Goal: Information Seeking & Learning: Learn about a topic

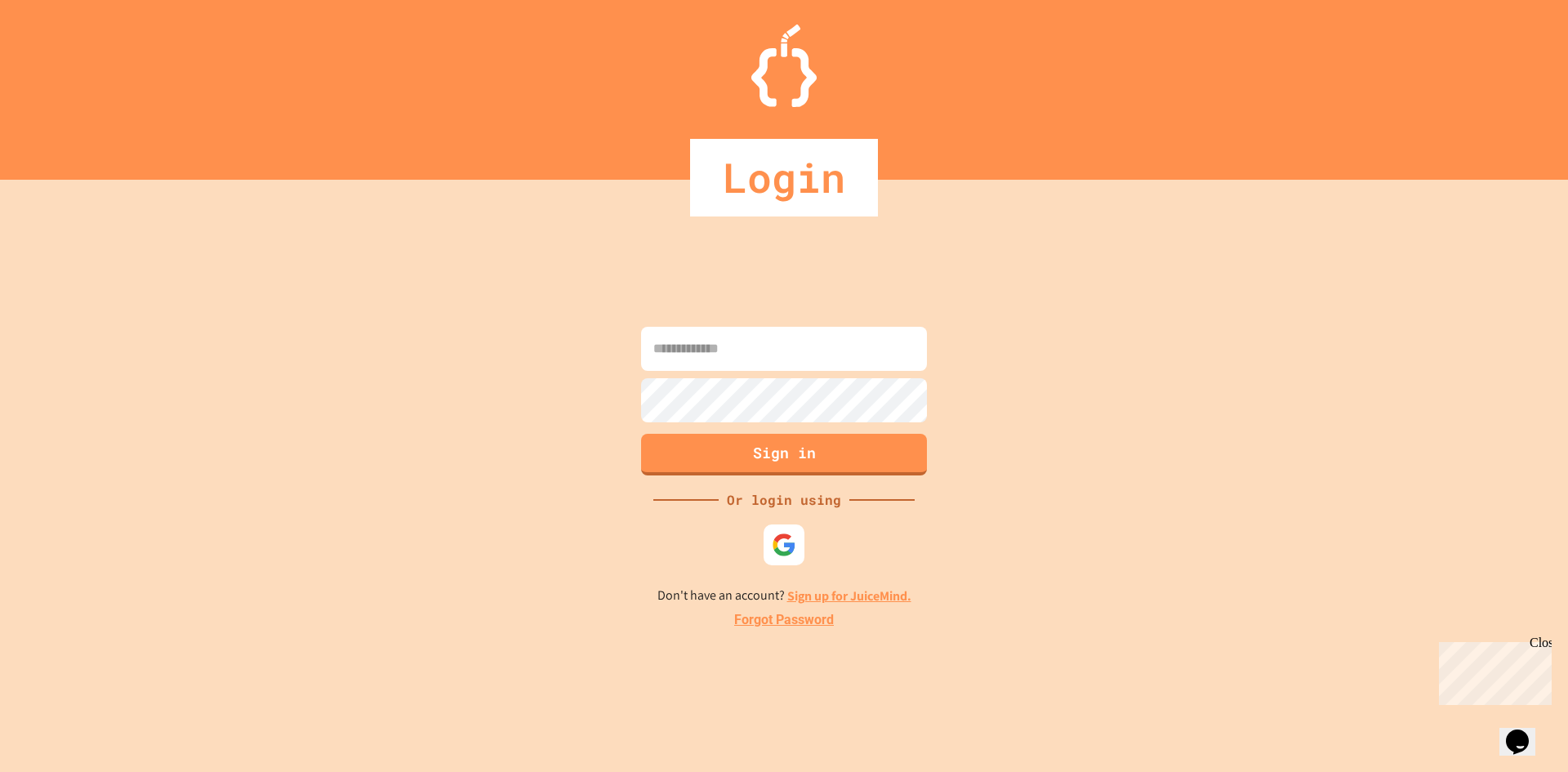
click at [714, 357] on input at bounding box center [783, 348] width 286 height 44
type input "**********"
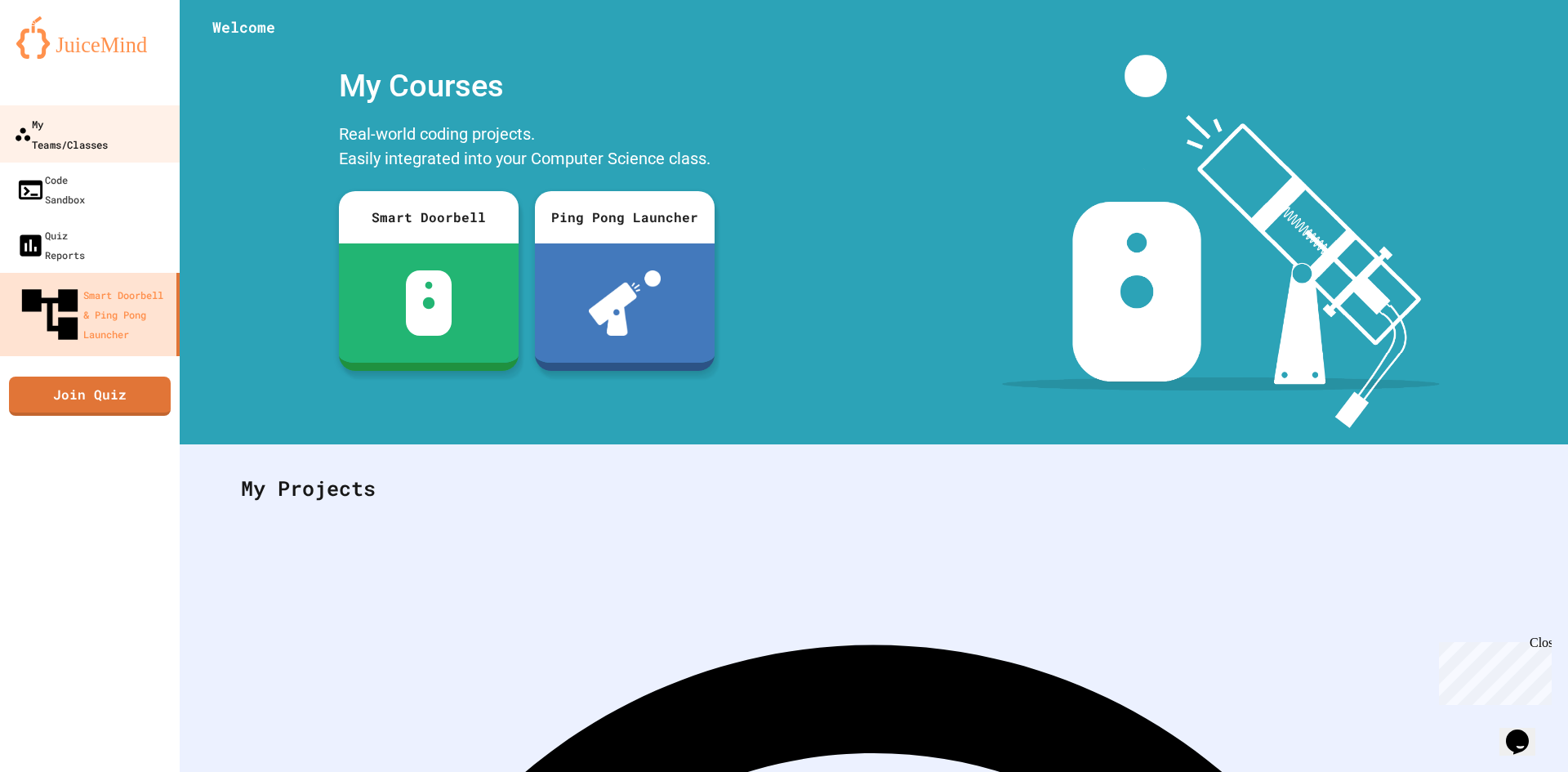
click at [97, 123] on div "My Teams/Classes" at bounding box center [60, 133] width 94 height 40
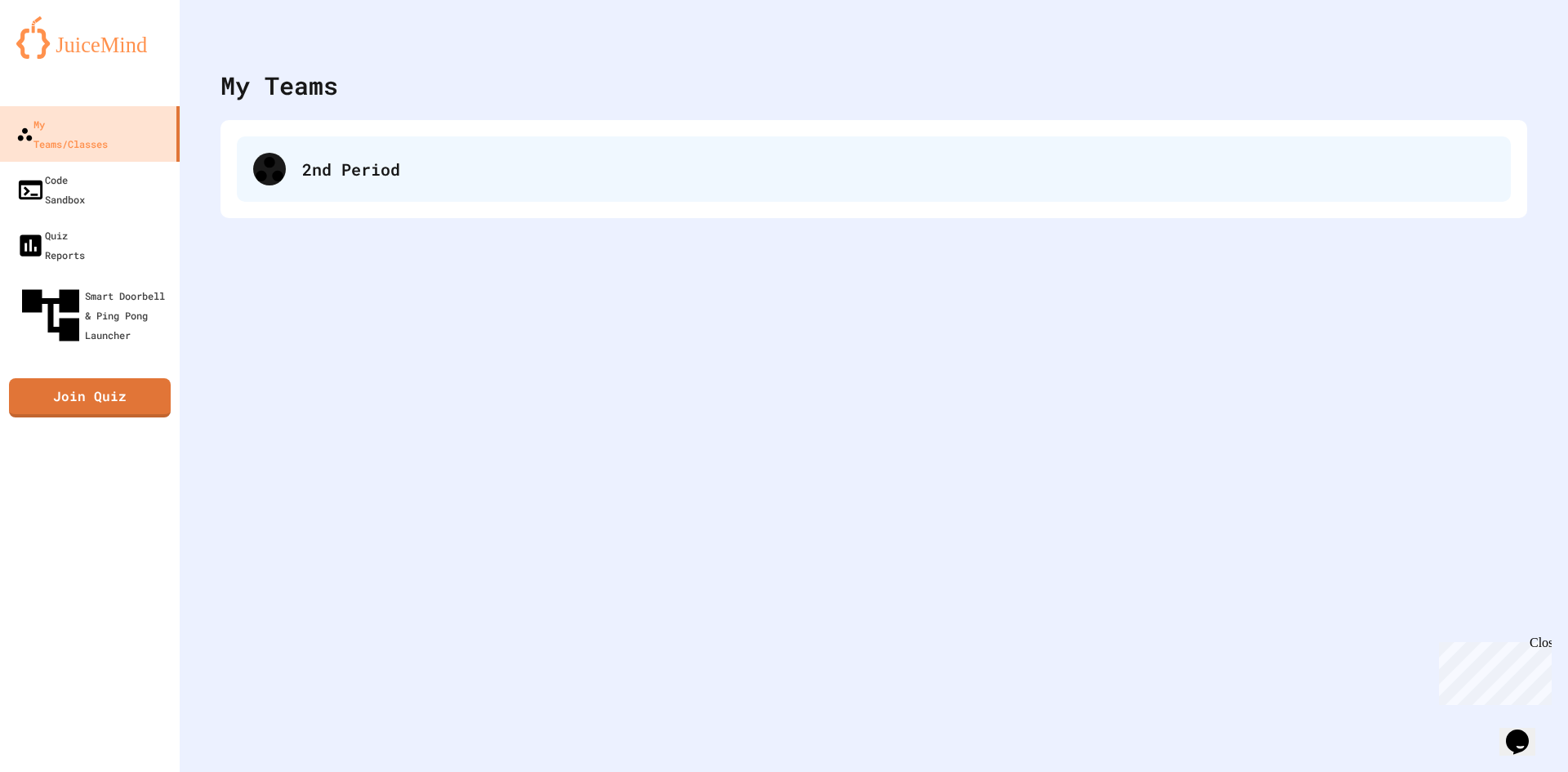
click at [915, 169] on div "2nd Period" at bounding box center [898, 169] width 1193 height 25
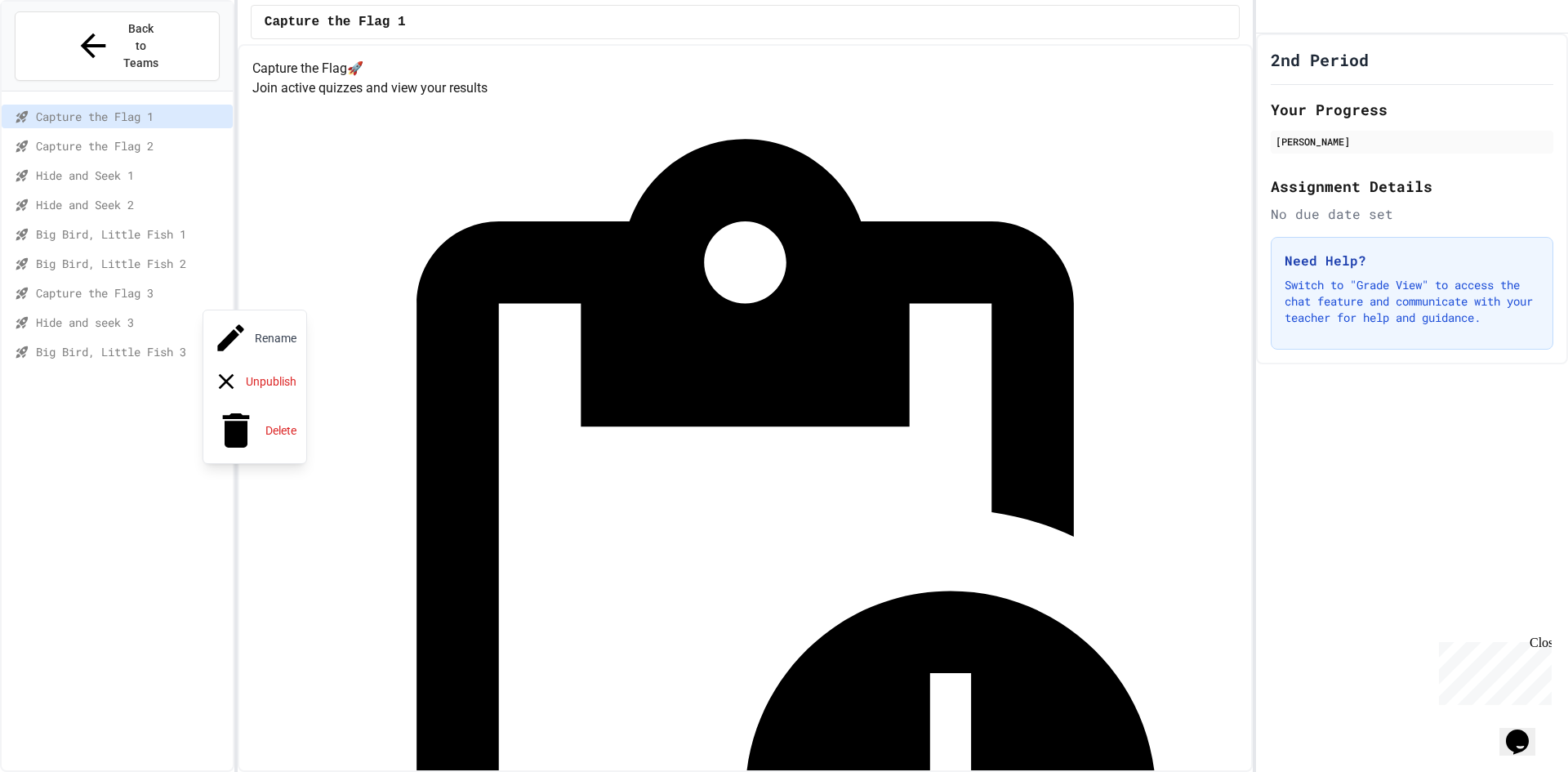
click at [125, 381] on div at bounding box center [784, 386] width 1568 height 772
click at [109, 255] on span "Big Bird, Little Fish 2" at bounding box center [131, 264] width 191 height 17
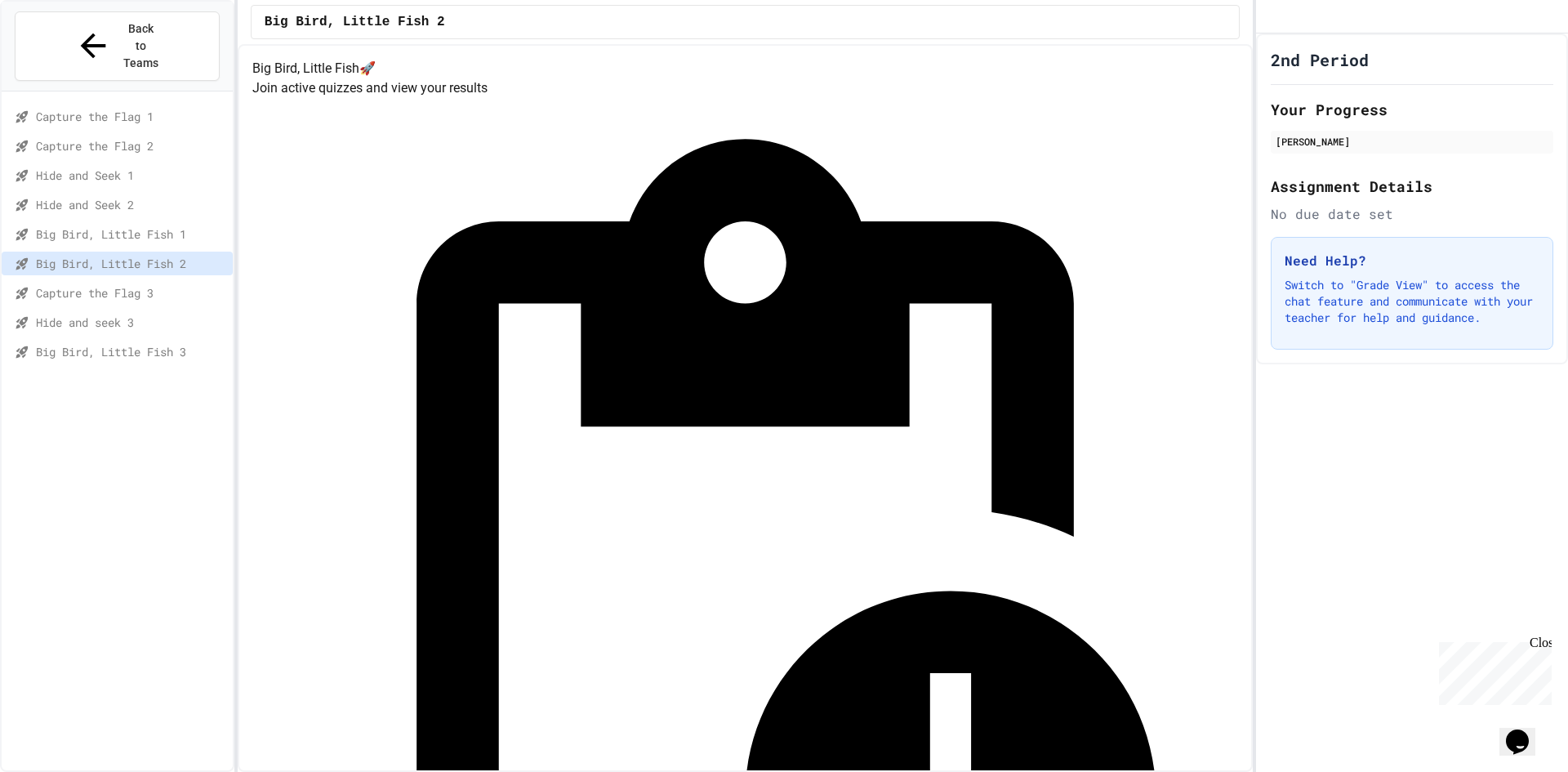
click at [97, 196] on span "Hide and Seek 2" at bounding box center [131, 204] width 191 height 17
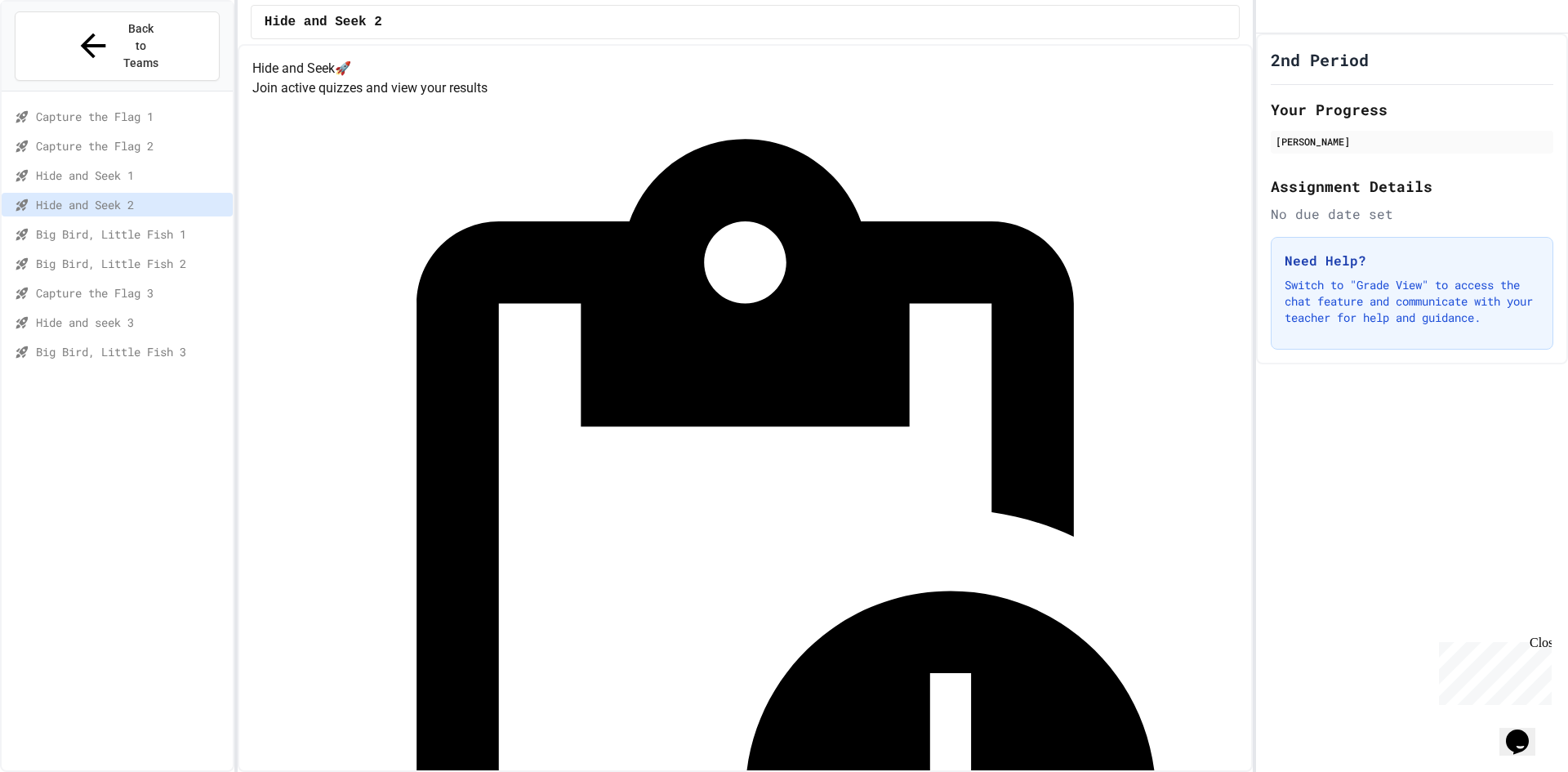
click at [97, 255] on span "Big Bird, Little Fish 2" at bounding box center [131, 264] width 191 height 17
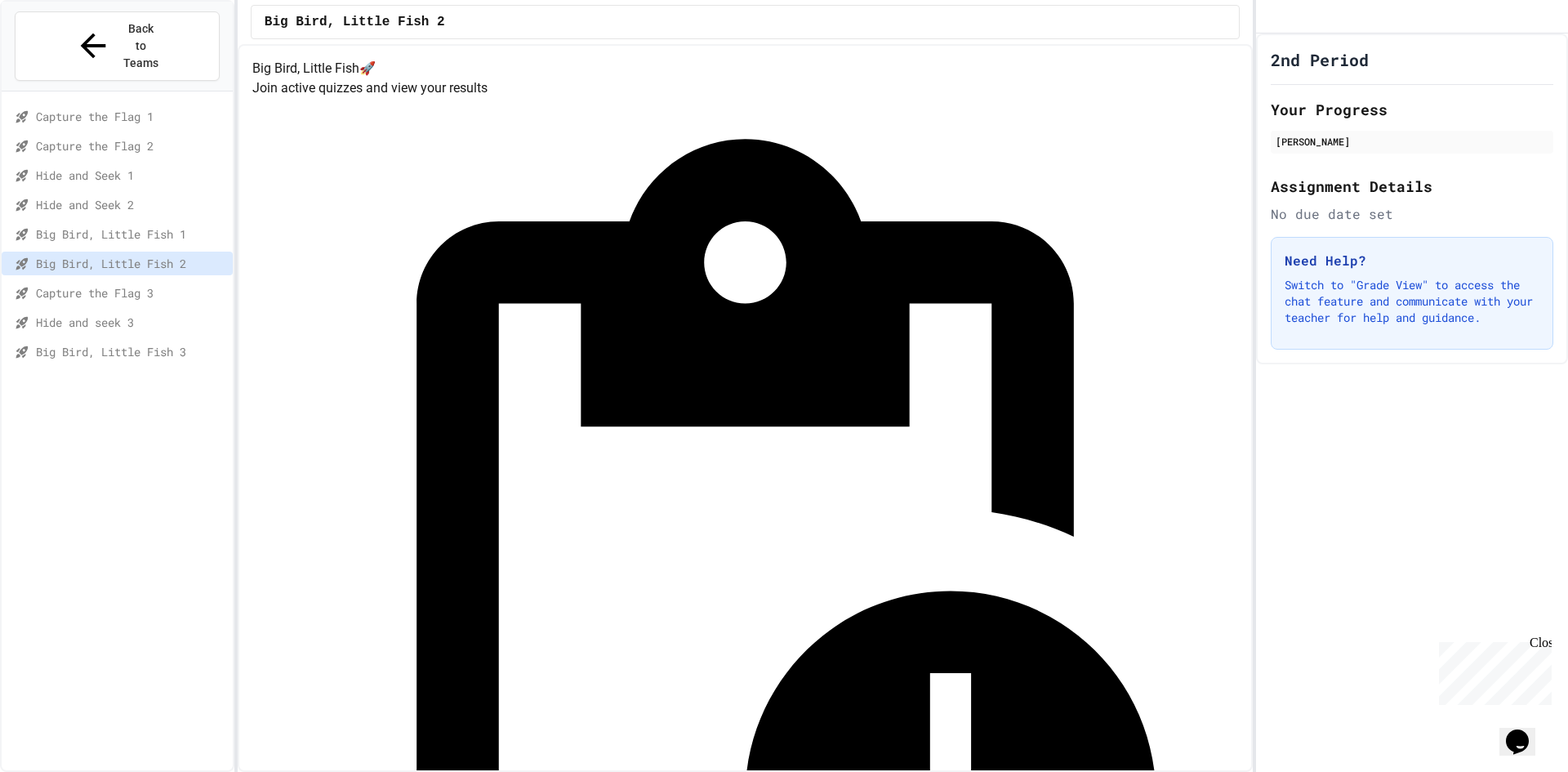
click at [101, 284] on span "Capture the Flag 3" at bounding box center [131, 292] width 191 height 17
click at [104, 280] on div "Capture the Flag 3" at bounding box center [117, 295] width 231 height 30
click at [115, 252] on div "Big Bird, Little Fish 2" at bounding box center [117, 266] width 231 height 30
click at [125, 252] on div "Big Bird, Little Fish 2" at bounding box center [117, 264] width 231 height 24
drag, startPoint x: 125, startPoint y: 244, endPoint x: 30, endPoint y: 424, distance: 203.5
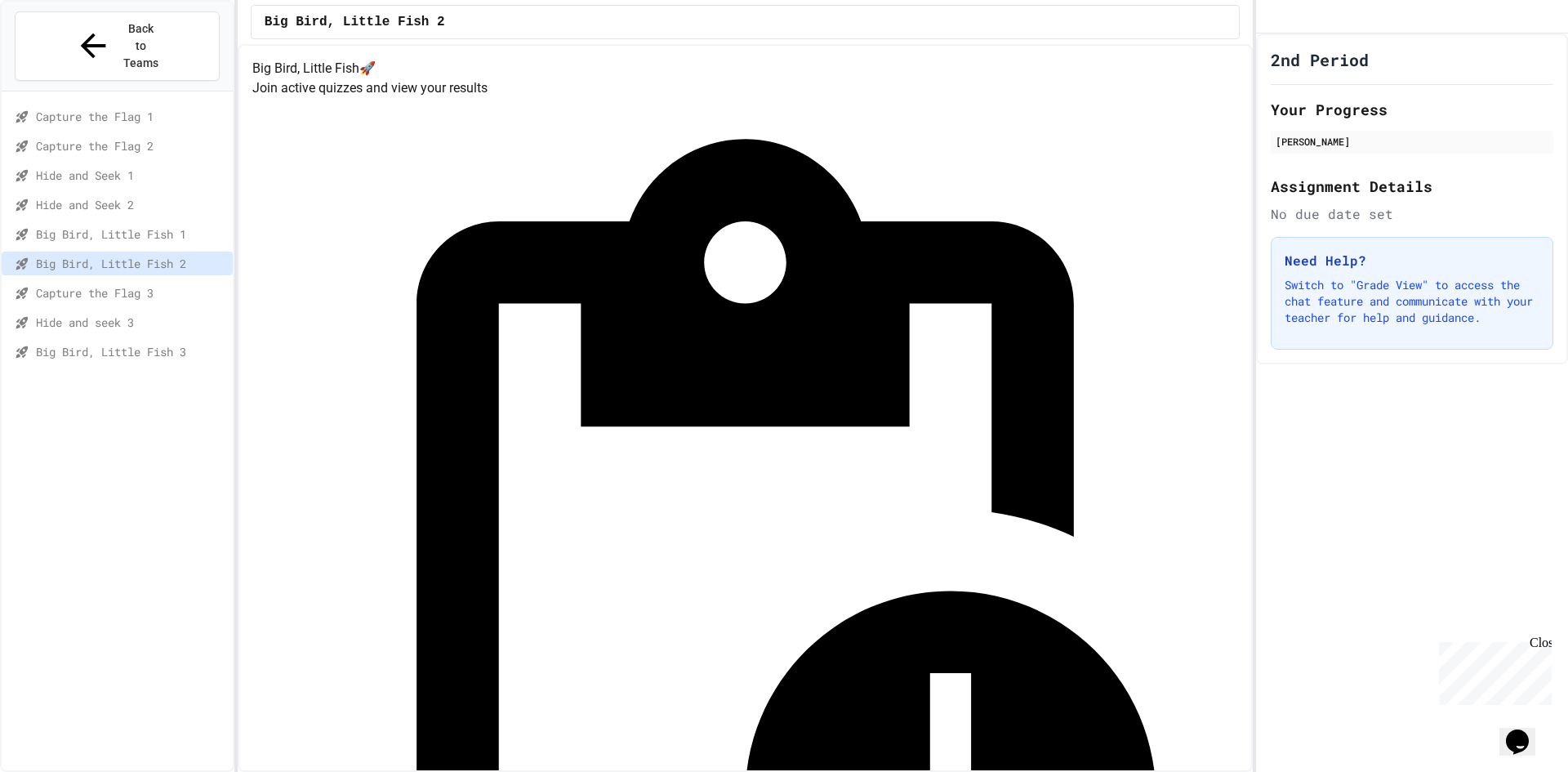
click at [30, 424] on div "Capture the Flag 1 Capture the Flag 2 Hide and Seek 1 Hide and Seek 2 Big Bird,…" at bounding box center [117, 448] width 231 height 700
click at [91, 284] on span "Capture the Flag 3" at bounding box center [131, 292] width 191 height 17
click at [87, 314] on span "Hide and seek 3" at bounding box center [131, 322] width 191 height 17
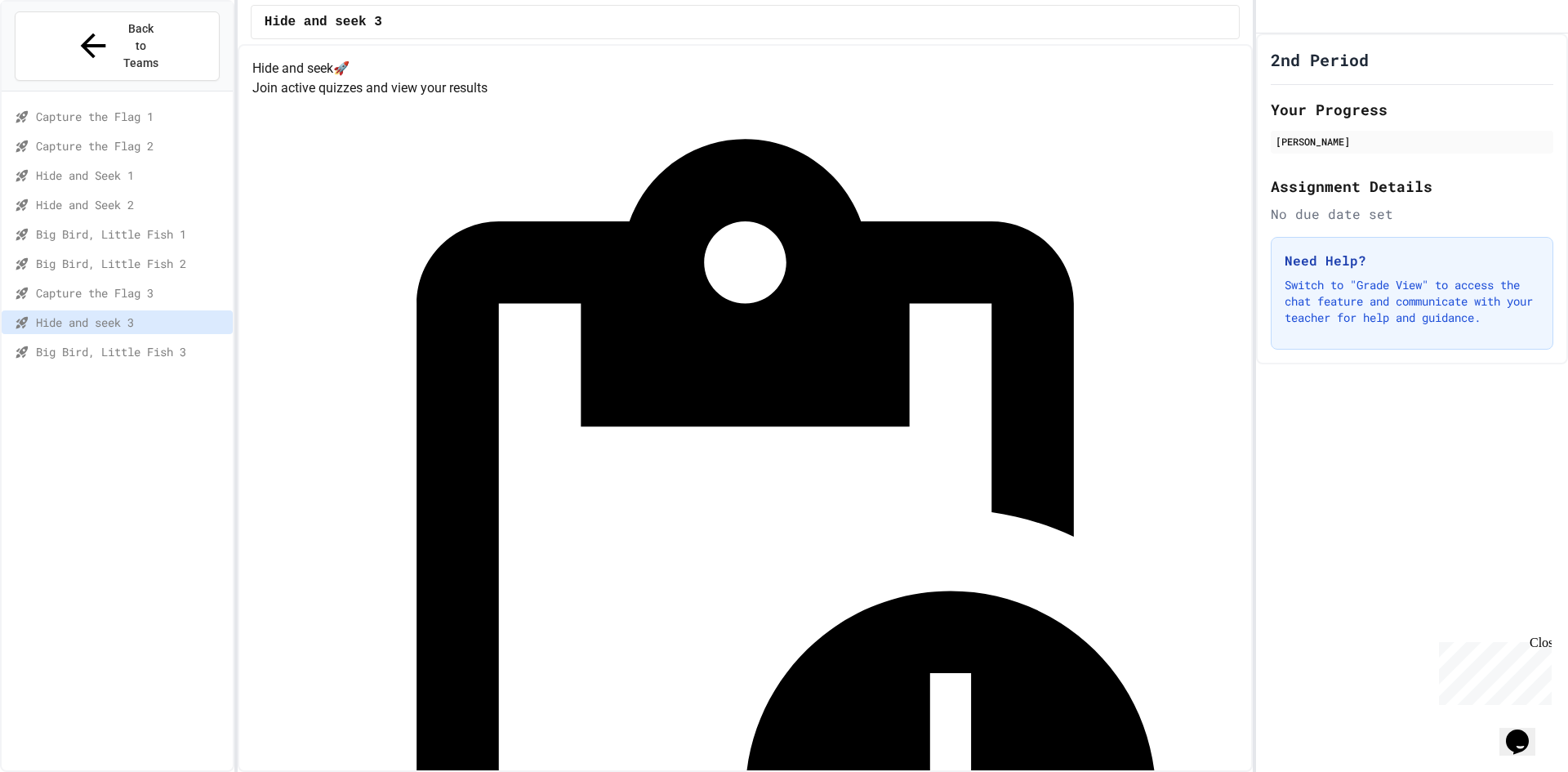
click at [87, 310] on div "Hide and seek 3" at bounding box center [117, 325] width 231 height 30
click at [87, 343] on span "Big Bird, Little Fish 3" at bounding box center [131, 352] width 191 height 17
click at [100, 284] on span "Capture the Flag 3" at bounding box center [131, 292] width 191 height 17
click at [147, 252] on div "Big Bird, Little Fish 2" at bounding box center [117, 264] width 231 height 24
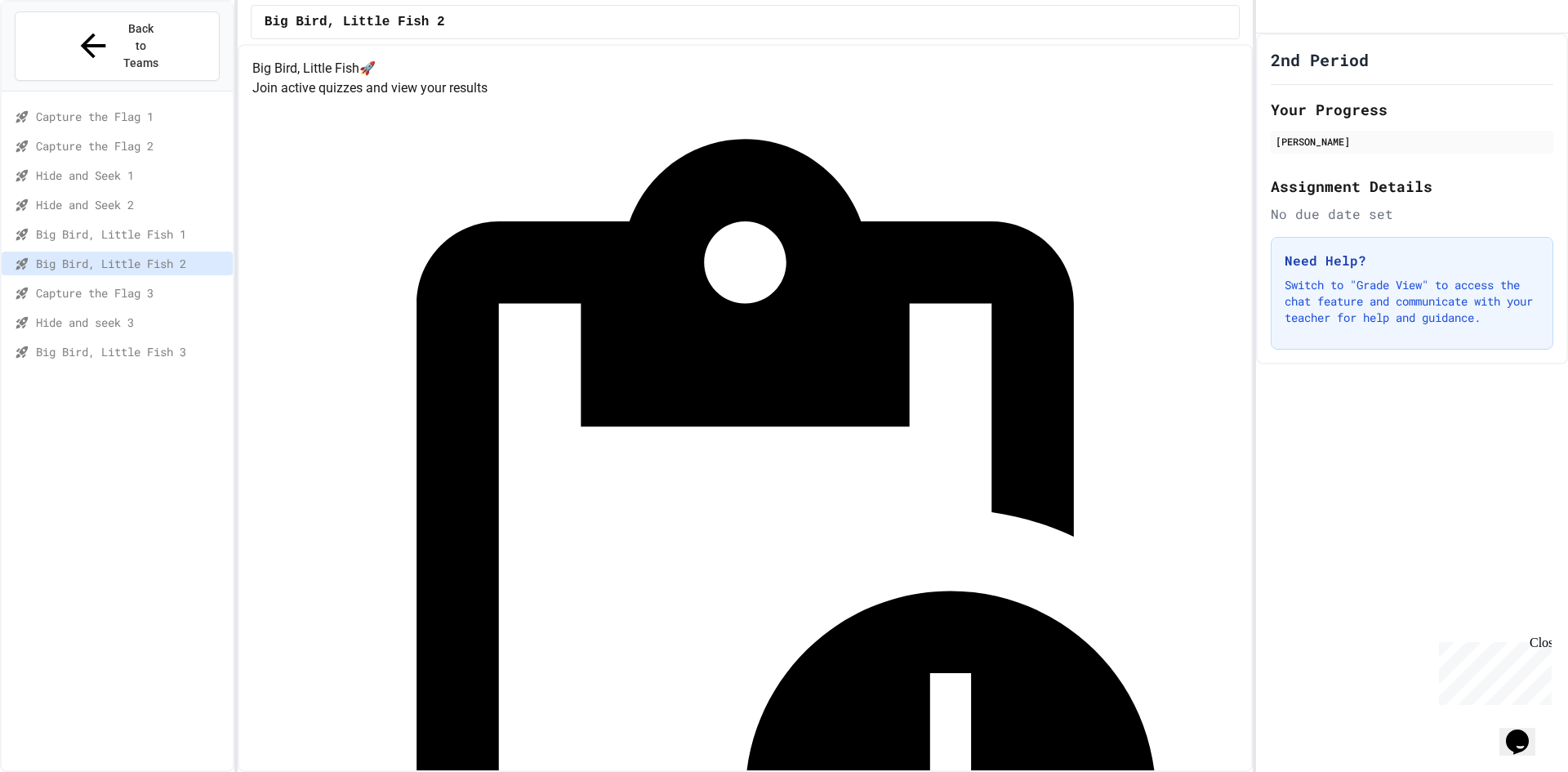
click at [151, 284] on span "Capture the Flag 3" at bounding box center [131, 292] width 191 height 17
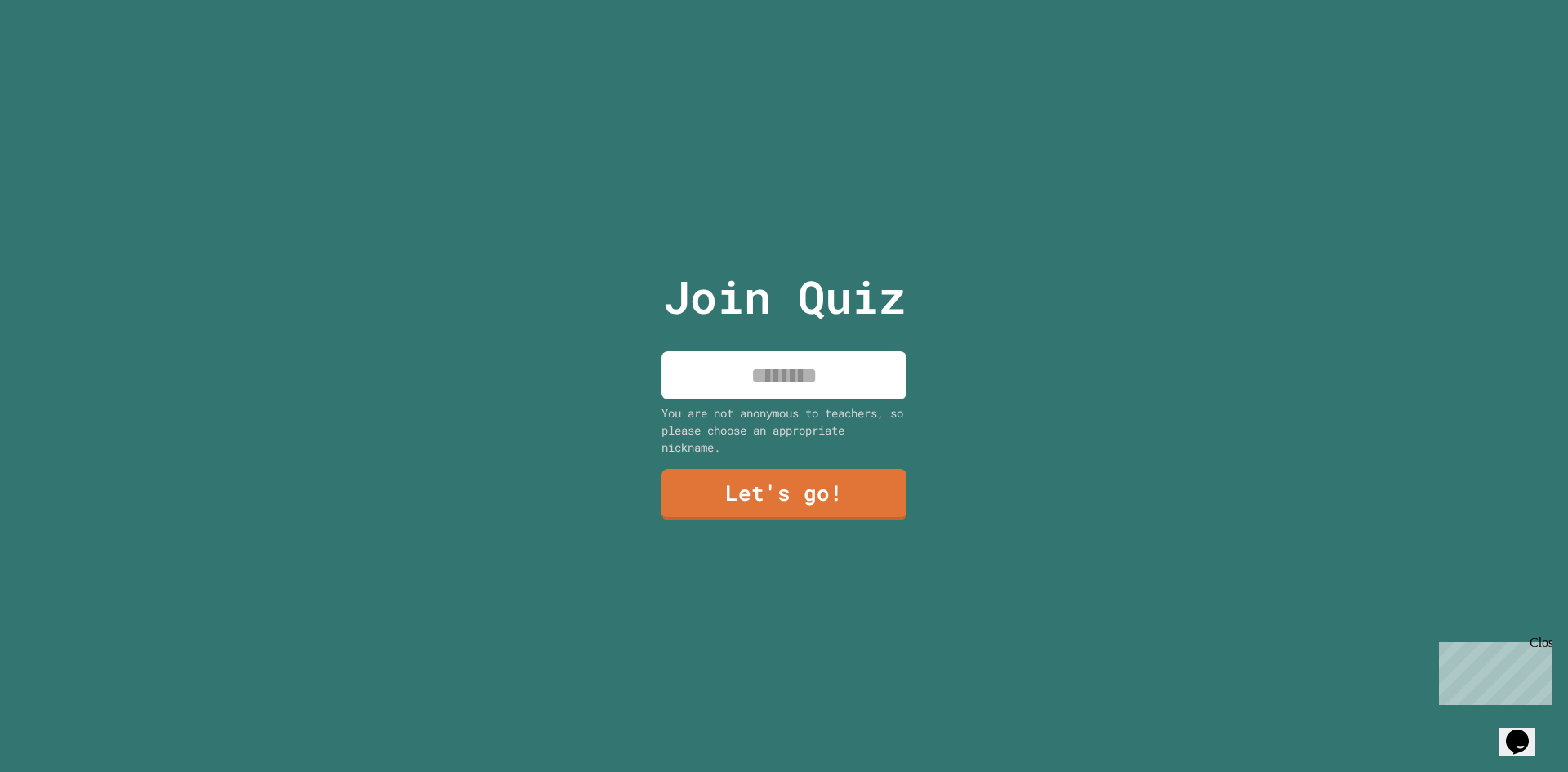
drag, startPoint x: 726, startPoint y: 352, endPoint x: 881, endPoint y: 527, distance: 233.8
click at [726, 352] on input at bounding box center [783, 375] width 245 height 48
type input "*****"
click at [811, 499] on link "Let's go!" at bounding box center [783, 493] width 242 height 54
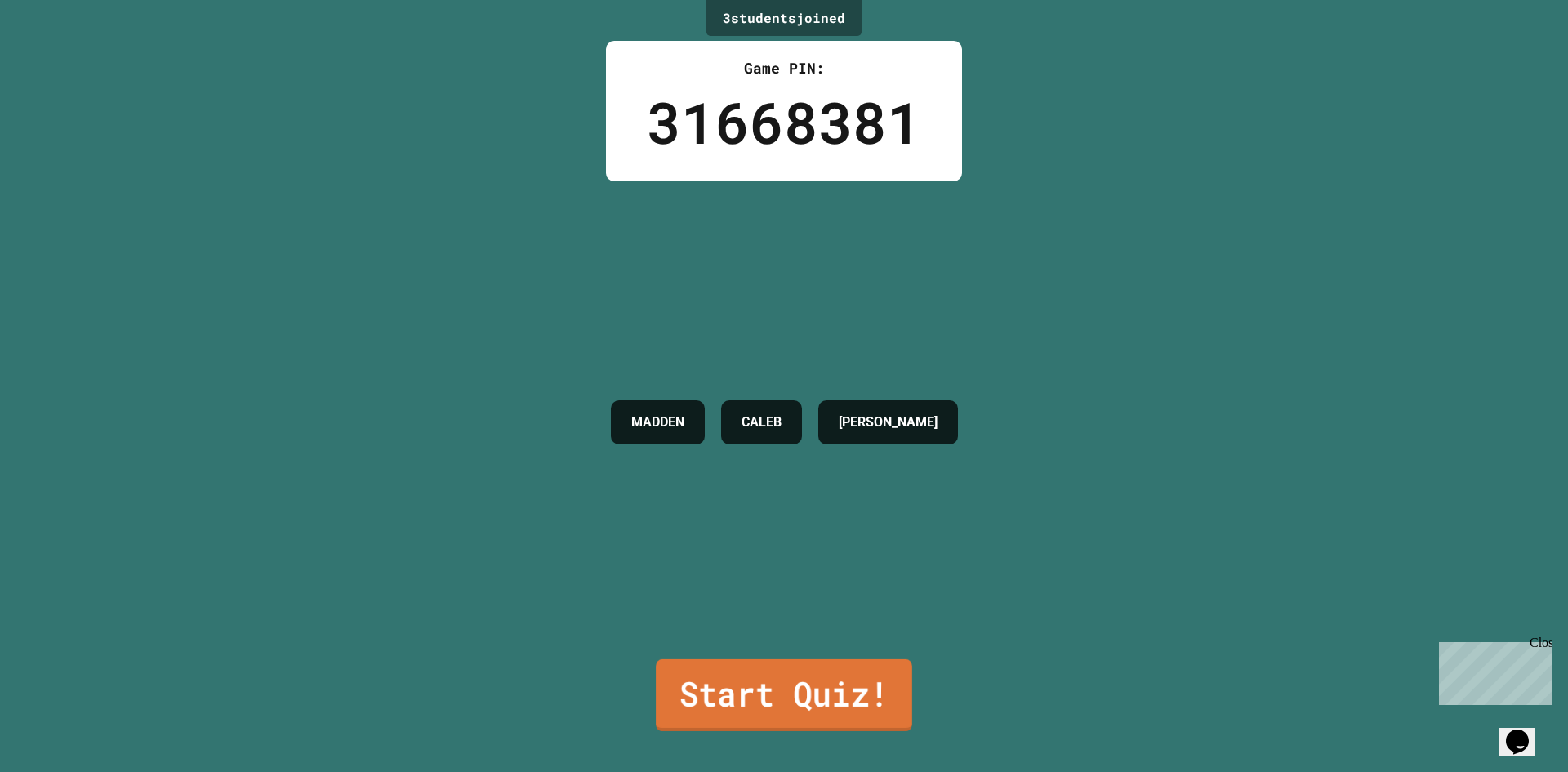
click at [709, 701] on link "Start Quiz!" at bounding box center [784, 695] width 257 height 72
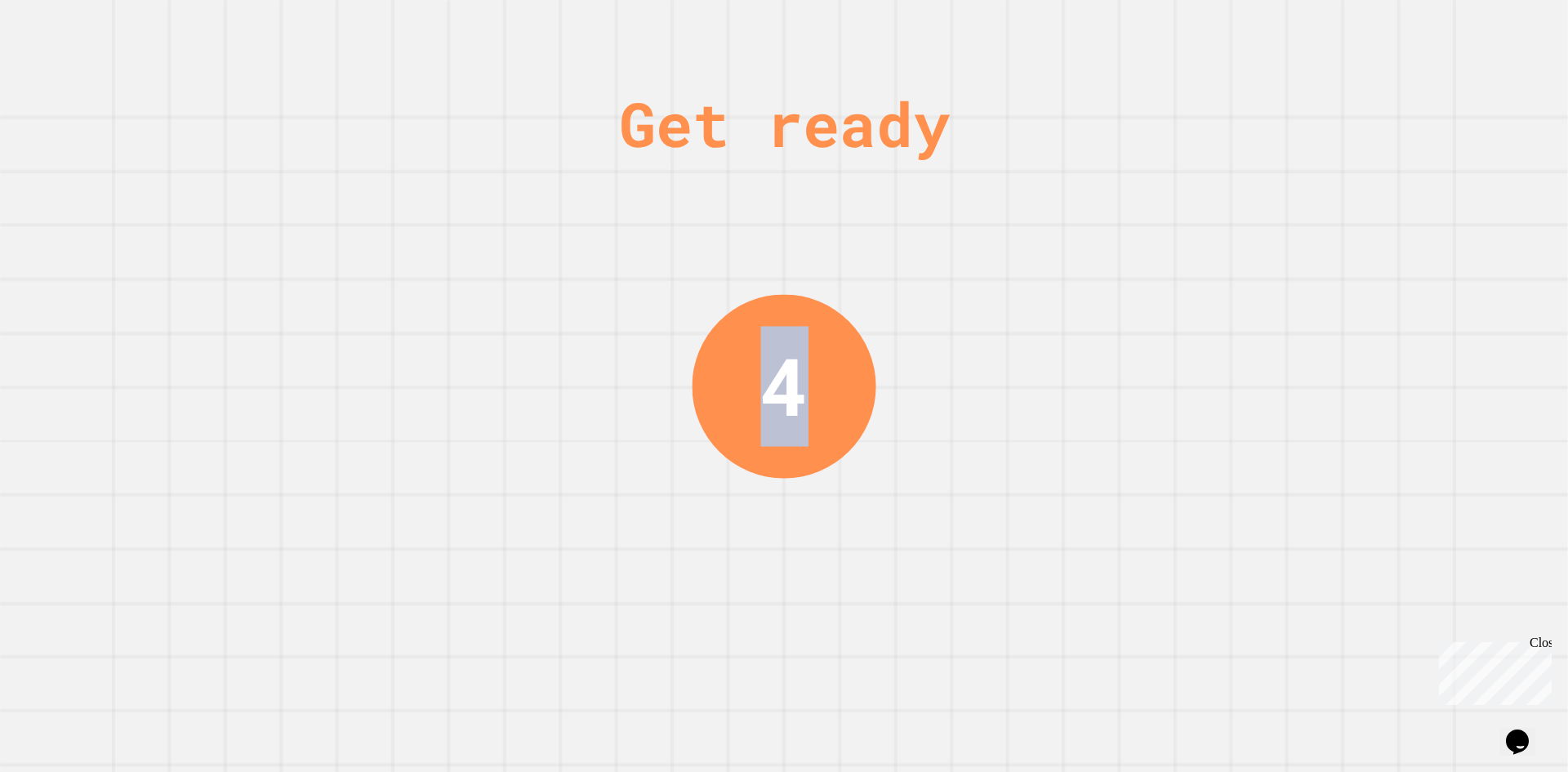
drag, startPoint x: 776, startPoint y: 402, endPoint x: 787, endPoint y: 348, distance: 55.1
click at [787, 353] on div "4" at bounding box center [784, 385] width 48 height 119
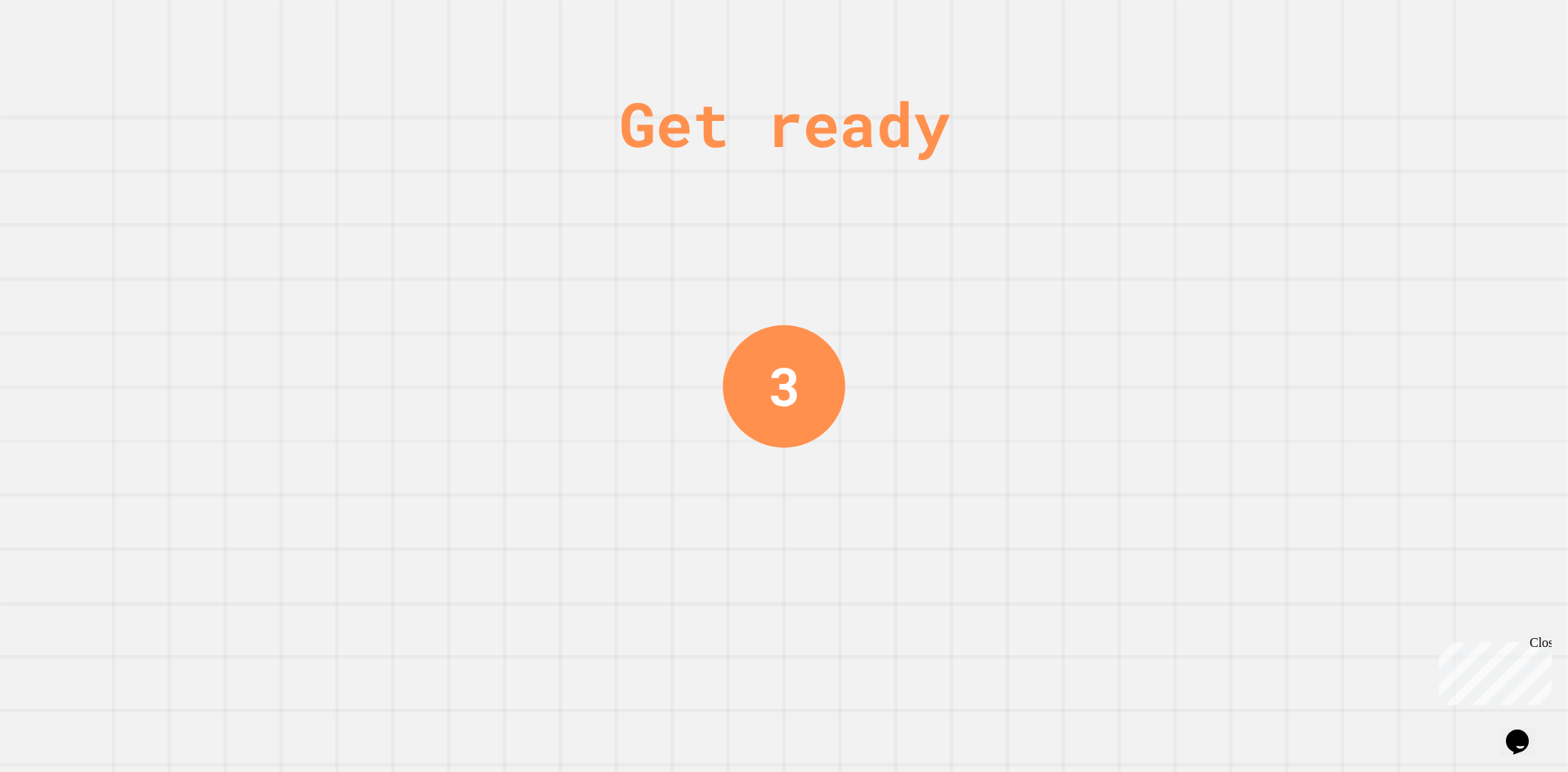
drag, startPoint x: 864, startPoint y: 308, endPoint x: 876, endPoint y: 302, distance: 13.4
click at [876, 302] on div "Get ready 3" at bounding box center [784, 386] width 1568 height 772
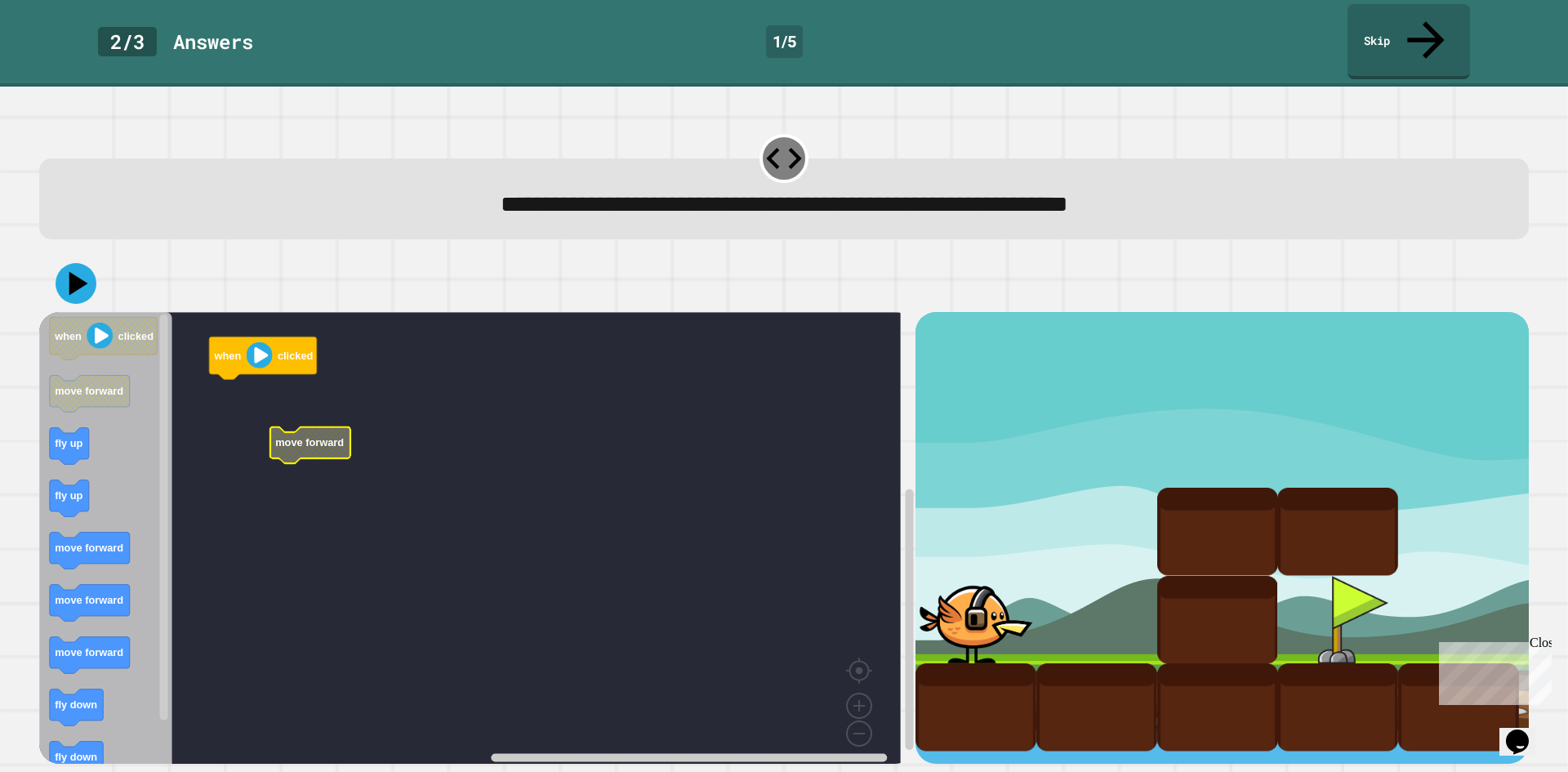
click at [292, 383] on rect "Blockly Workspace" at bounding box center [470, 543] width 862 height 463
click at [240, 408] on rect "Blockly Workspace" at bounding box center [470, 543] width 862 height 463
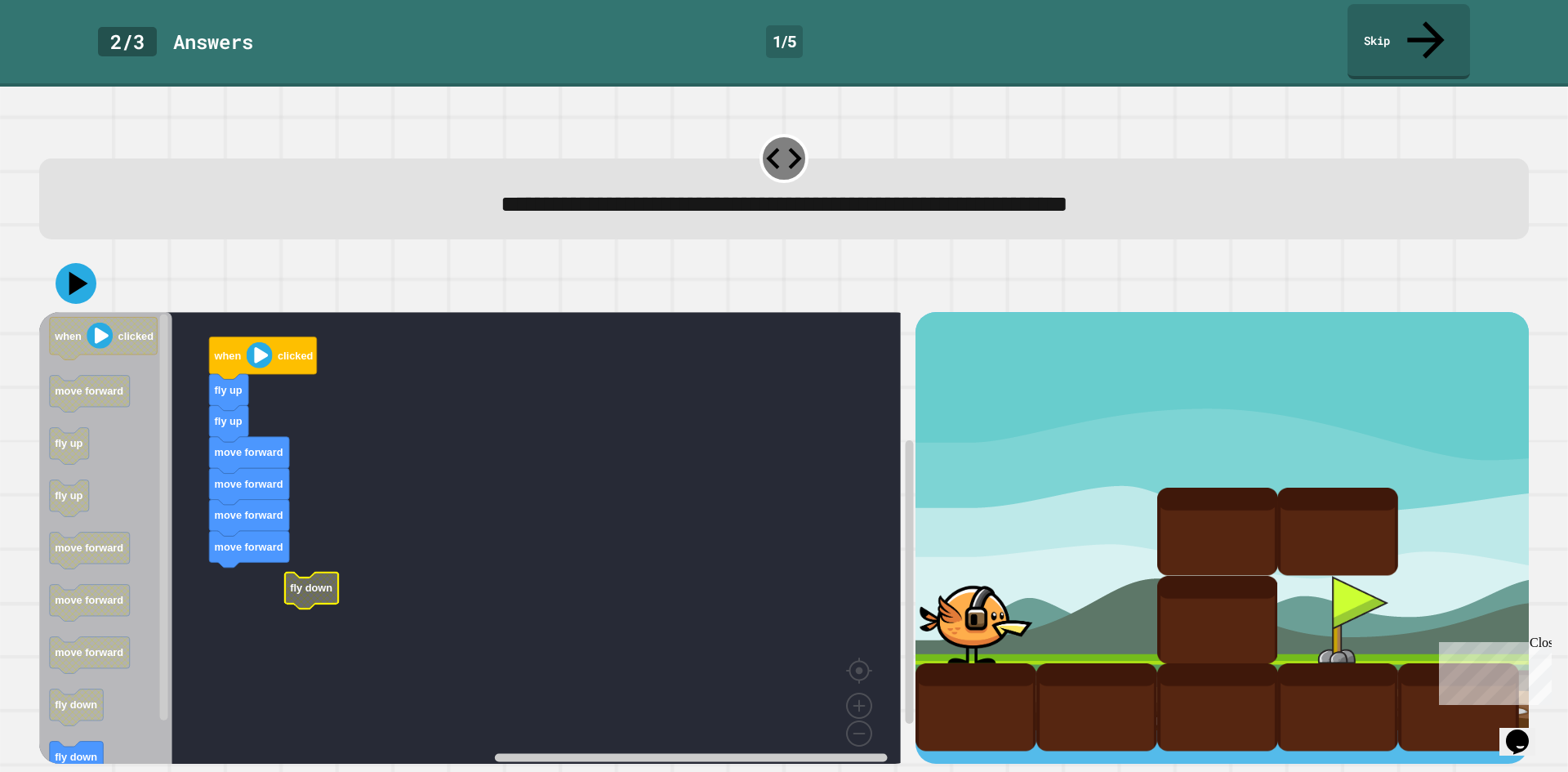
click at [259, 545] on rect "Blockly Workspace" at bounding box center [470, 543] width 862 height 463
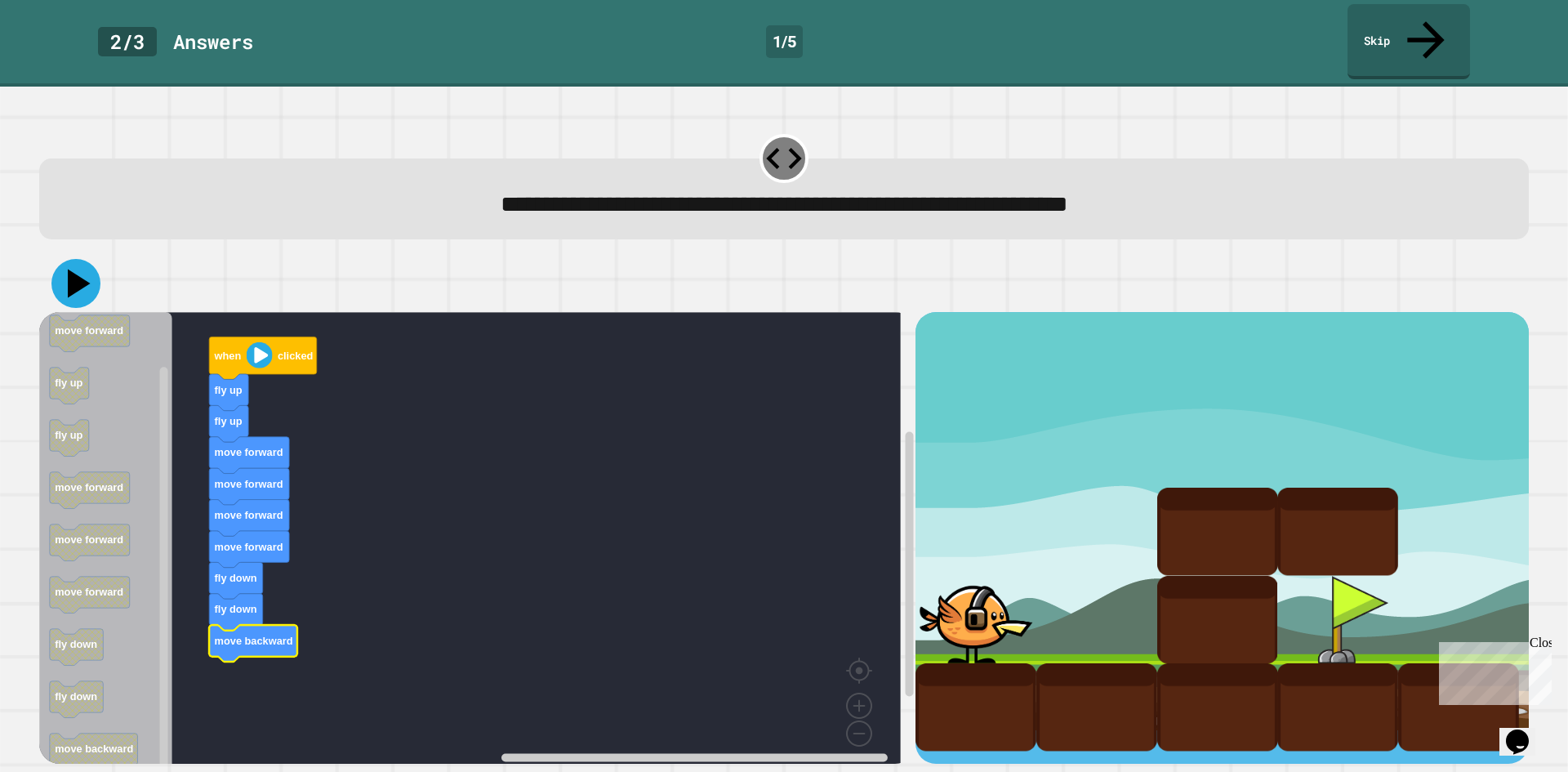
click at [81, 258] on icon at bounding box center [76, 283] width 49 height 49
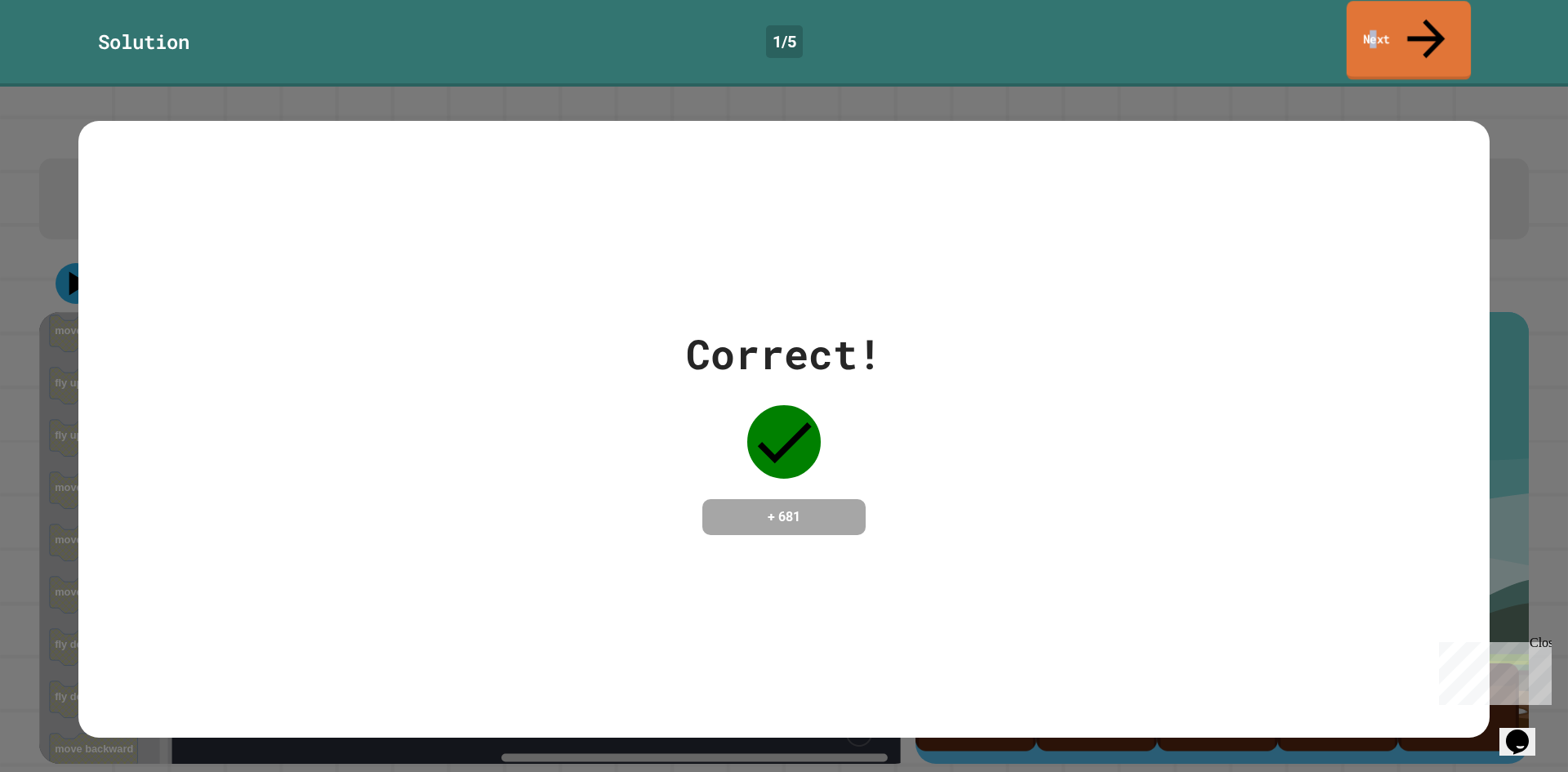
click at [1393, 22] on link "Next" at bounding box center [1409, 40] width 124 height 79
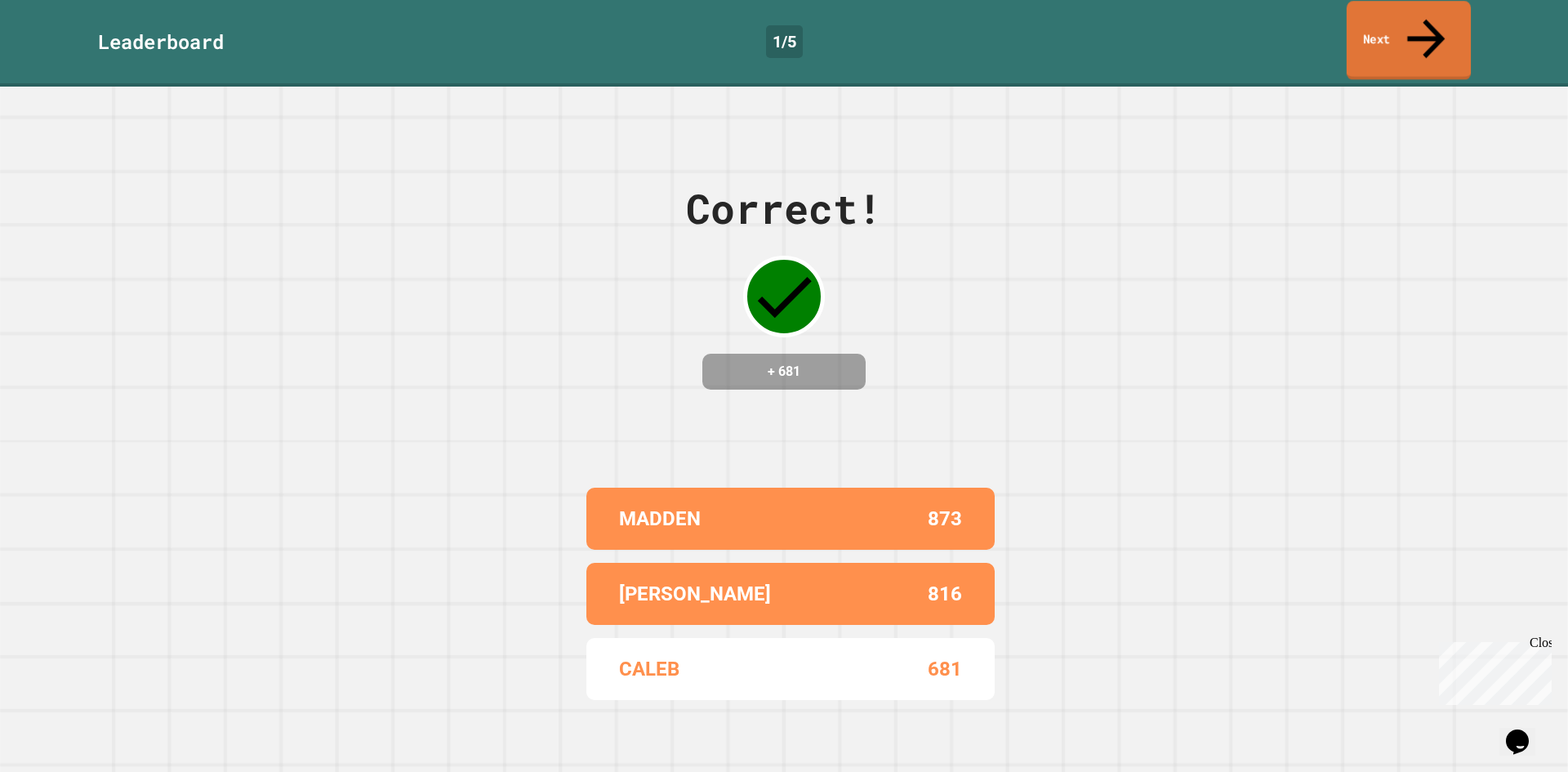
click at [1389, 11] on link "Next" at bounding box center [1409, 40] width 124 height 79
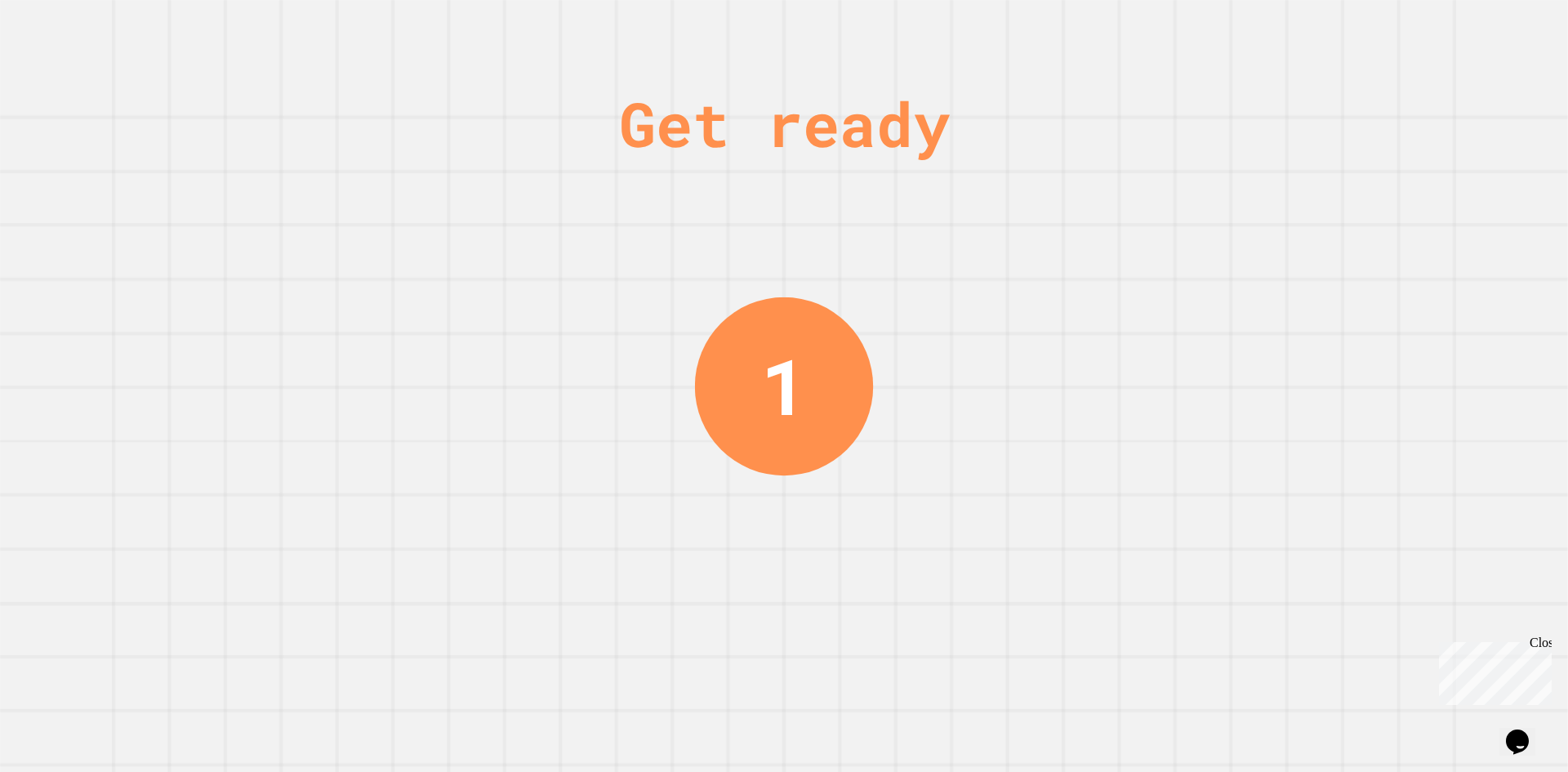
click at [574, 350] on div "Get ready 1" at bounding box center [784, 386] width 1568 height 772
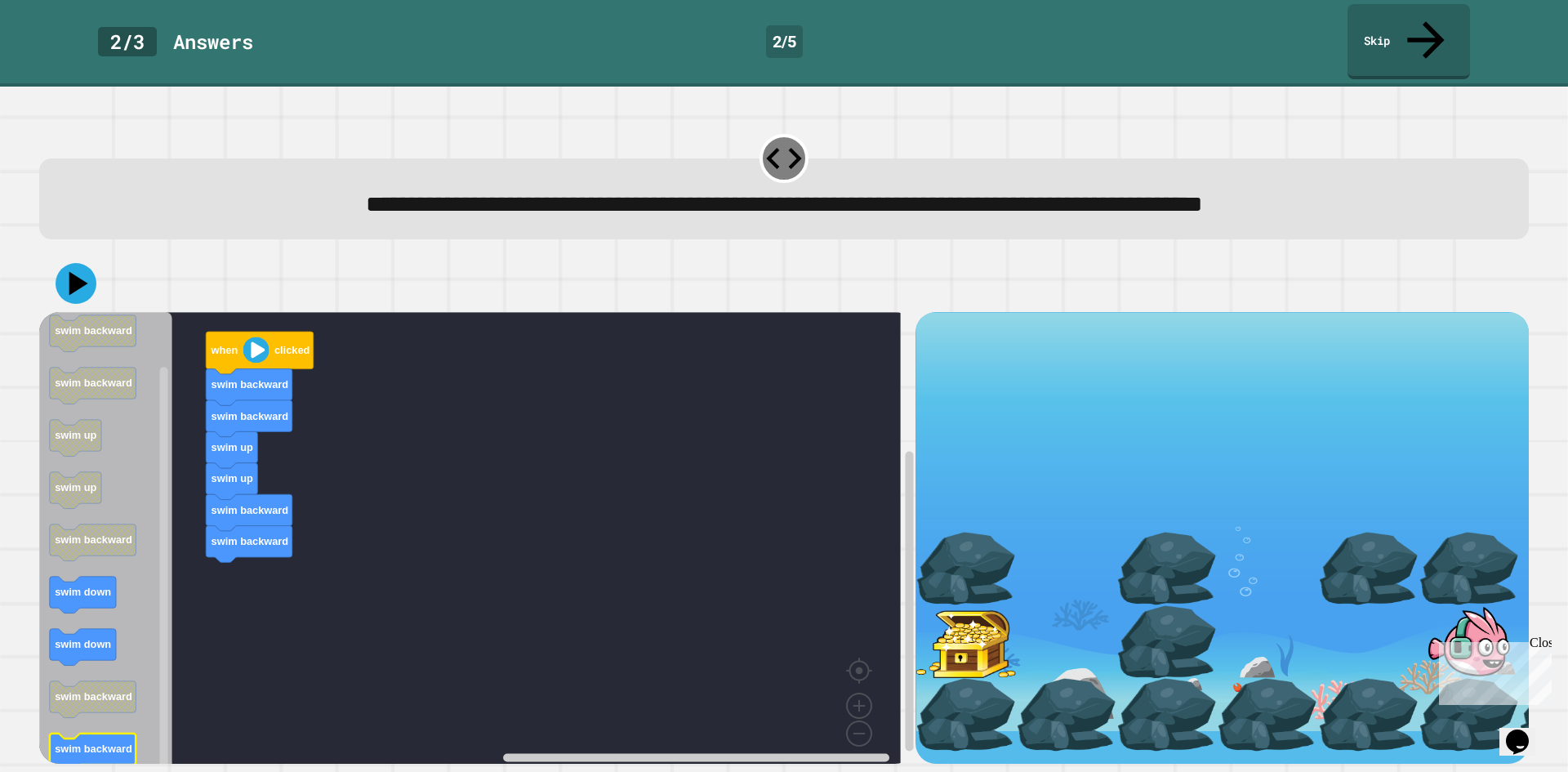
click at [122, 733] on icon "Blockly Workspace" at bounding box center [93, 751] width 86 height 36
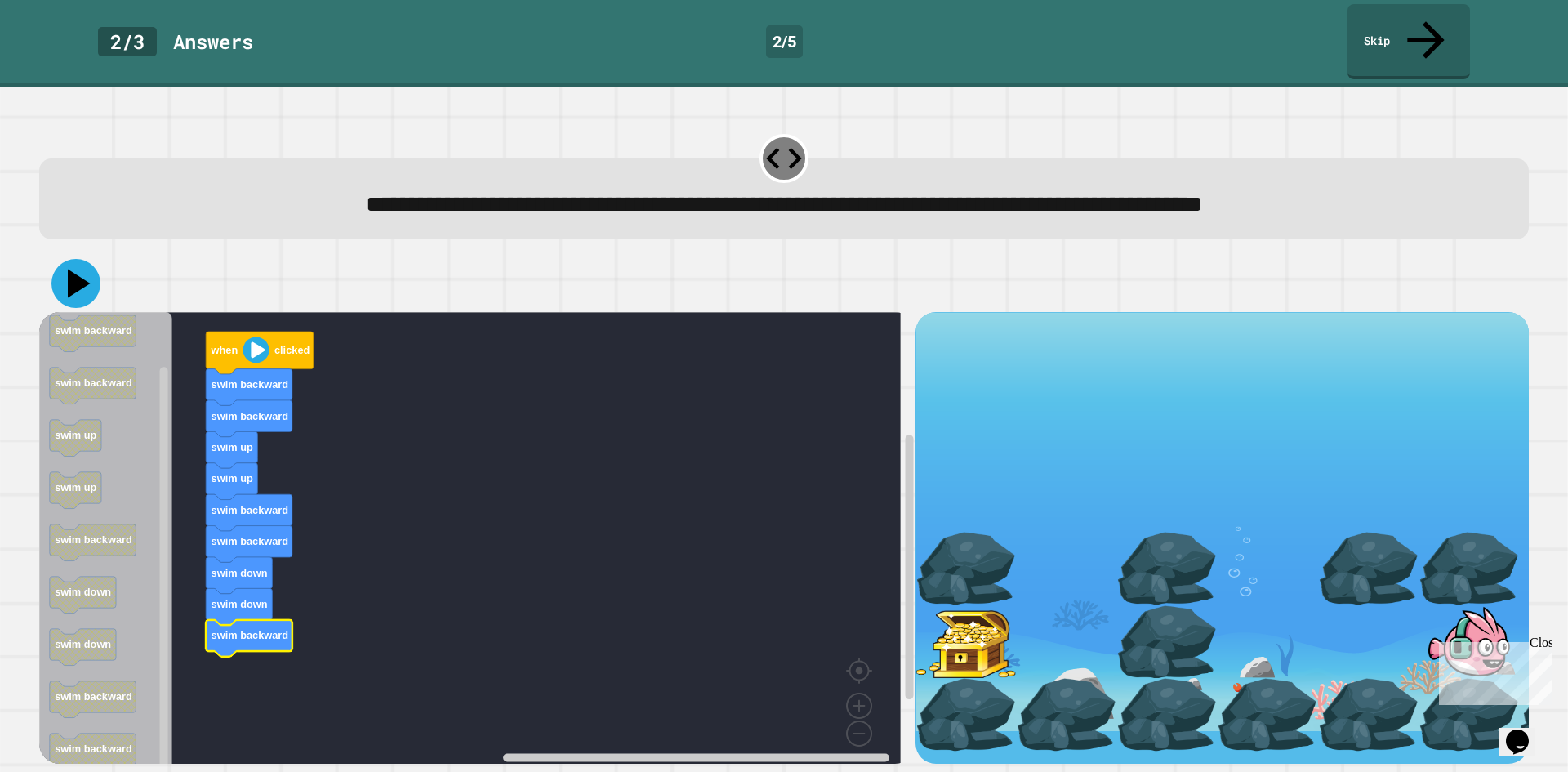
click at [72, 269] on icon at bounding box center [79, 284] width 23 height 29
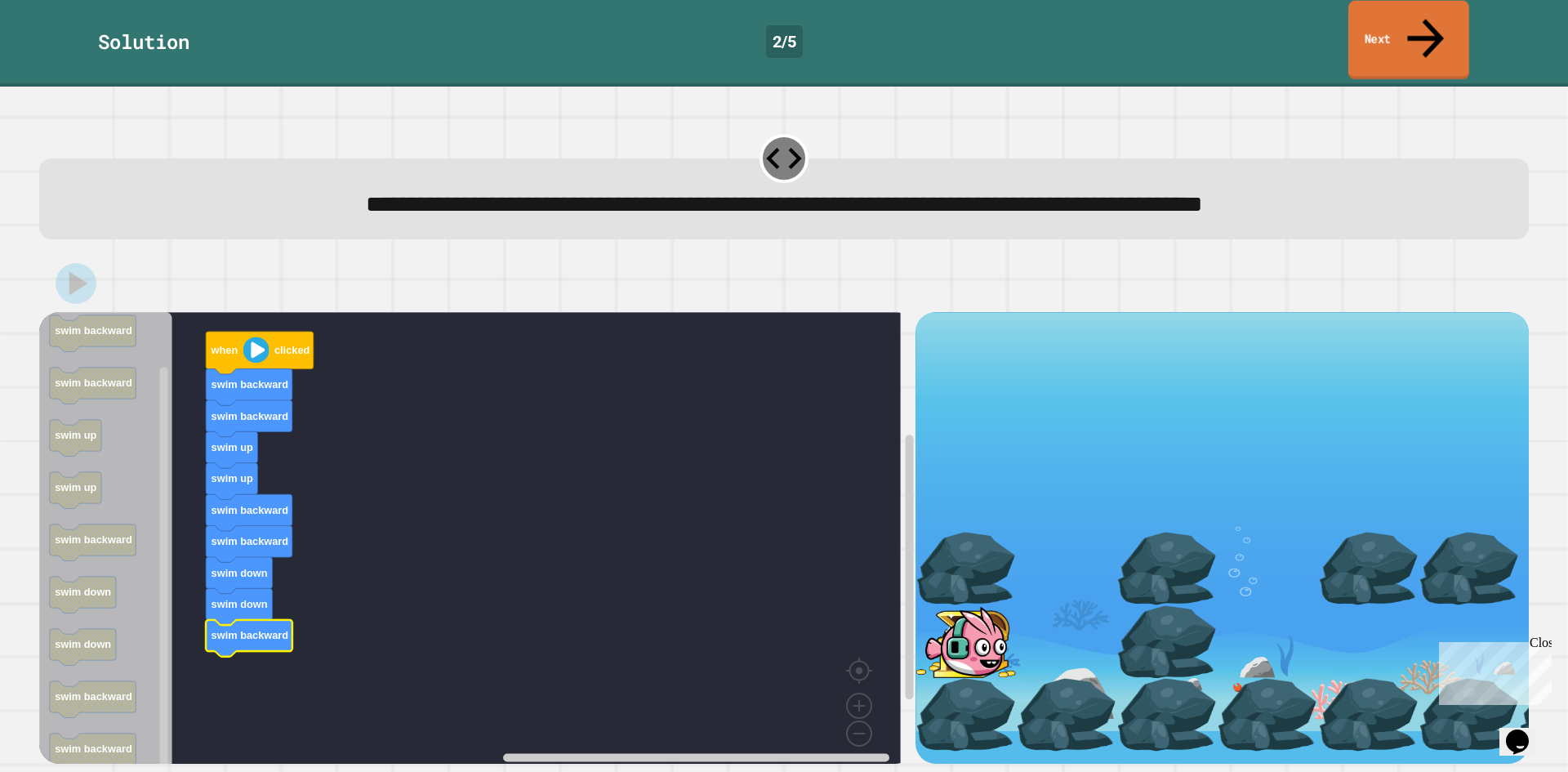
click at [1424, 16] on icon at bounding box center [1426, 38] width 55 height 58
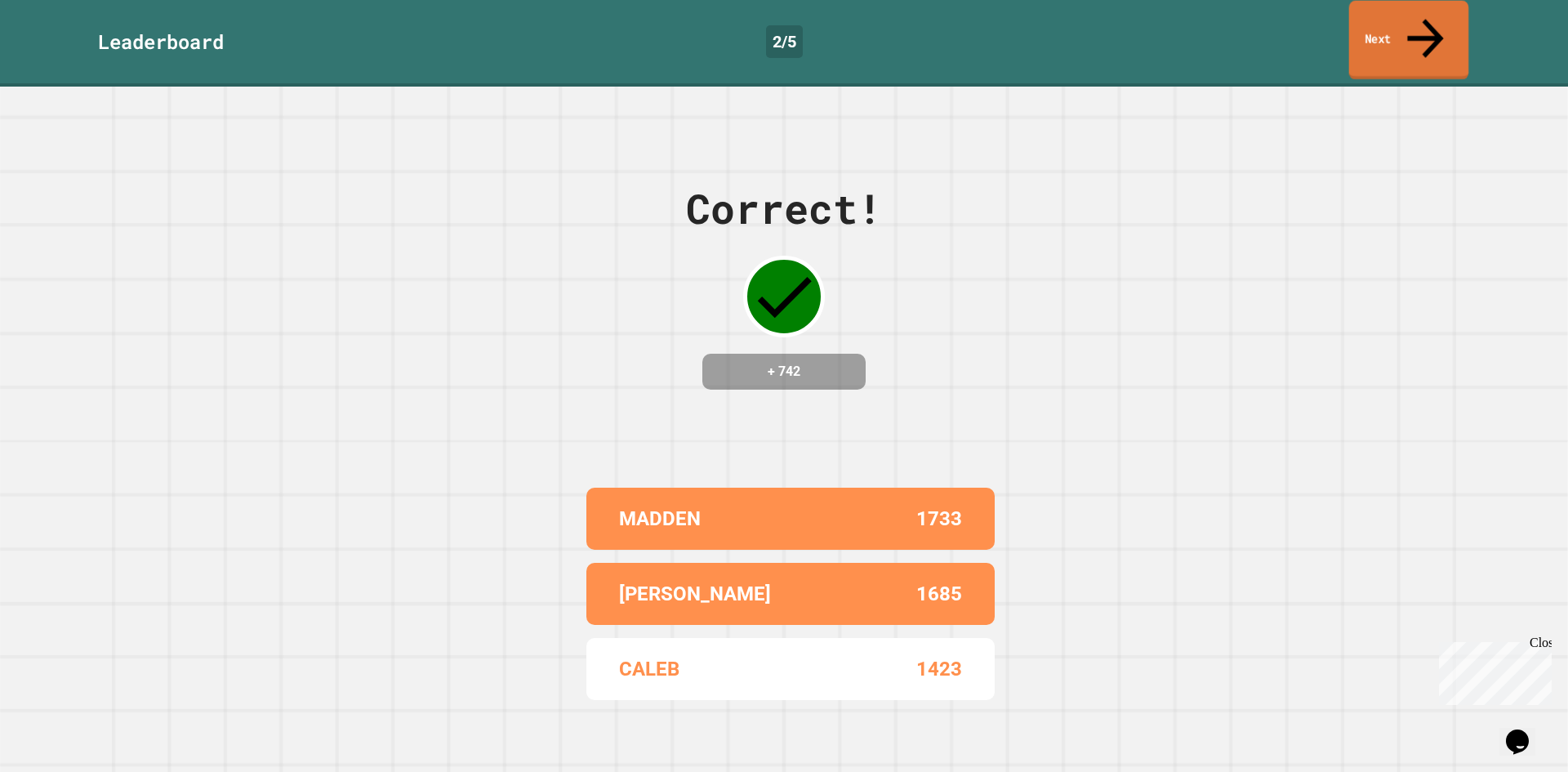
click at [1424, 16] on icon at bounding box center [1426, 38] width 54 height 58
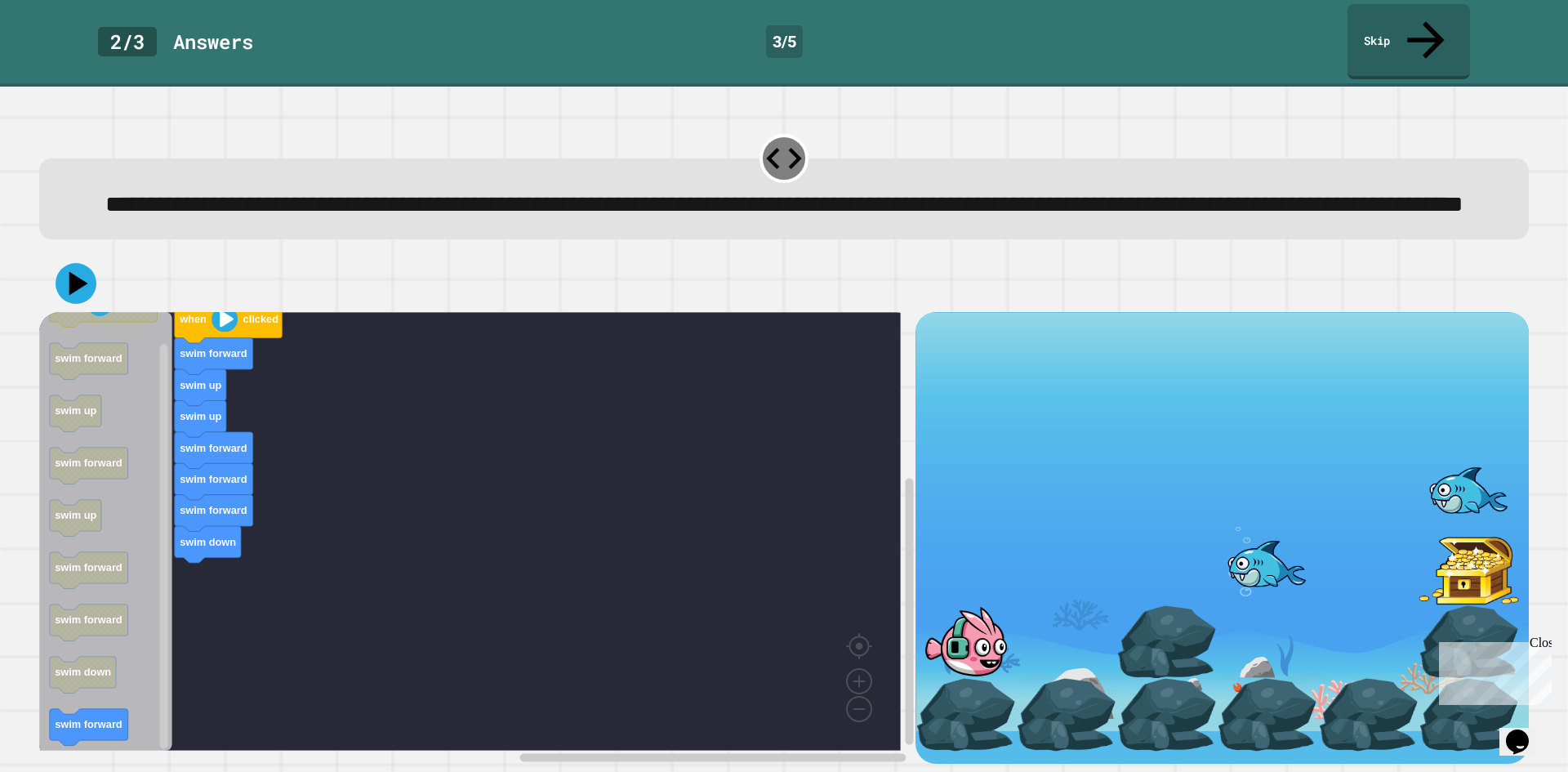
click at [203, 597] on div "when clicked swim forward swim up swim up swim forward swim forward swim forwar…" at bounding box center [477, 537] width 876 height 452
click at [83, 297] on icon at bounding box center [76, 283] width 49 height 49
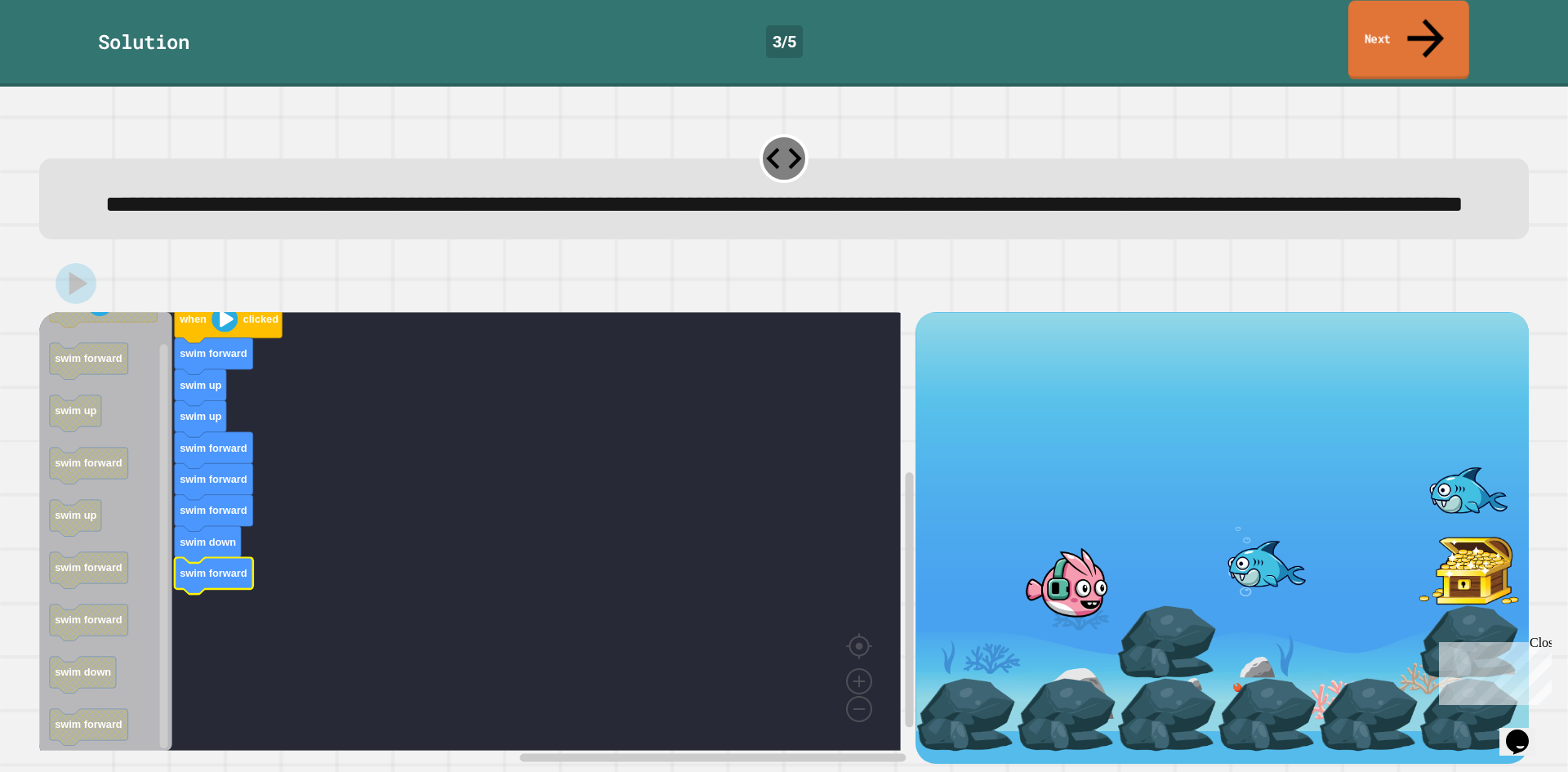
click at [1410, 20] on link "Next" at bounding box center [1409, 40] width 121 height 79
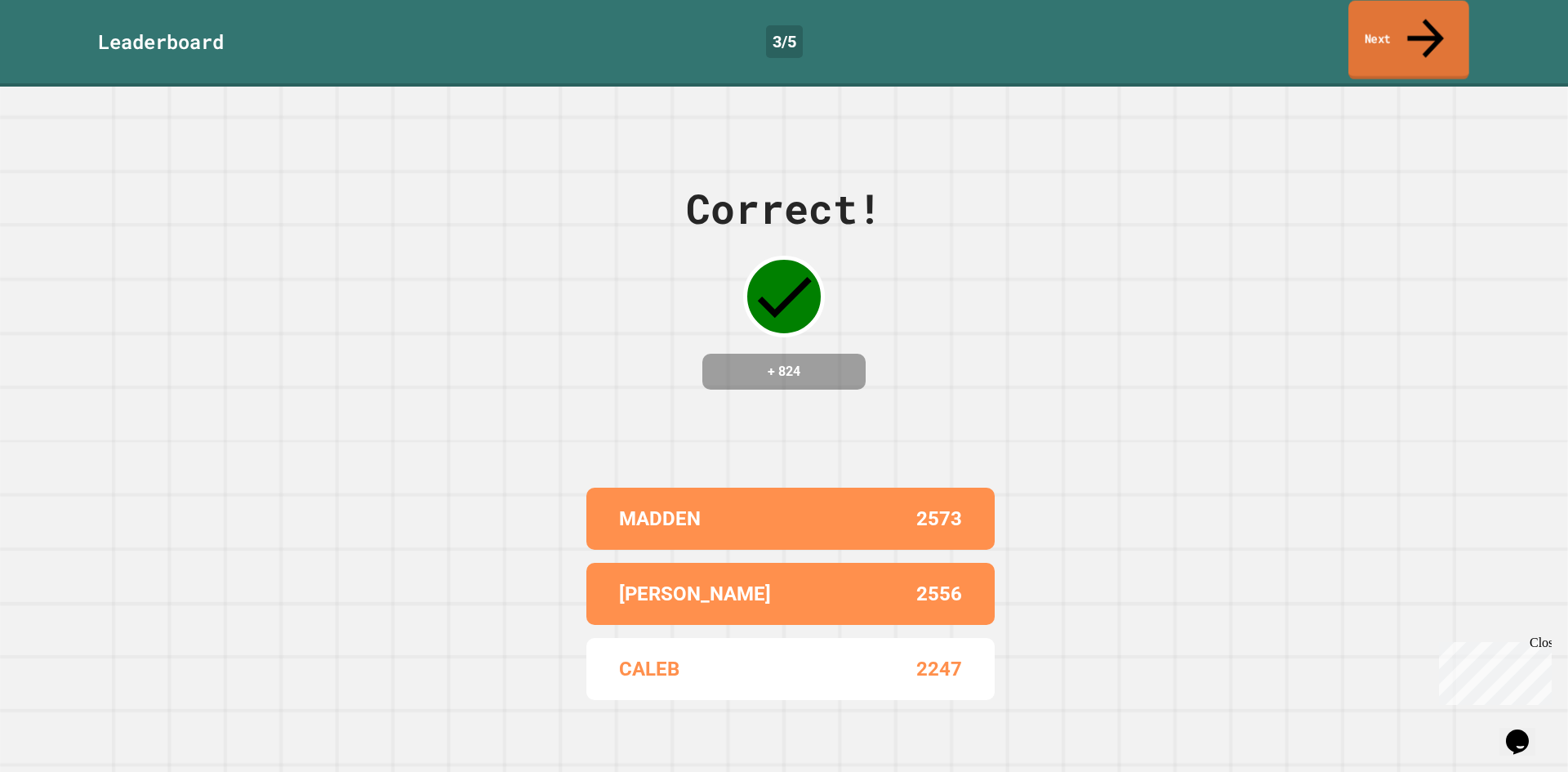
click at [1377, 34] on link "Next" at bounding box center [1409, 40] width 121 height 79
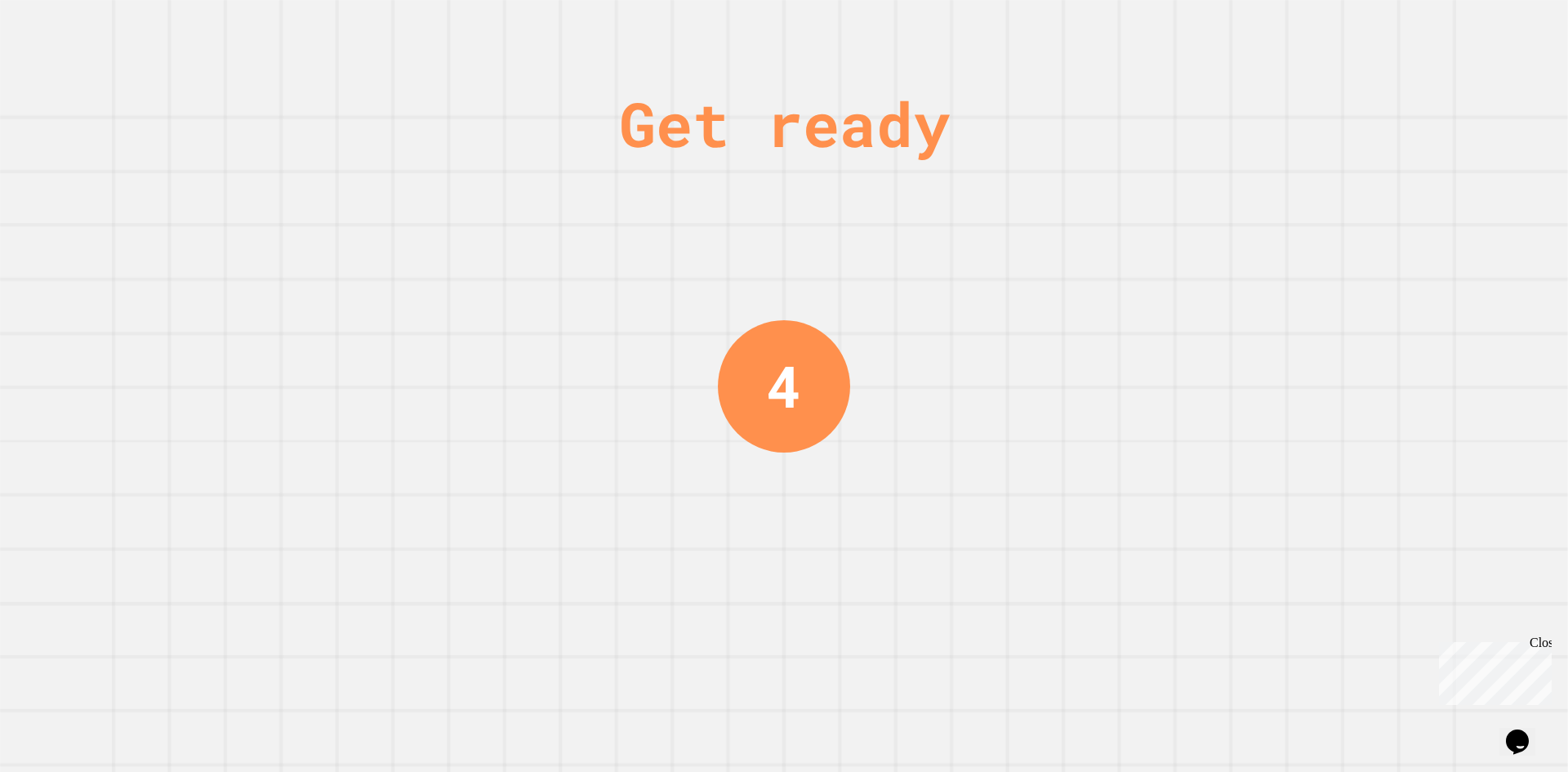
click at [902, 362] on div "Get ready 4" at bounding box center [784, 386] width 1568 height 772
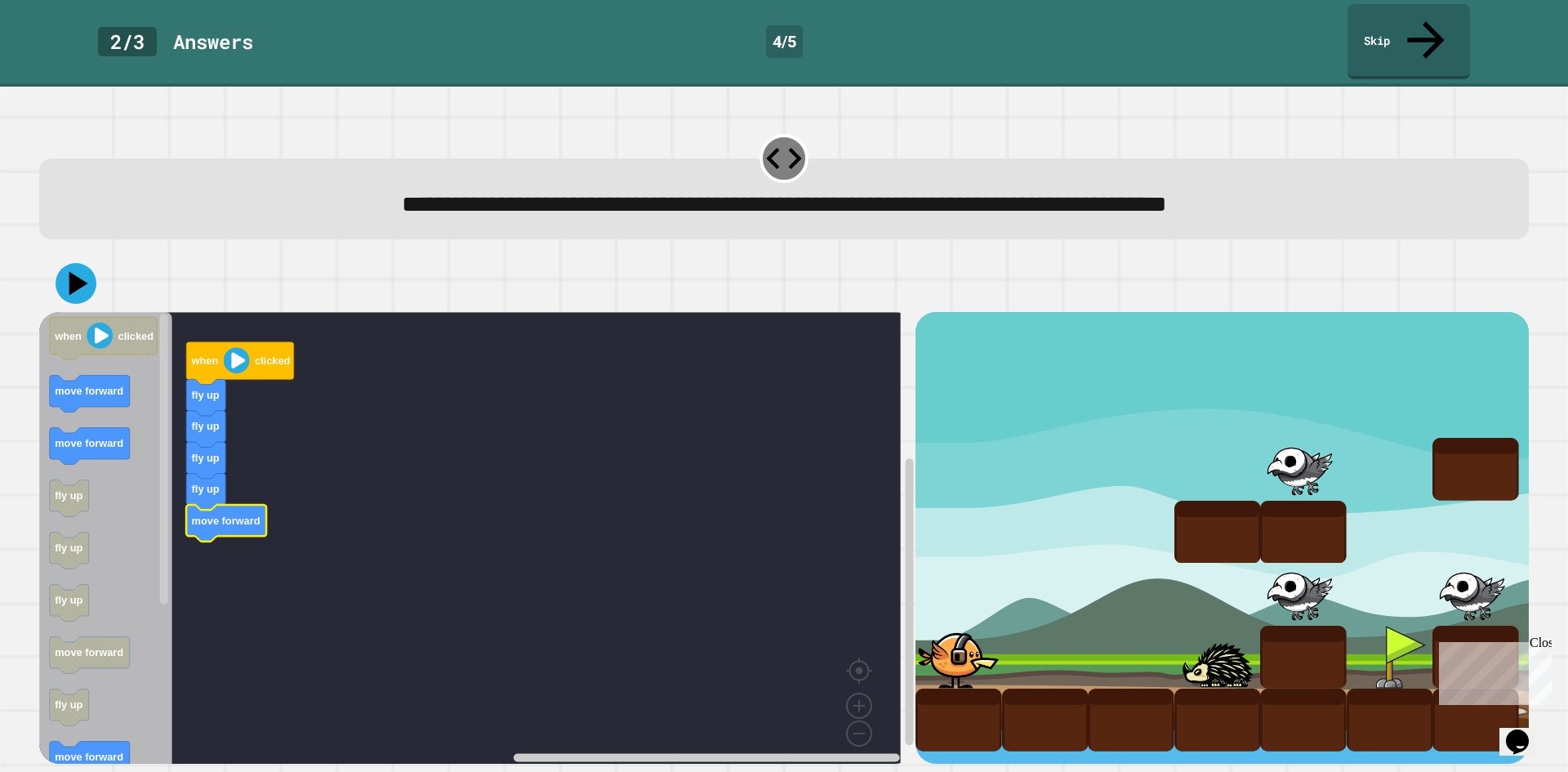
click at [103, 375] on icon "when clicked move forward move forward fly up fly up fly up move forward fly up…" at bounding box center [105, 543] width 133 height 463
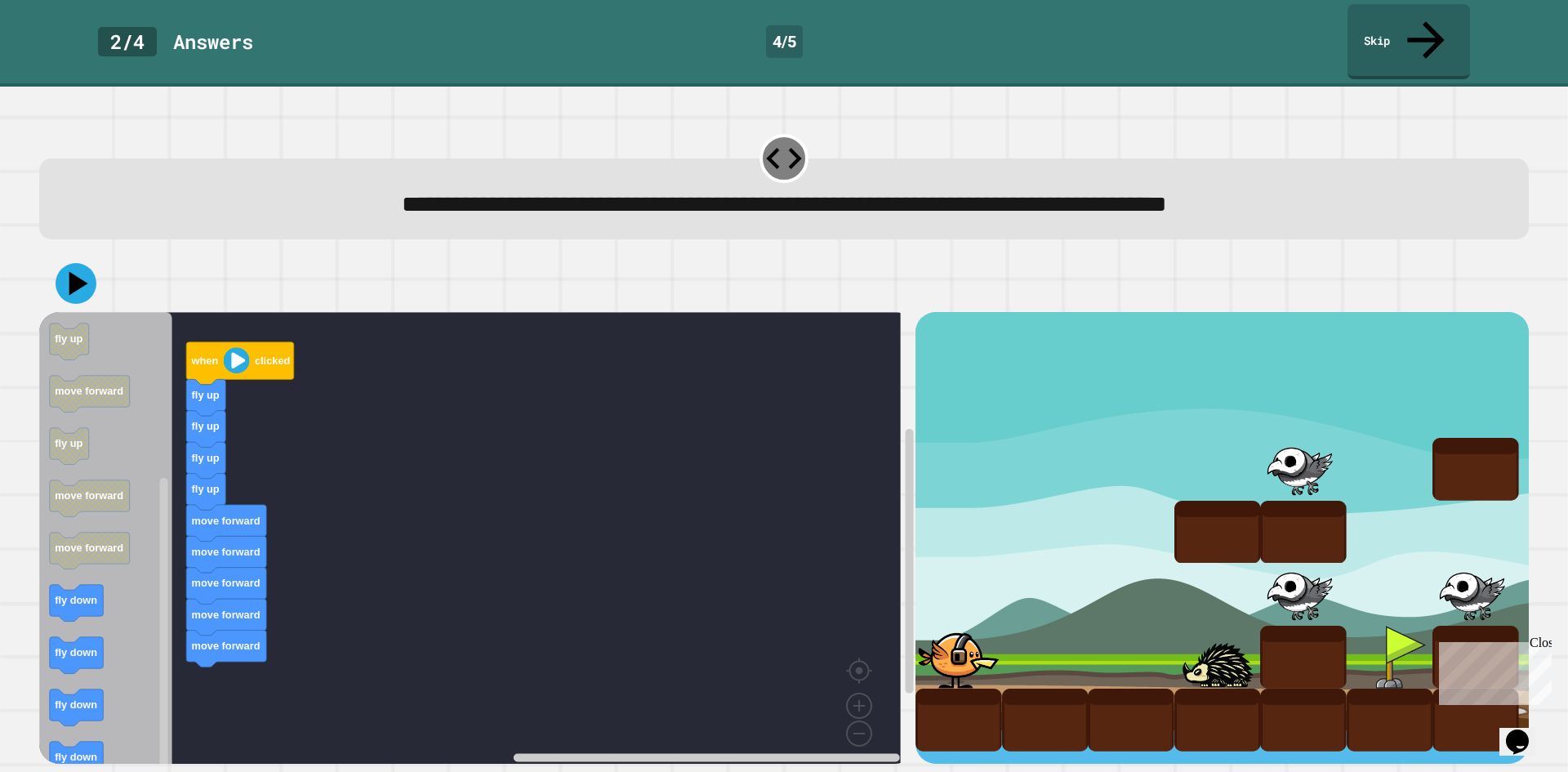
click at [121, 574] on icon "Blockly Workspace" at bounding box center [105, 543] width 133 height 463
click at [228, 693] on rect "Blockly Workspace" at bounding box center [470, 543] width 862 height 463
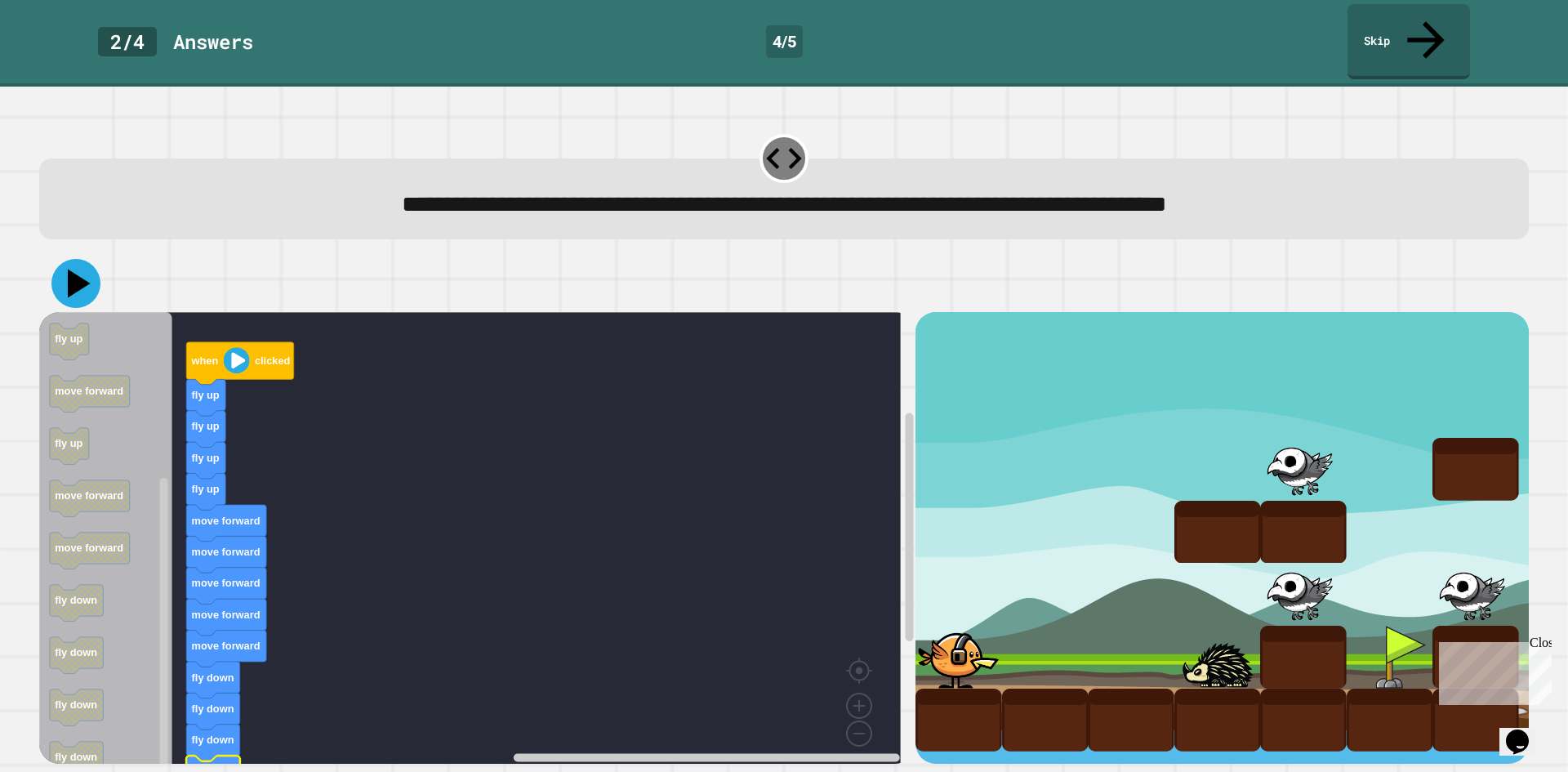
click at [74, 269] on button at bounding box center [76, 283] width 49 height 49
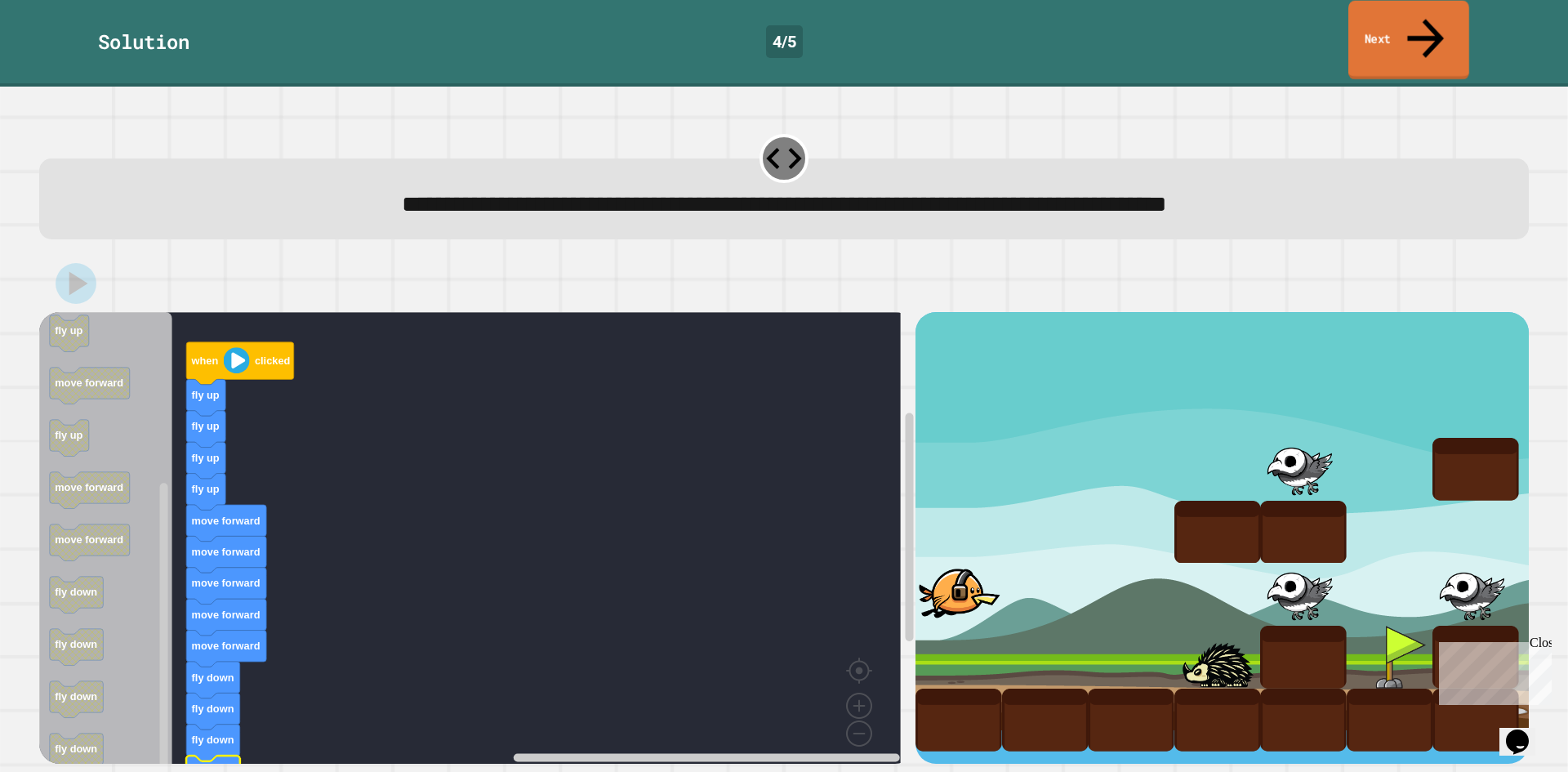
click at [1408, 13] on link "Next" at bounding box center [1409, 40] width 121 height 79
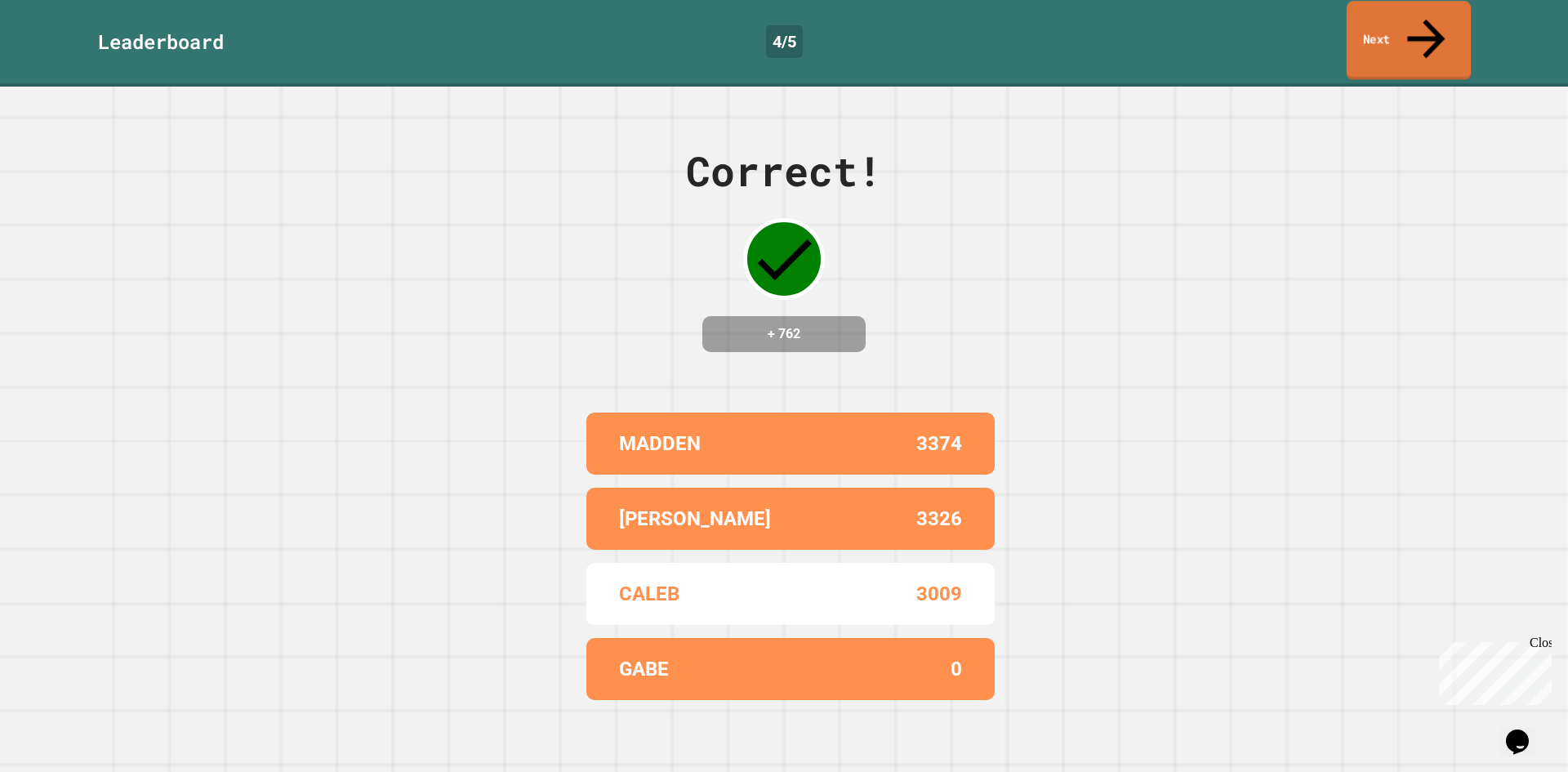
click at [1364, 33] on link "Next" at bounding box center [1409, 40] width 125 height 79
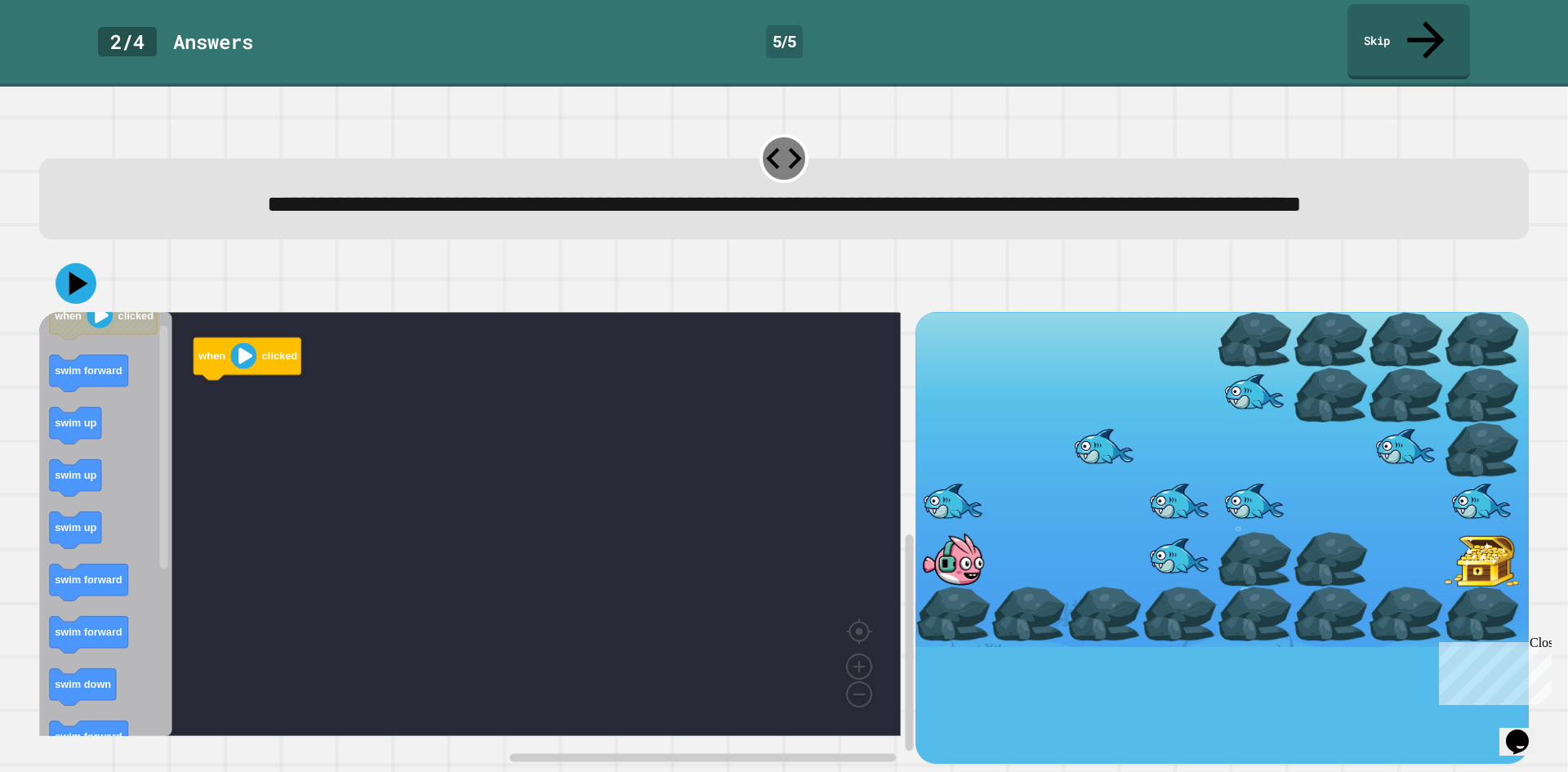
click at [173, 358] on div "when clicked when clicked swim forward swim up swim up swim up swim forward swi…" at bounding box center [477, 537] width 876 height 452
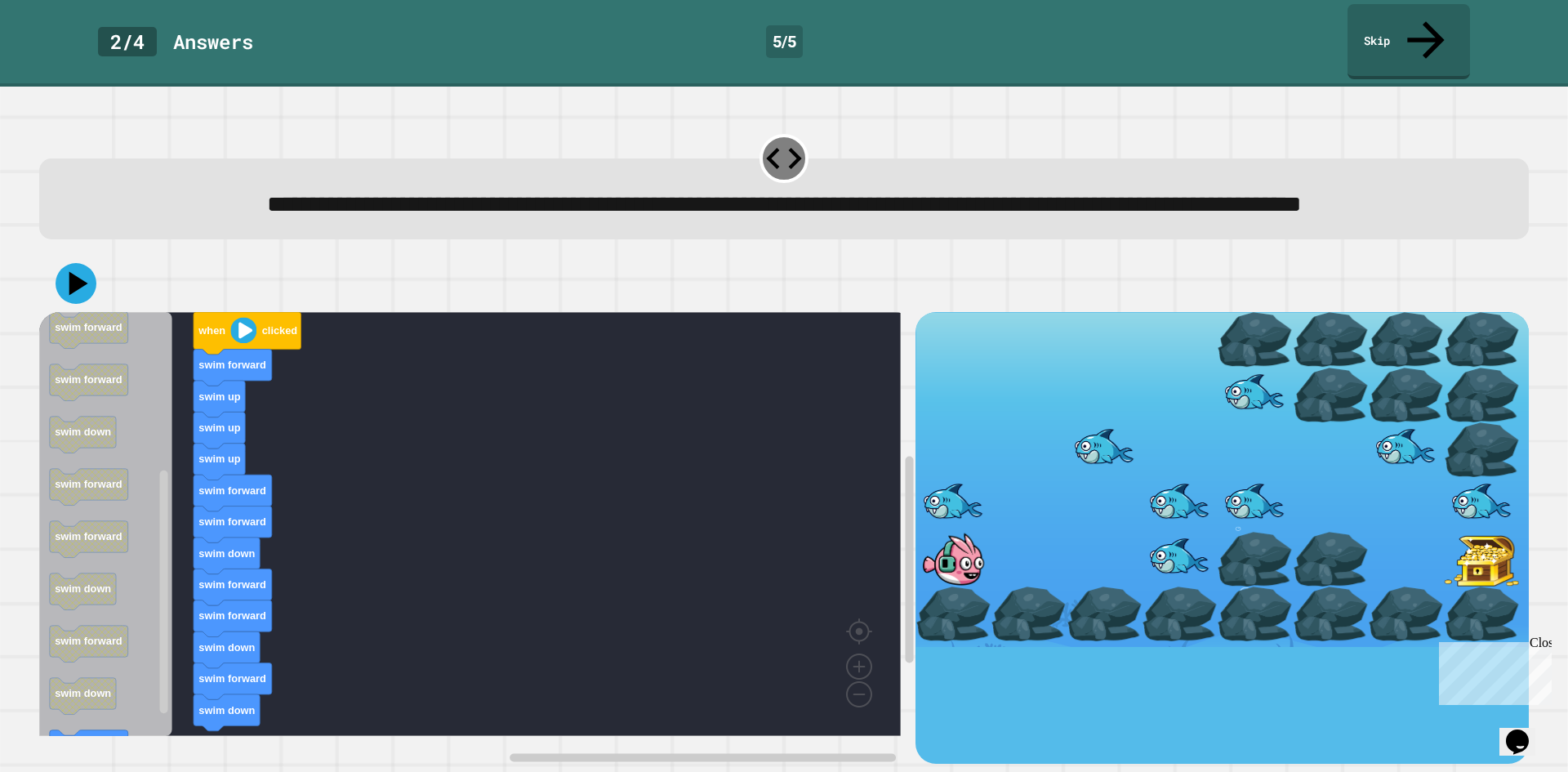
click at [168, 625] on div "when clicked swim forward swim up swim up swim up swim forward swim forward swi…" at bounding box center [477, 537] width 876 height 452
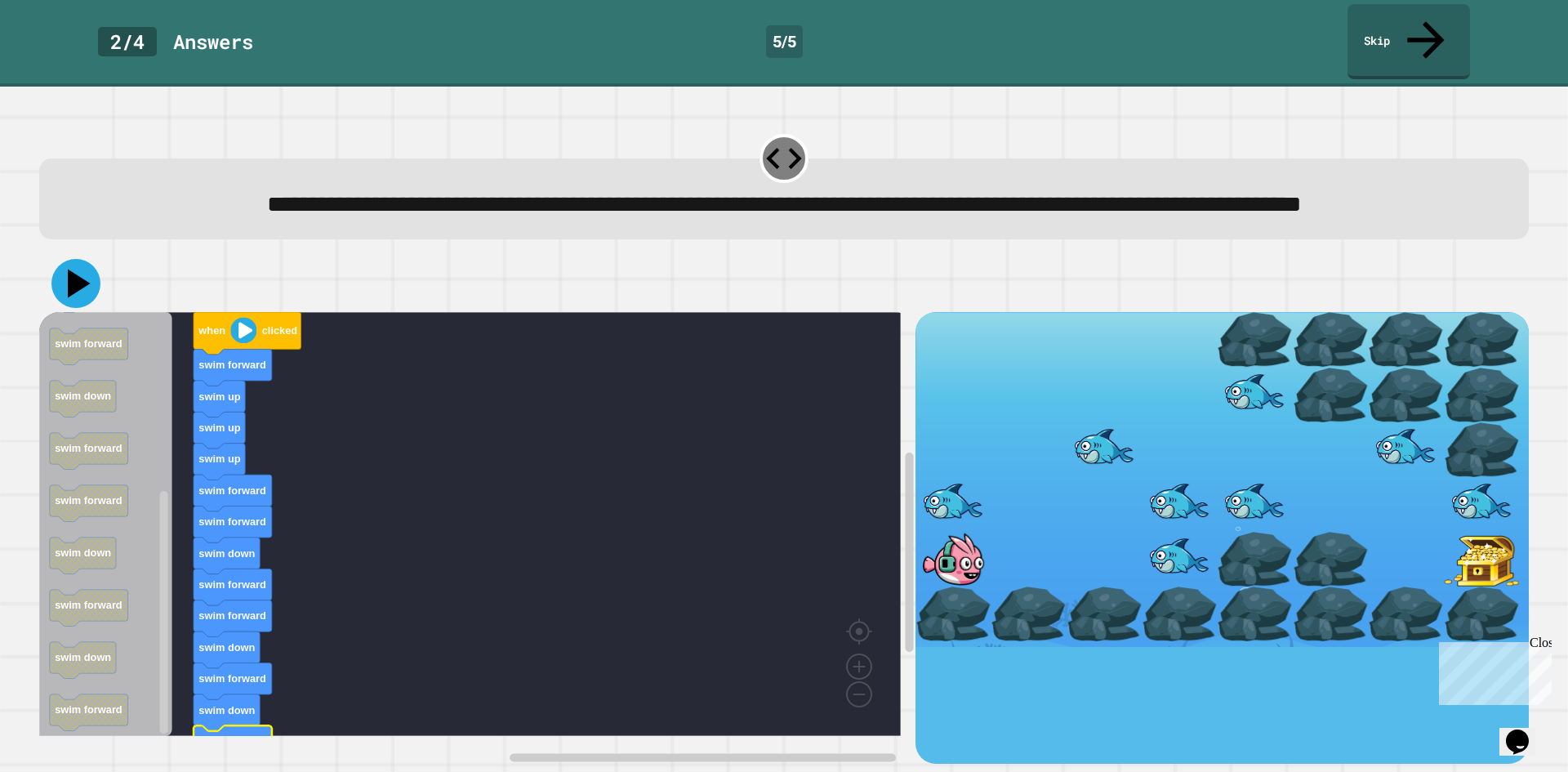
click at [87, 297] on icon at bounding box center [76, 283] width 49 height 49
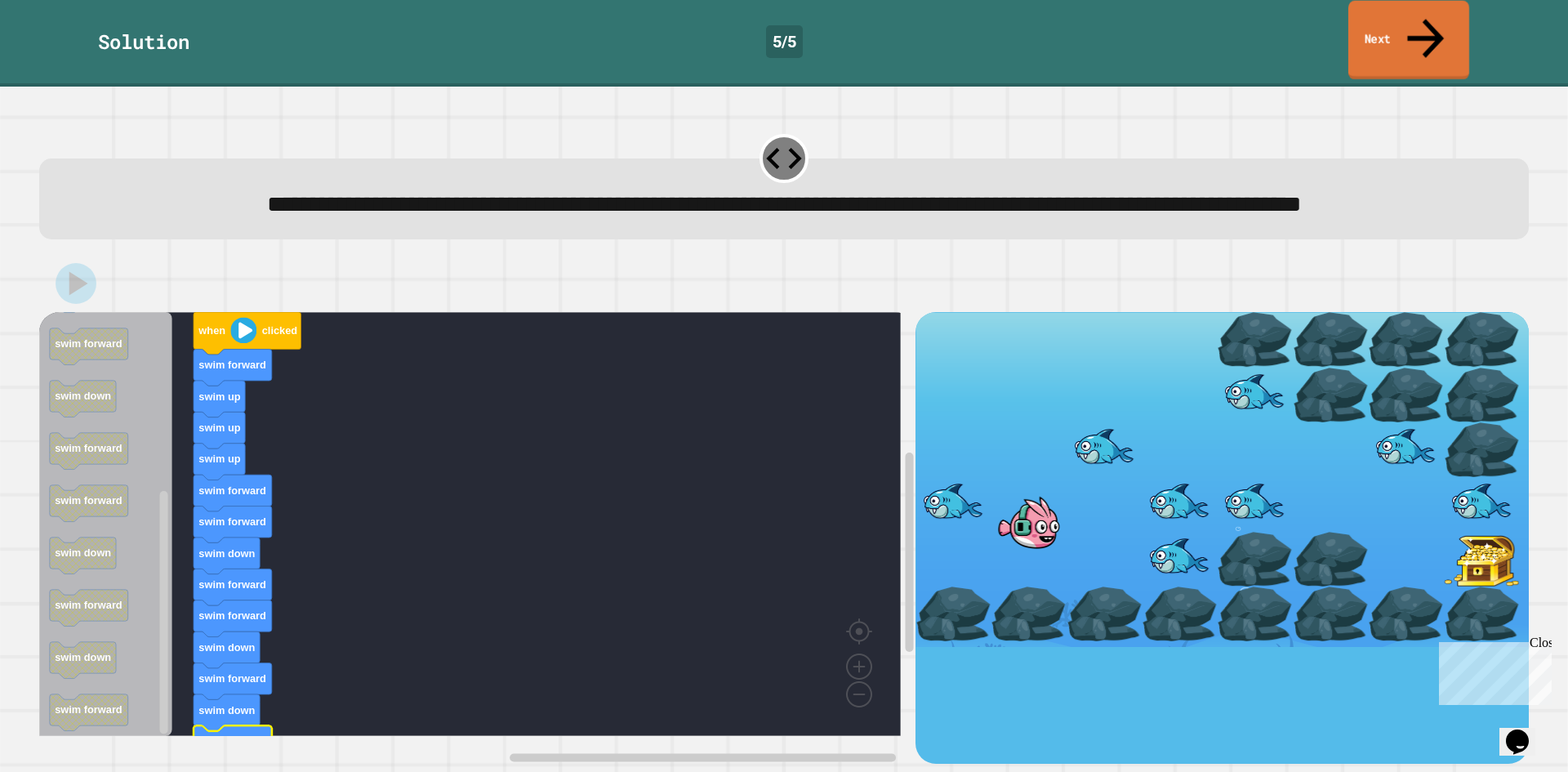
click at [1377, 5] on link "Next" at bounding box center [1409, 40] width 121 height 79
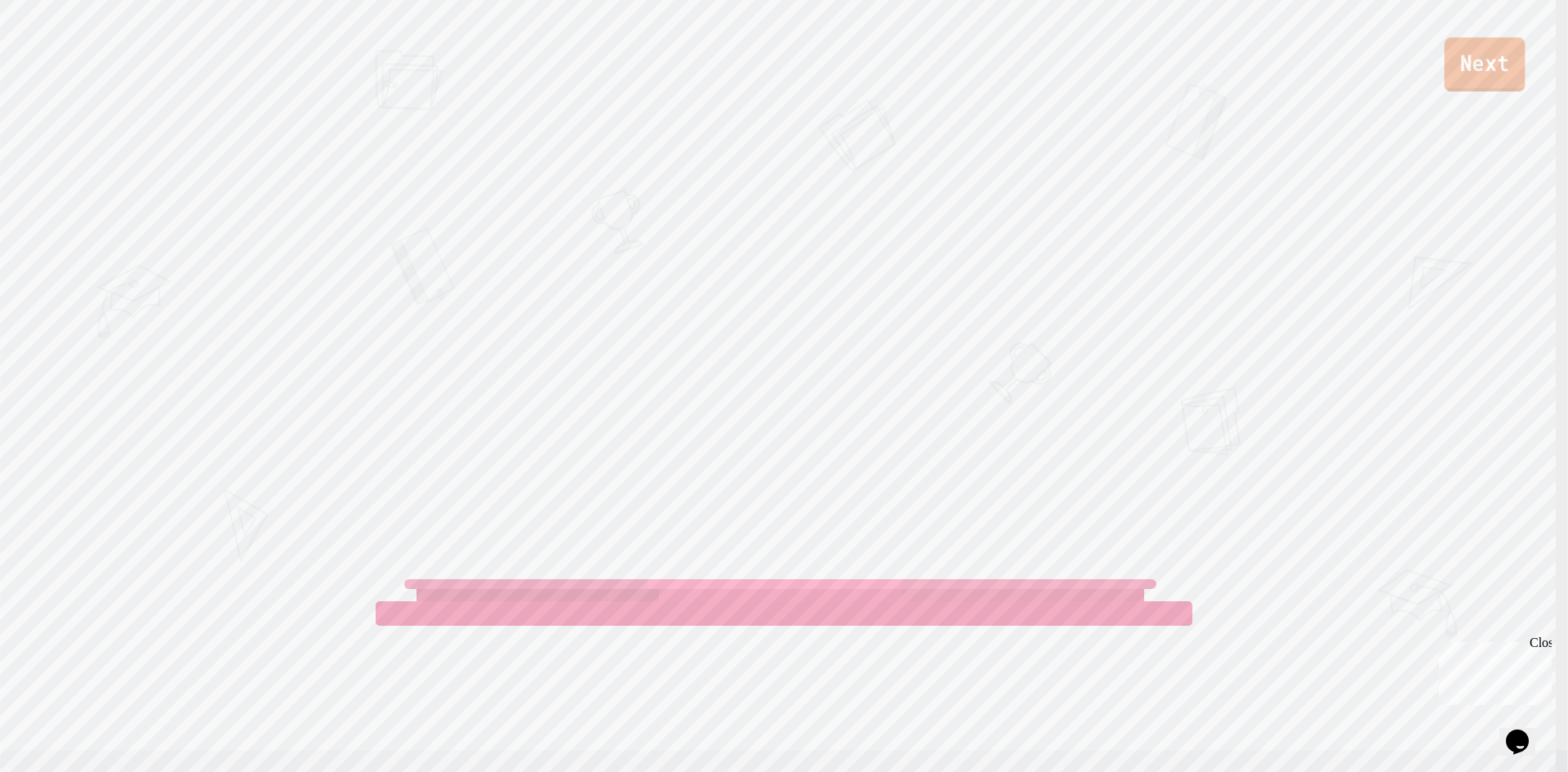
click at [1475, 73] on link "Next" at bounding box center [1485, 64] width 81 height 54
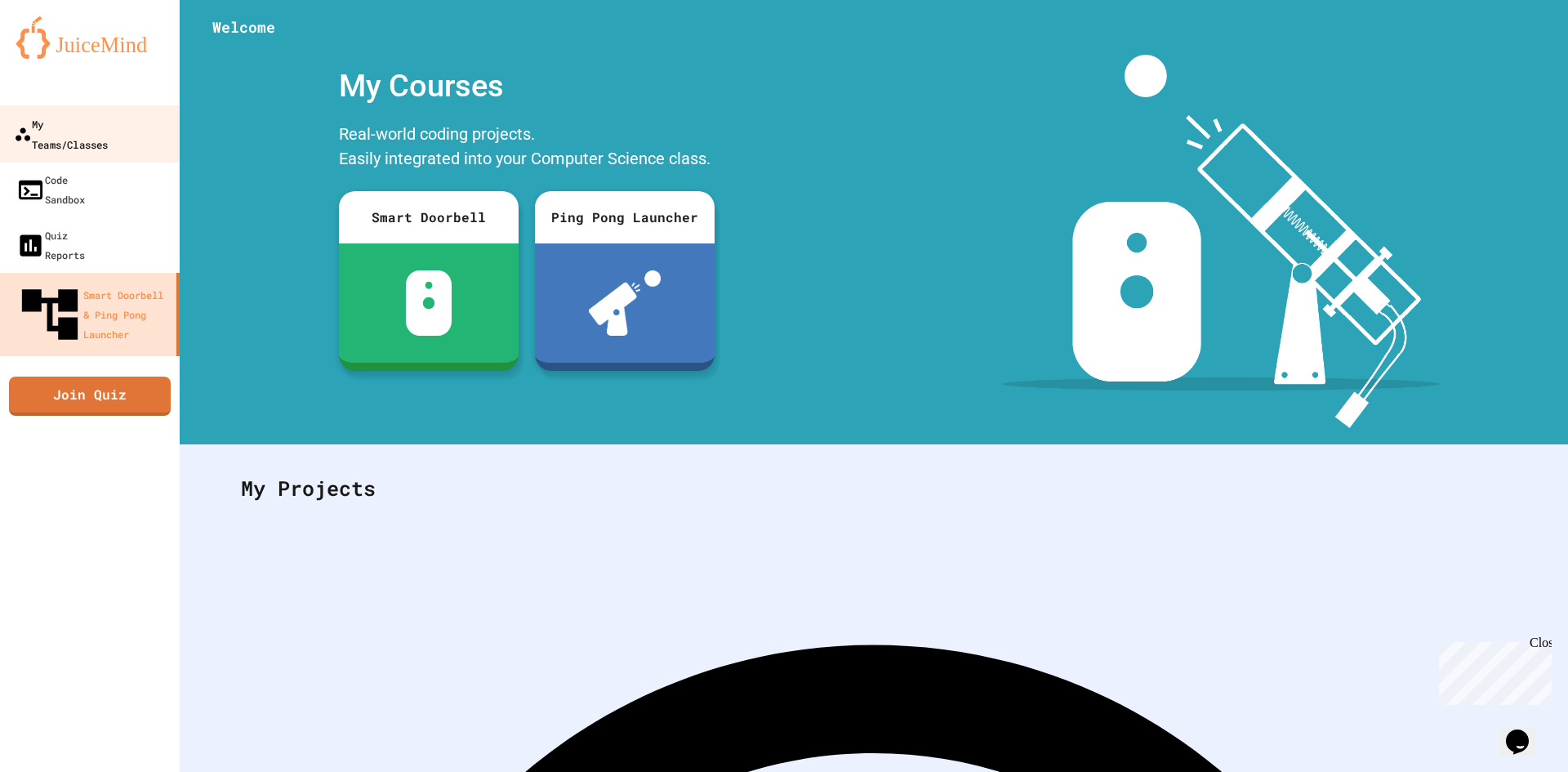
click at [39, 111] on link "My Teams/Classes" at bounding box center [90, 133] width 186 height 57
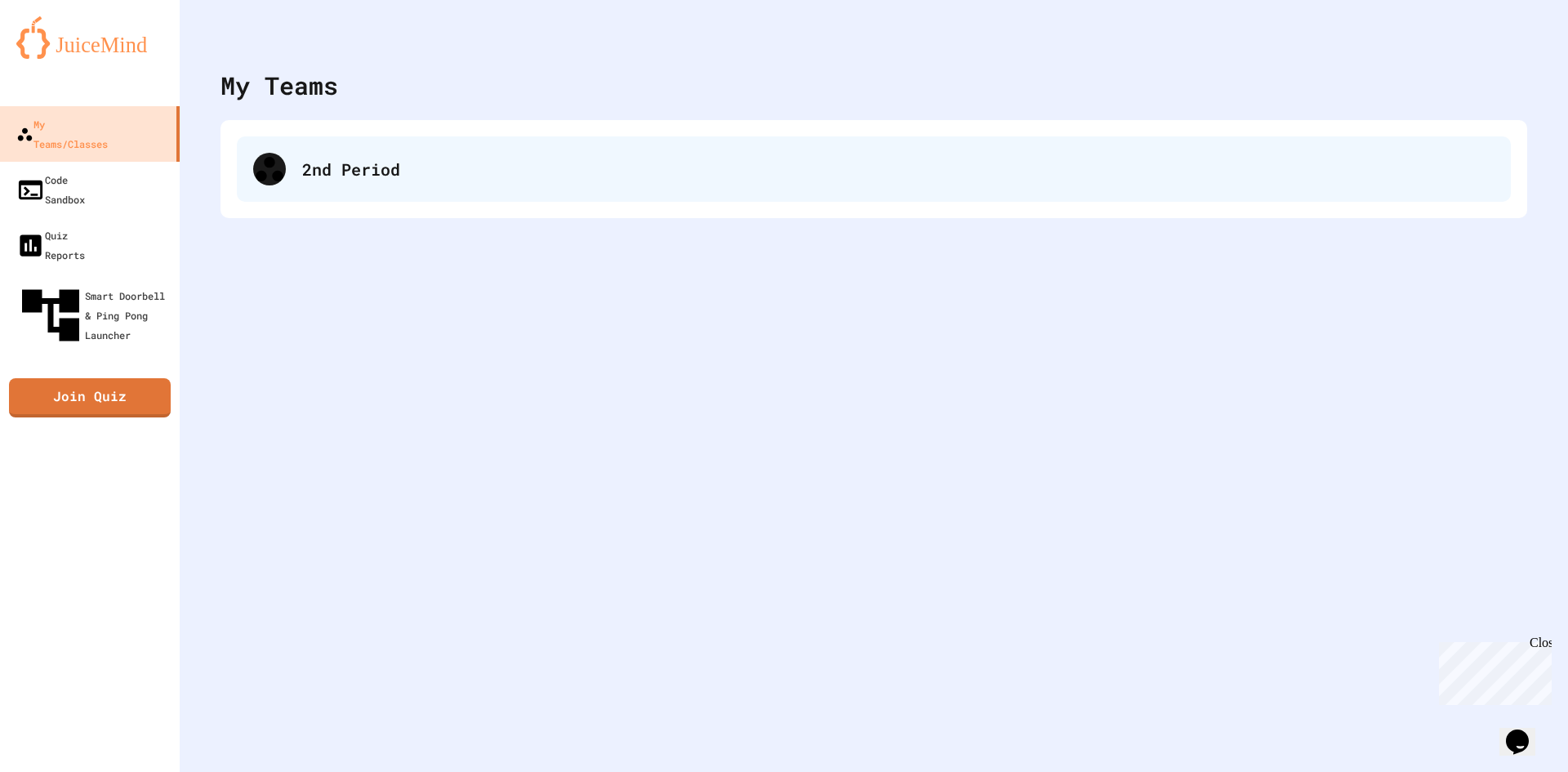
click at [376, 193] on div "2nd Period" at bounding box center [873, 169] width 1274 height 65
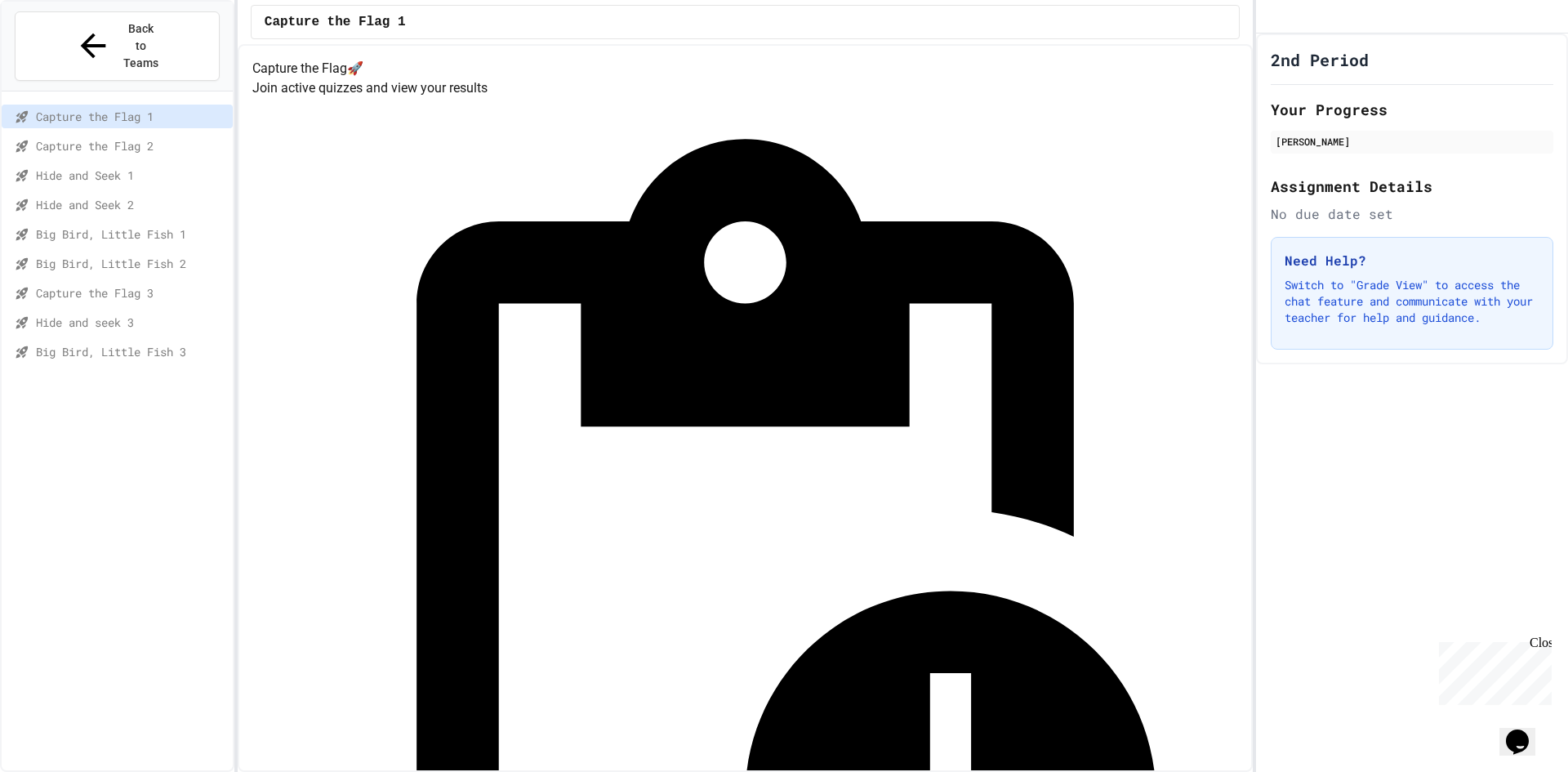
click at [125, 284] on span "Capture the Flag 3" at bounding box center [131, 292] width 191 height 17
click at [124, 314] on span "Hide and seek 3" at bounding box center [131, 322] width 191 height 17
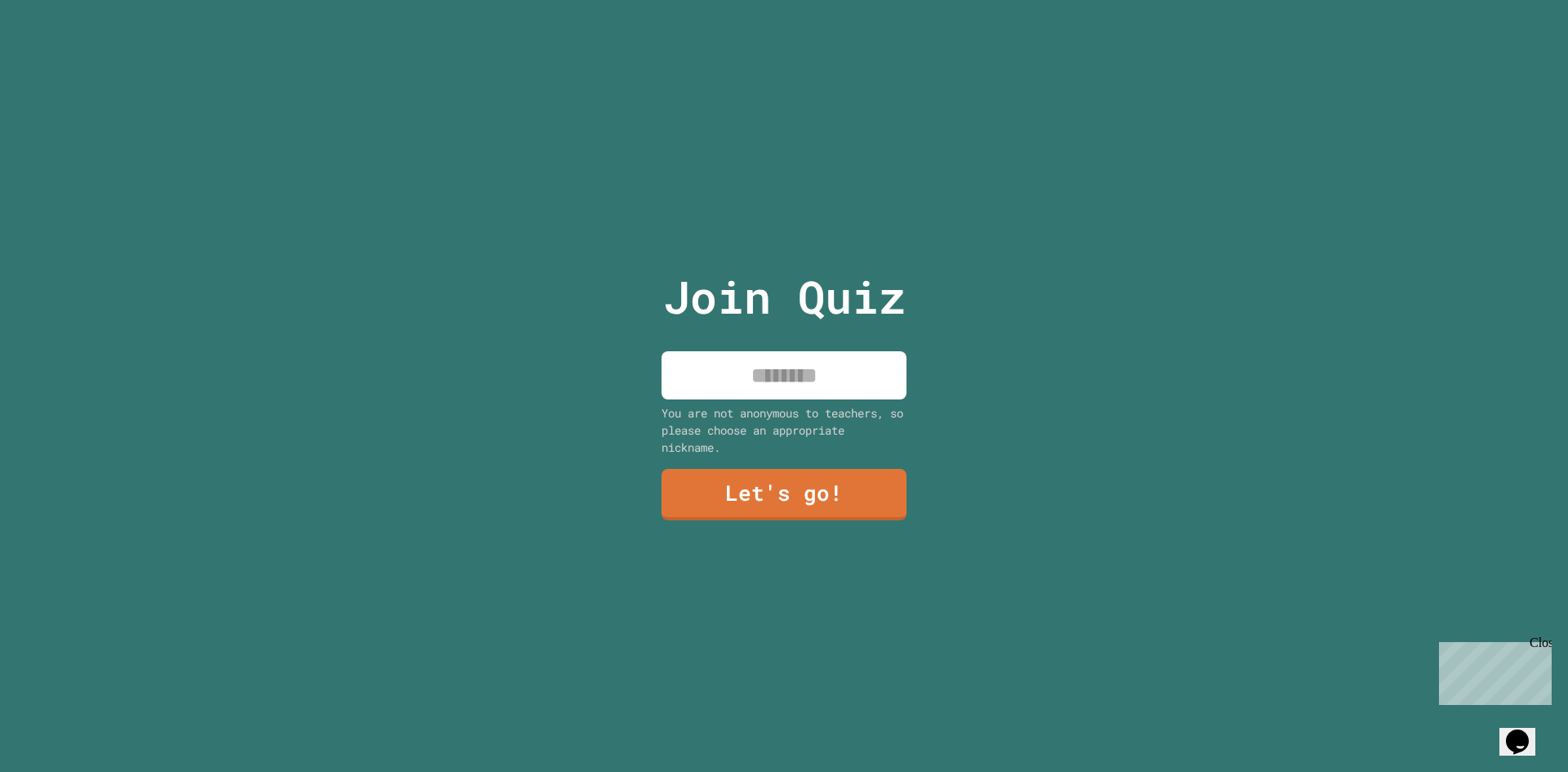
click at [765, 358] on input at bounding box center [783, 375] width 245 height 48
type input "*****"
click at [696, 482] on link "Let's go!" at bounding box center [783, 493] width 243 height 54
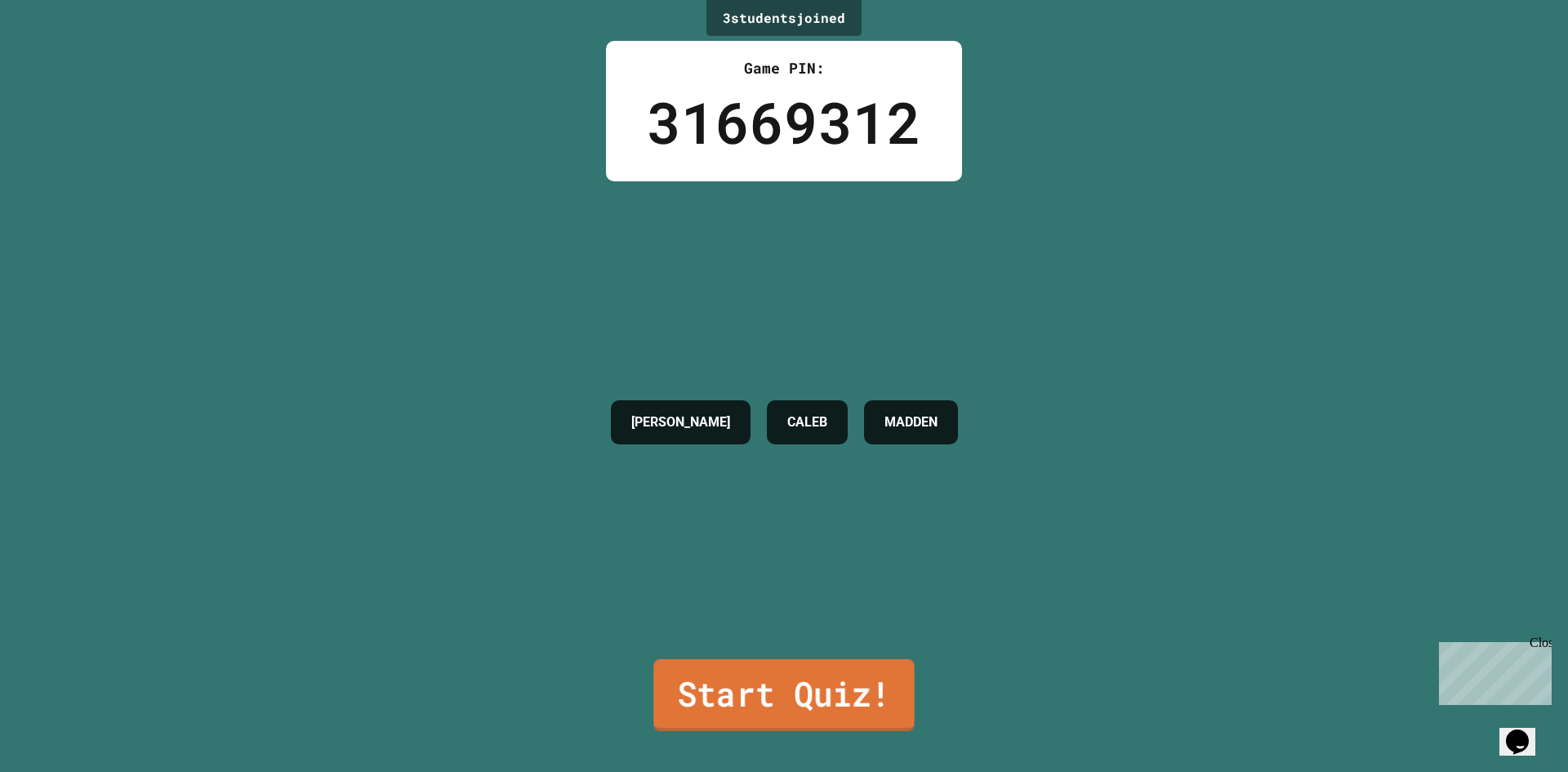
click at [714, 681] on link "Start Quiz!" at bounding box center [783, 695] width 260 height 72
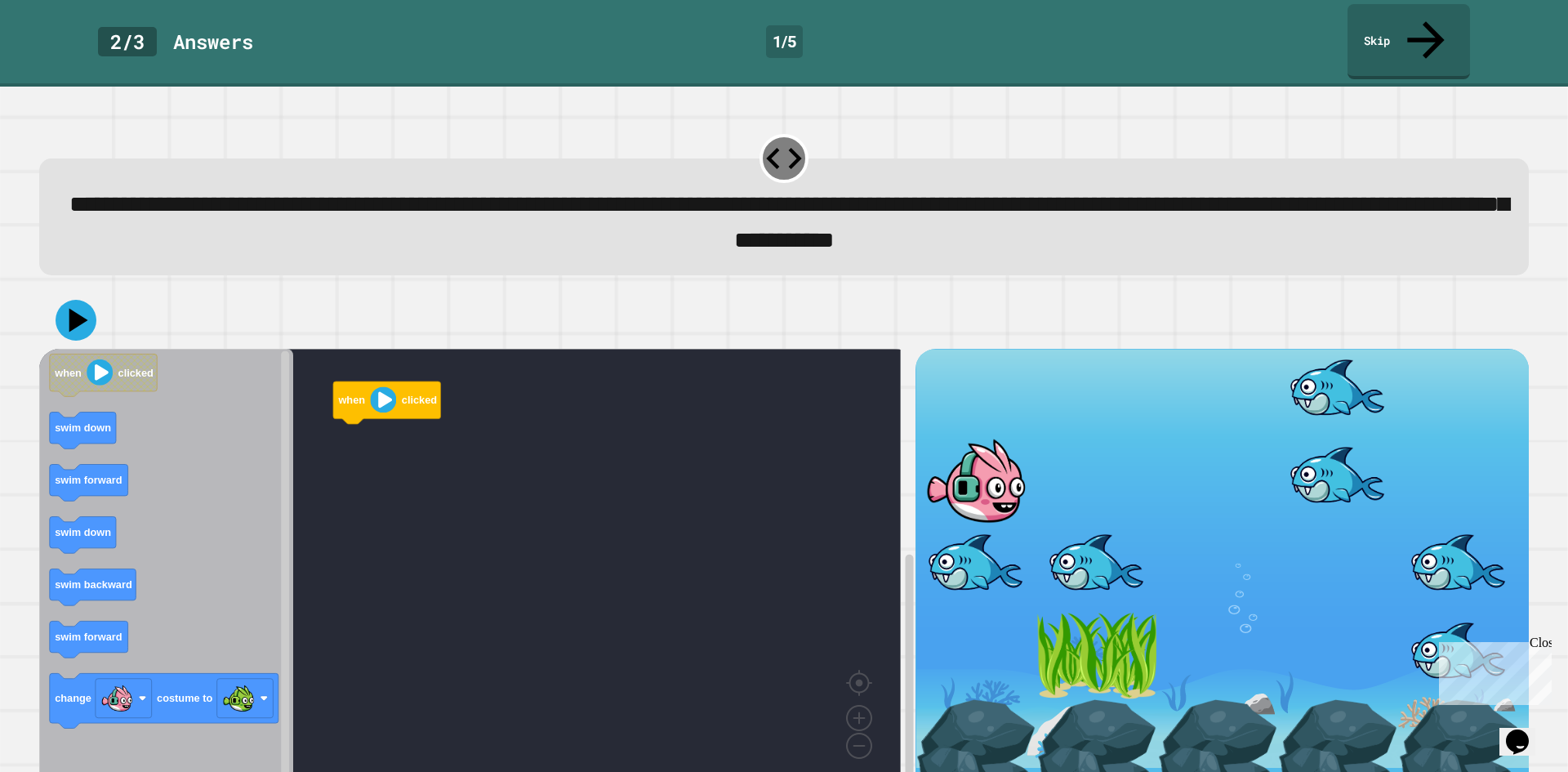
click at [692, 438] on rect "Blockly Workspace" at bounding box center [470, 567] width 862 height 438
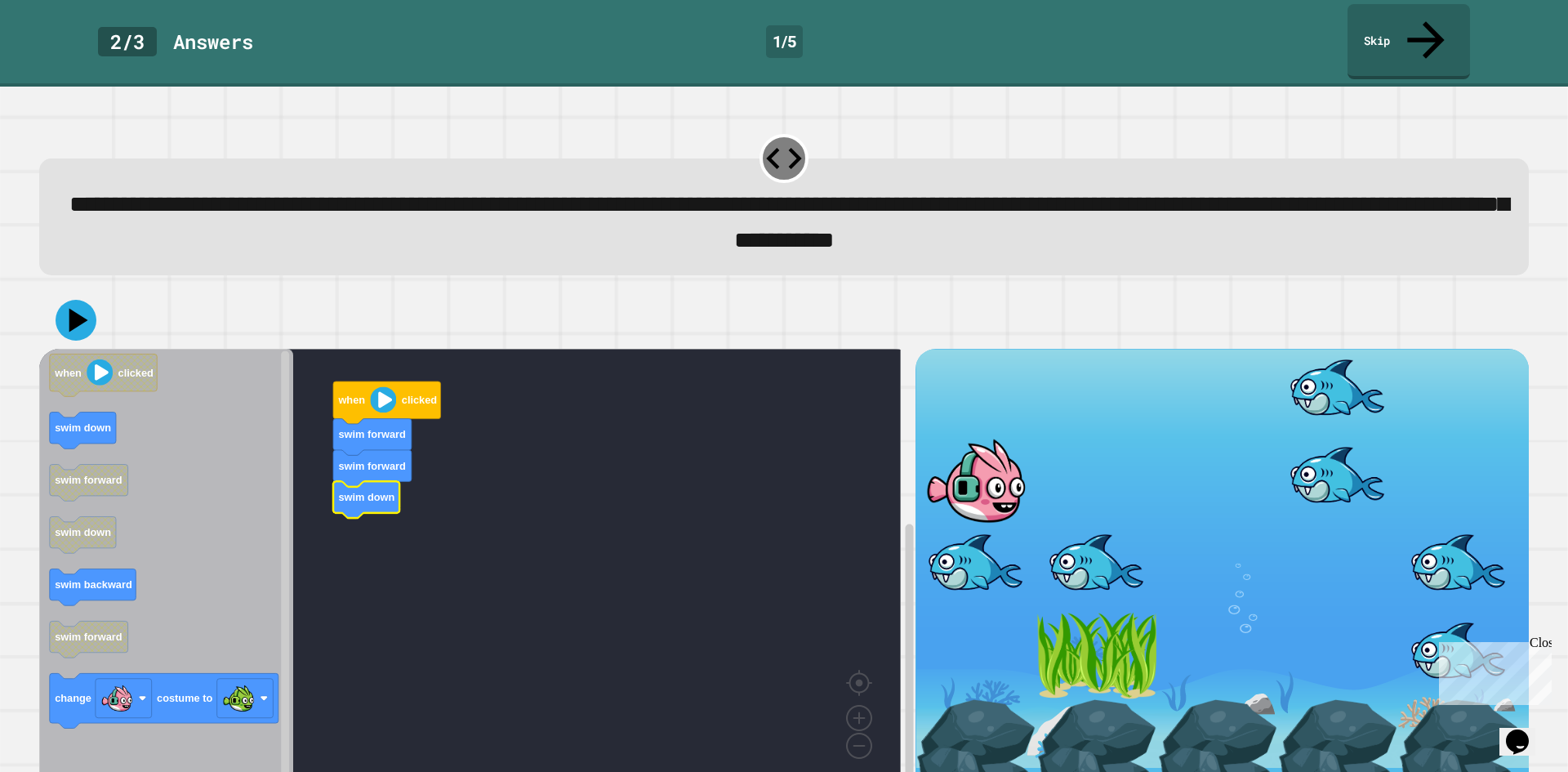
click at [334, 480] on div "when clicked swim forward swim forward swim down when clicked swim down swim fo…" at bounding box center [477, 571] width 876 height 446
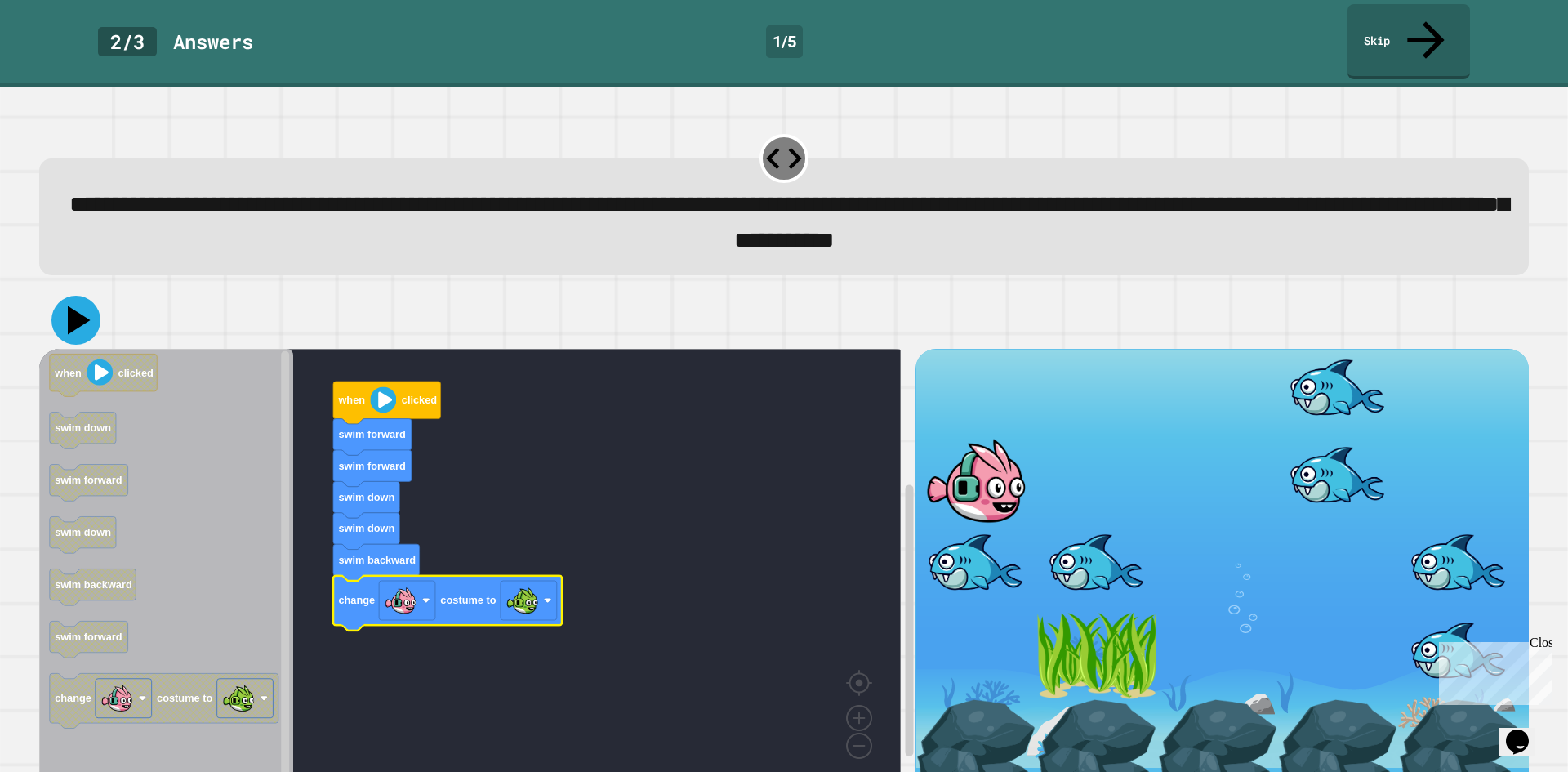
click at [84, 296] on icon at bounding box center [76, 320] width 49 height 49
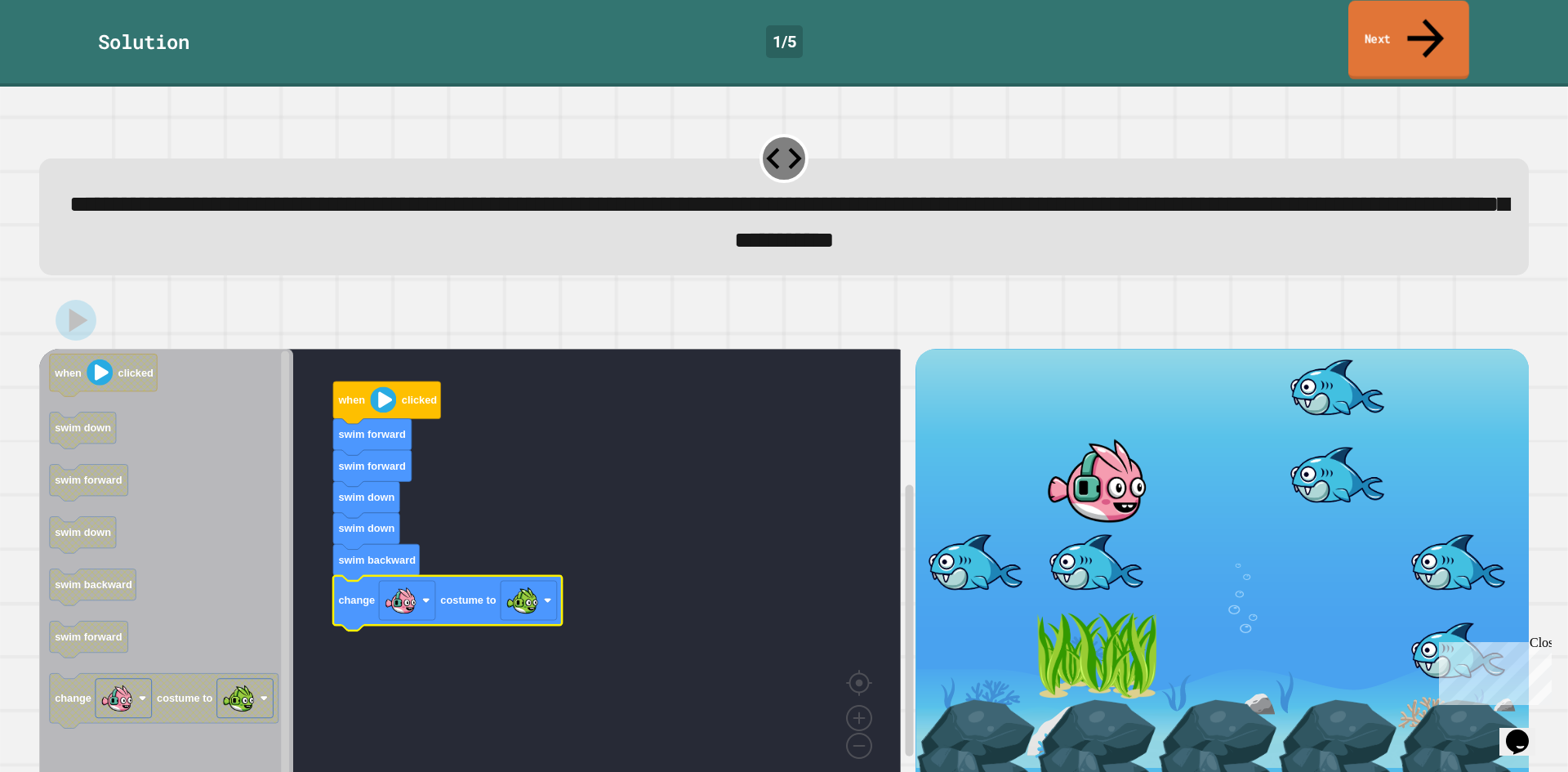
click at [1407, 12] on link "Next" at bounding box center [1409, 40] width 121 height 79
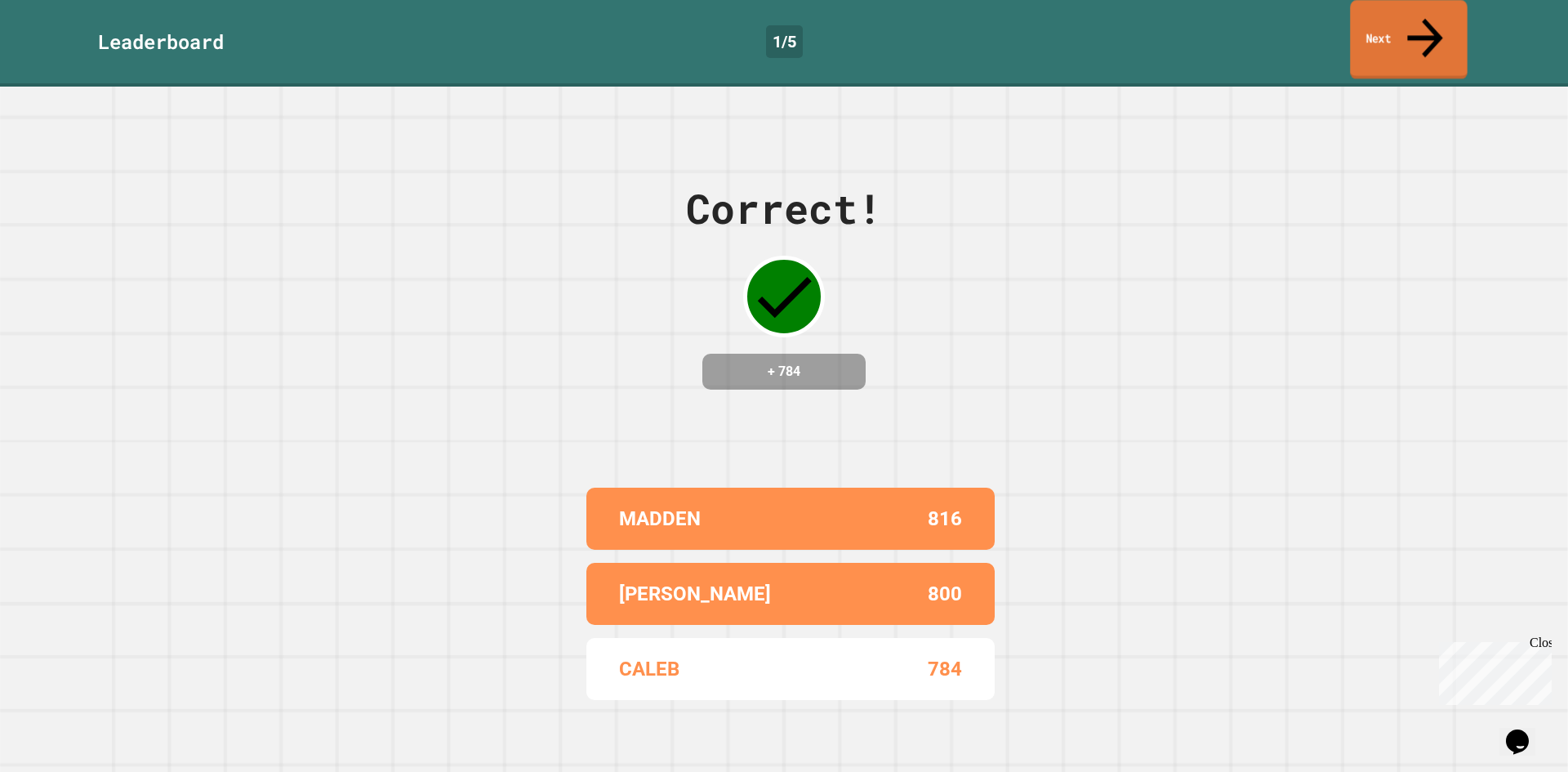
click at [1401, 26] on link "Next" at bounding box center [1409, 39] width 117 height 79
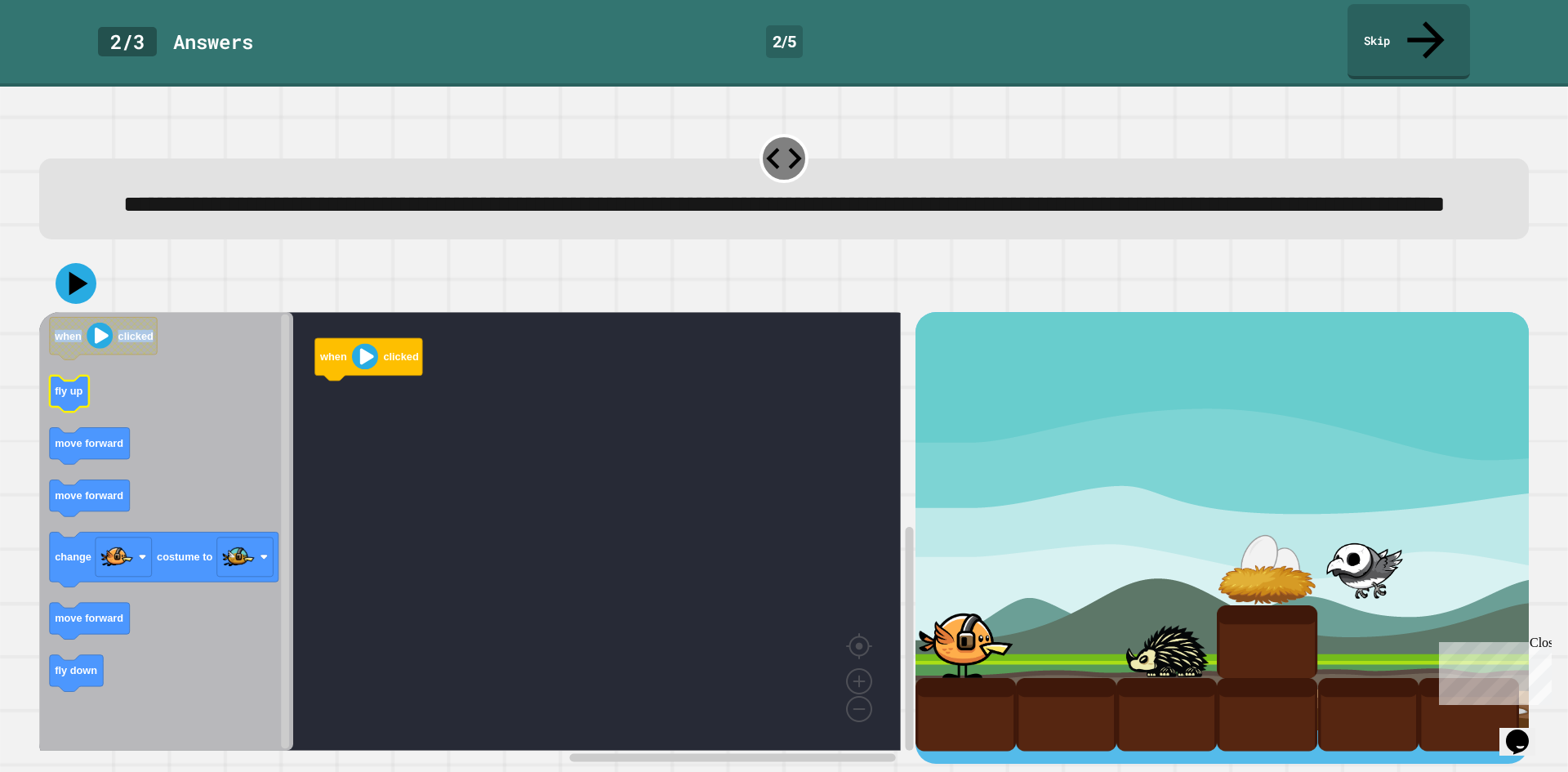
drag, startPoint x: 37, startPoint y: 397, endPoint x: 55, endPoint y: 397, distance: 18.0
click at [55, 397] on div "when clicked when clicked fly up move forward move forward change costume to mo…" at bounding box center [784, 509] width 1505 height 525
click at [323, 392] on rect "Blockly Workspace" at bounding box center [470, 530] width 862 height 438
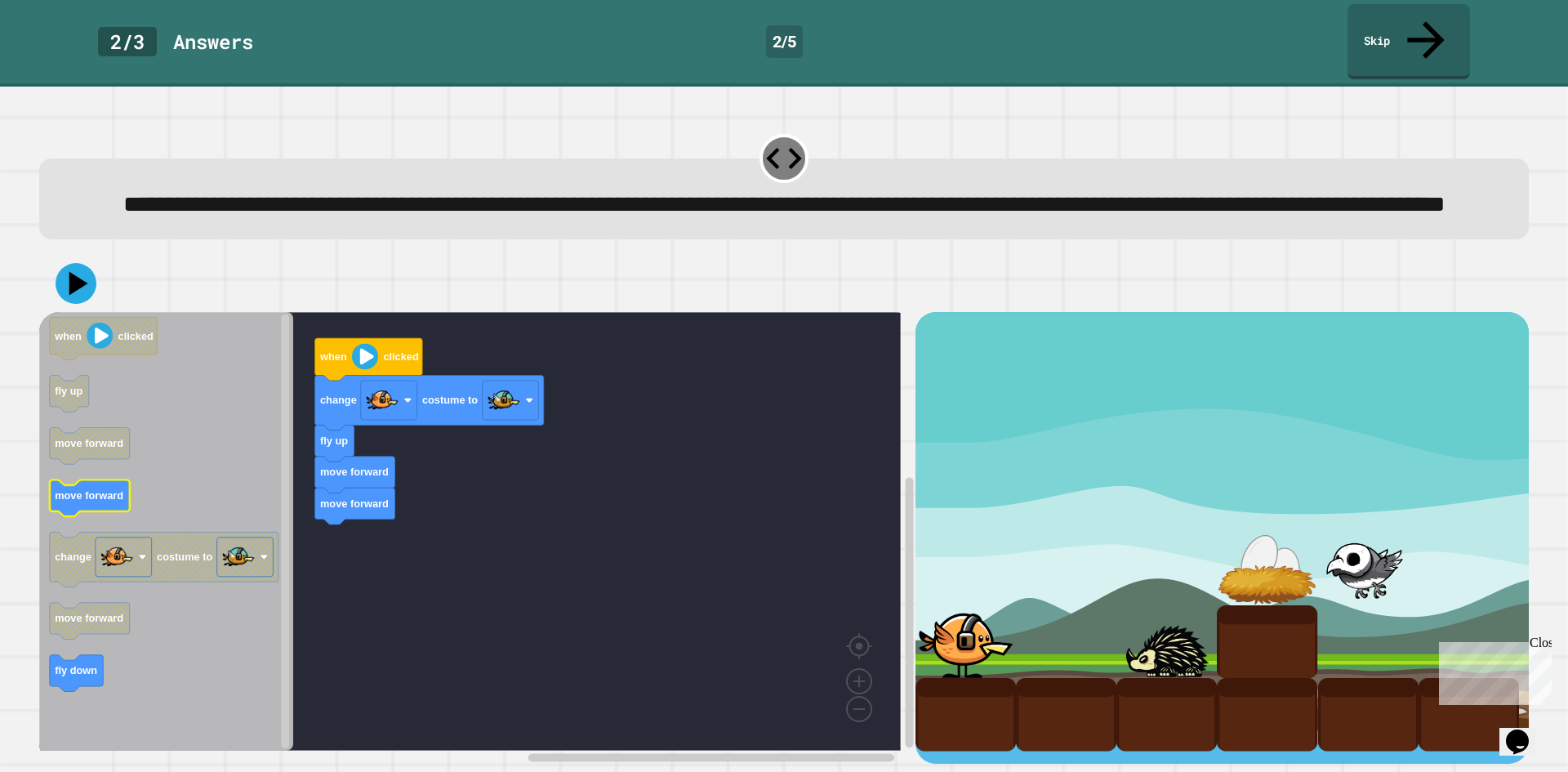
click at [102, 483] on icon "Blockly Workspace" at bounding box center [90, 498] width 80 height 36
click at [97, 642] on icon "Blockly Workspace" at bounding box center [166, 530] width 254 height 438
click at [80, 307] on div at bounding box center [784, 283] width 1490 height 57
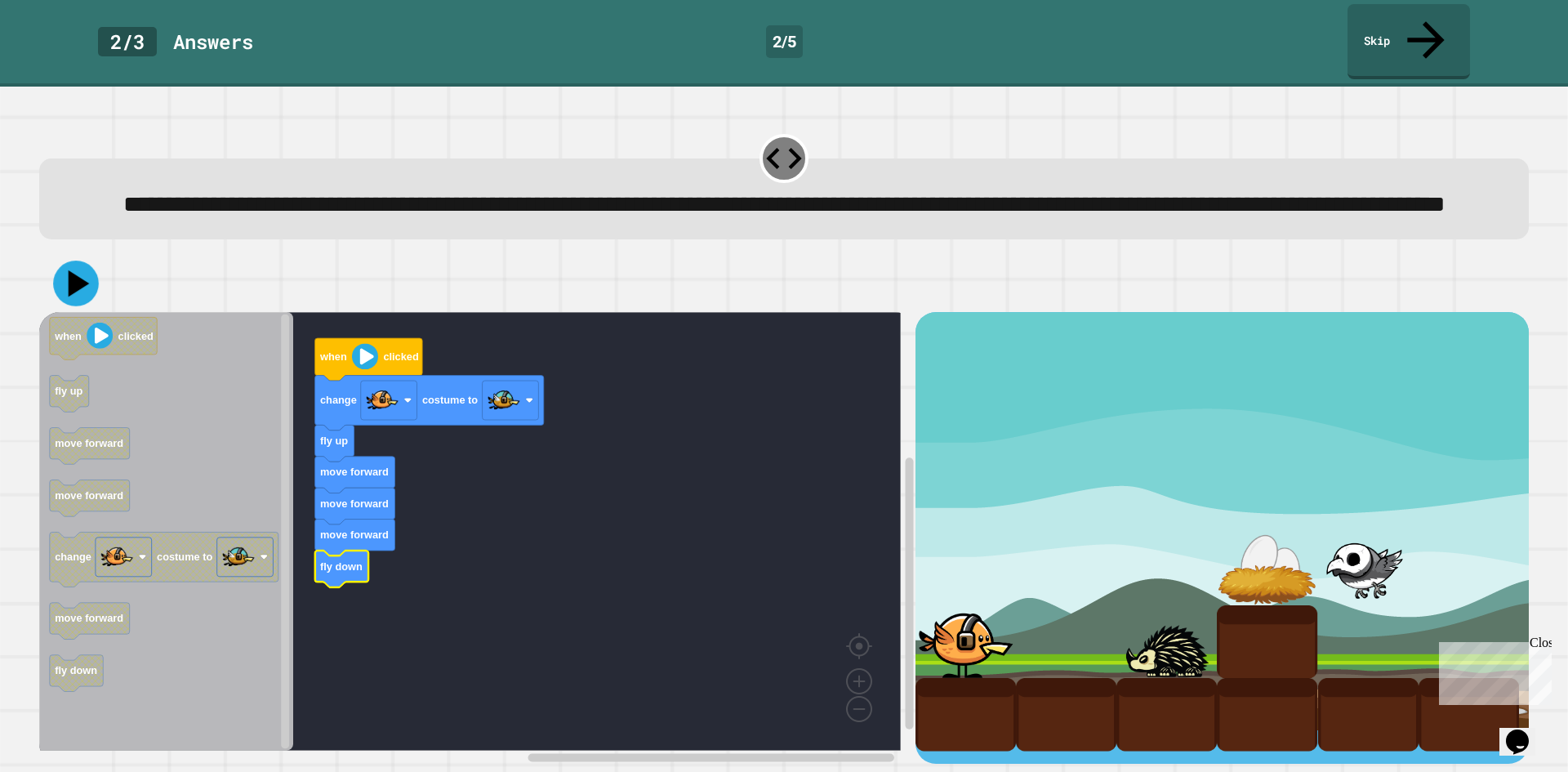
drag, startPoint x: 82, startPoint y: 289, endPoint x: 101, endPoint y: 282, distance: 20.2
click at [101, 282] on div at bounding box center [784, 283] width 1490 height 57
click at [97, 281] on div at bounding box center [784, 283] width 1490 height 57
click at [75, 288] on icon at bounding box center [79, 284] width 20 height 25
click at [75, 281] on icon at bounding box center [79, 284] width 23 height 29
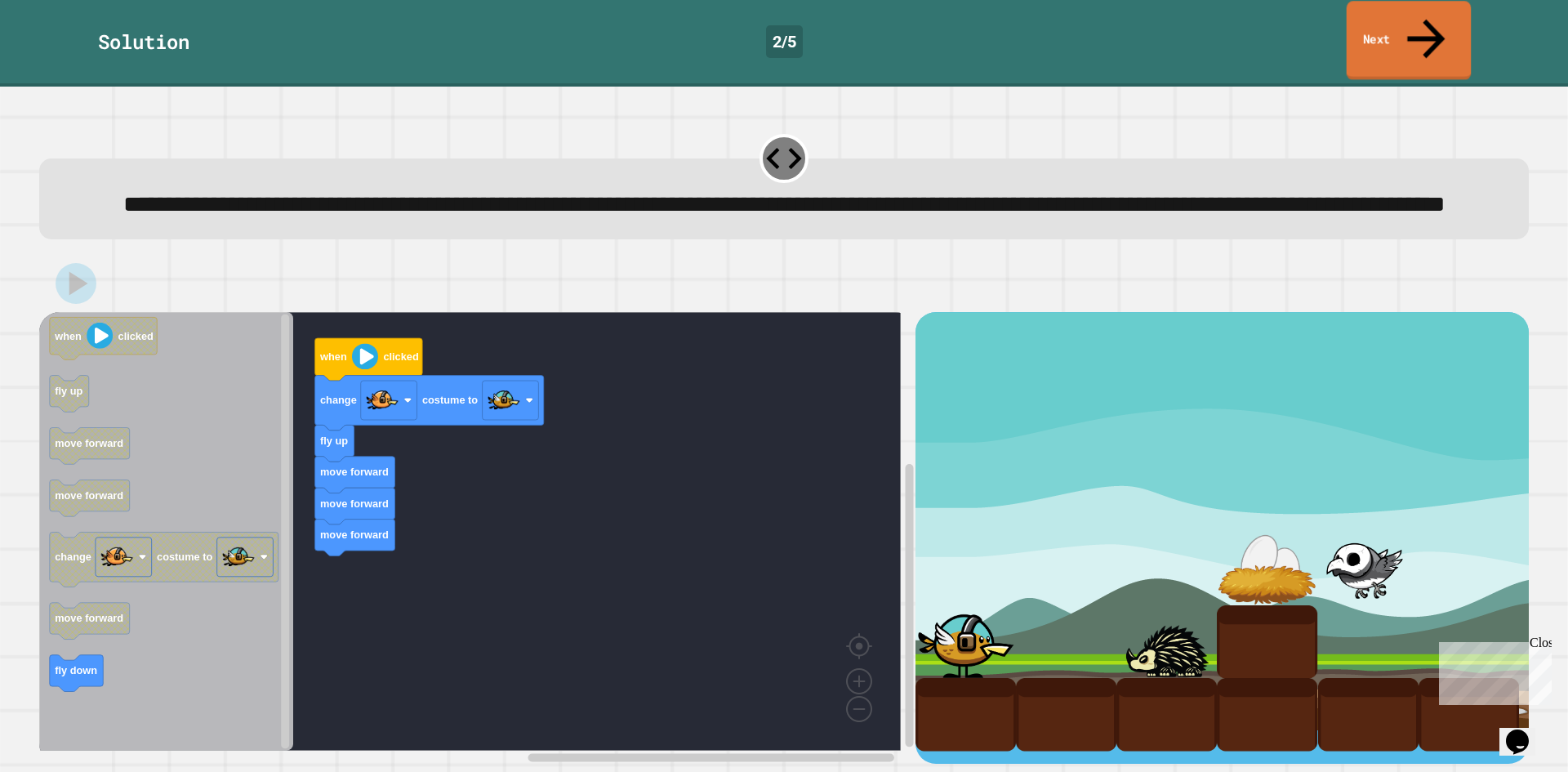
click at [1410, 19] on link "Next" at bounding box center [1409, 40] width 125 height 79
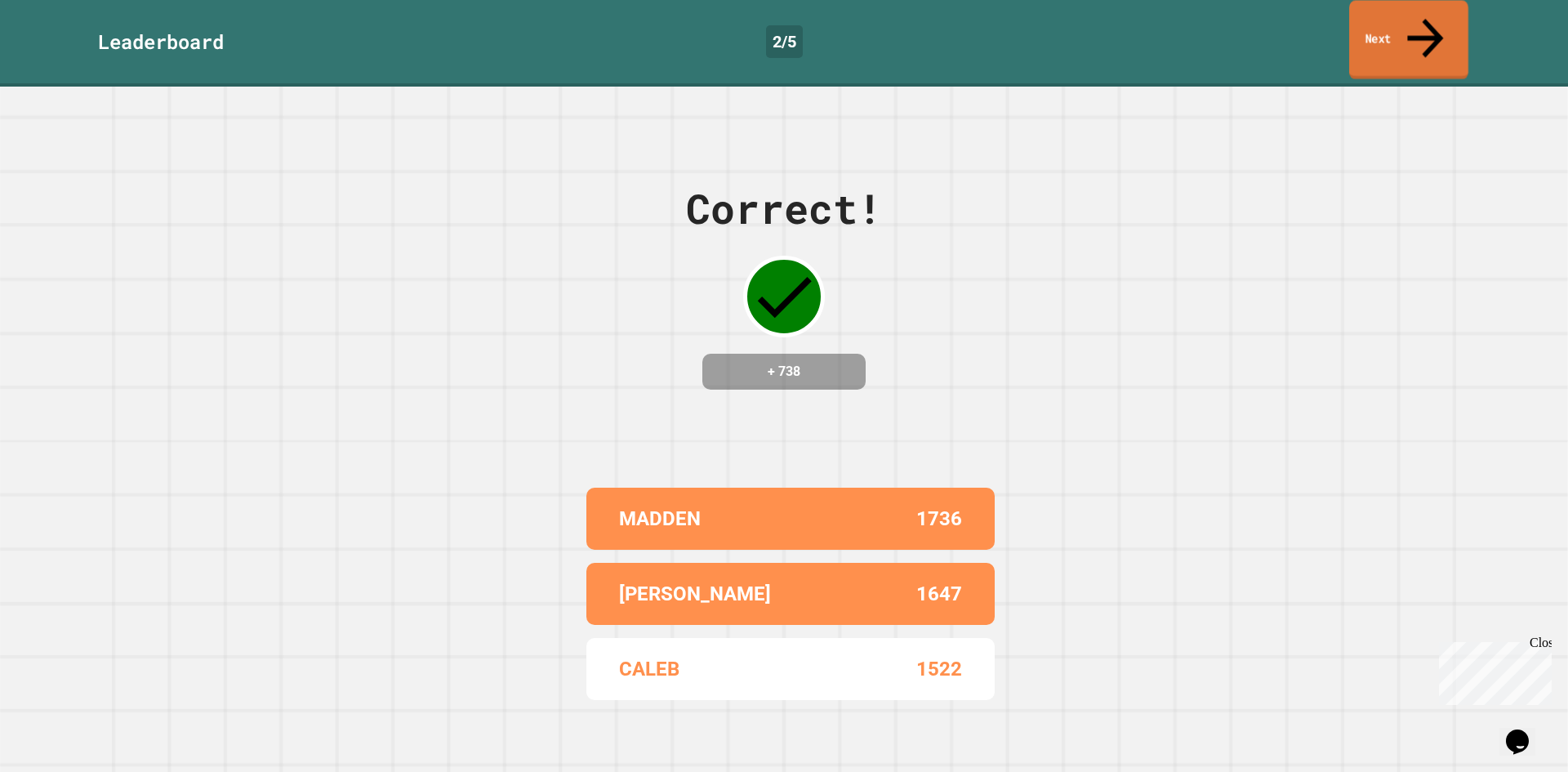
click at [1410, 19] on link "Next" at bounding box center [1409, 39] width 120 height 79
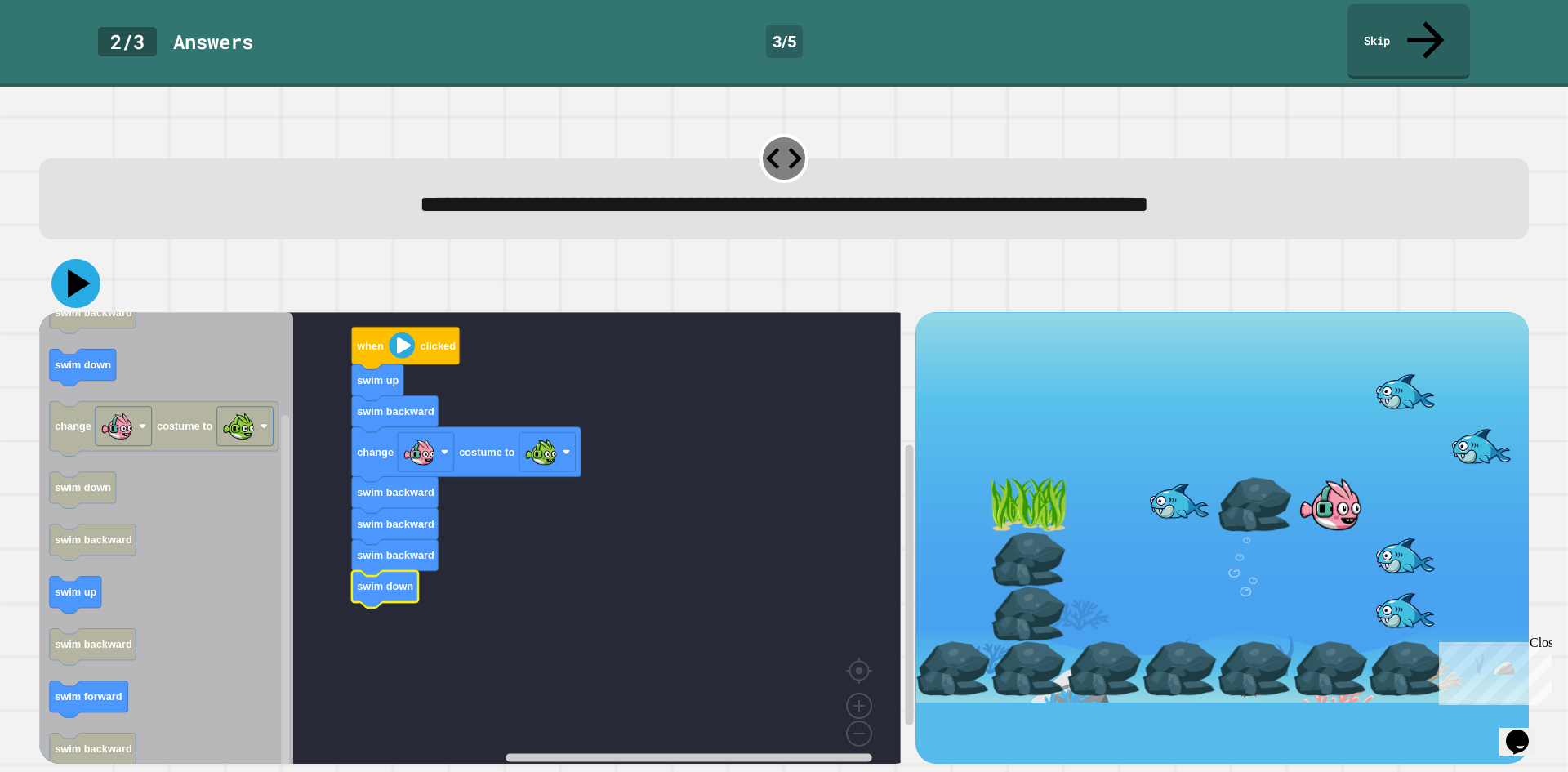
click at [65, 258] on icon at bounding box center [76, 283] width 49 height 49
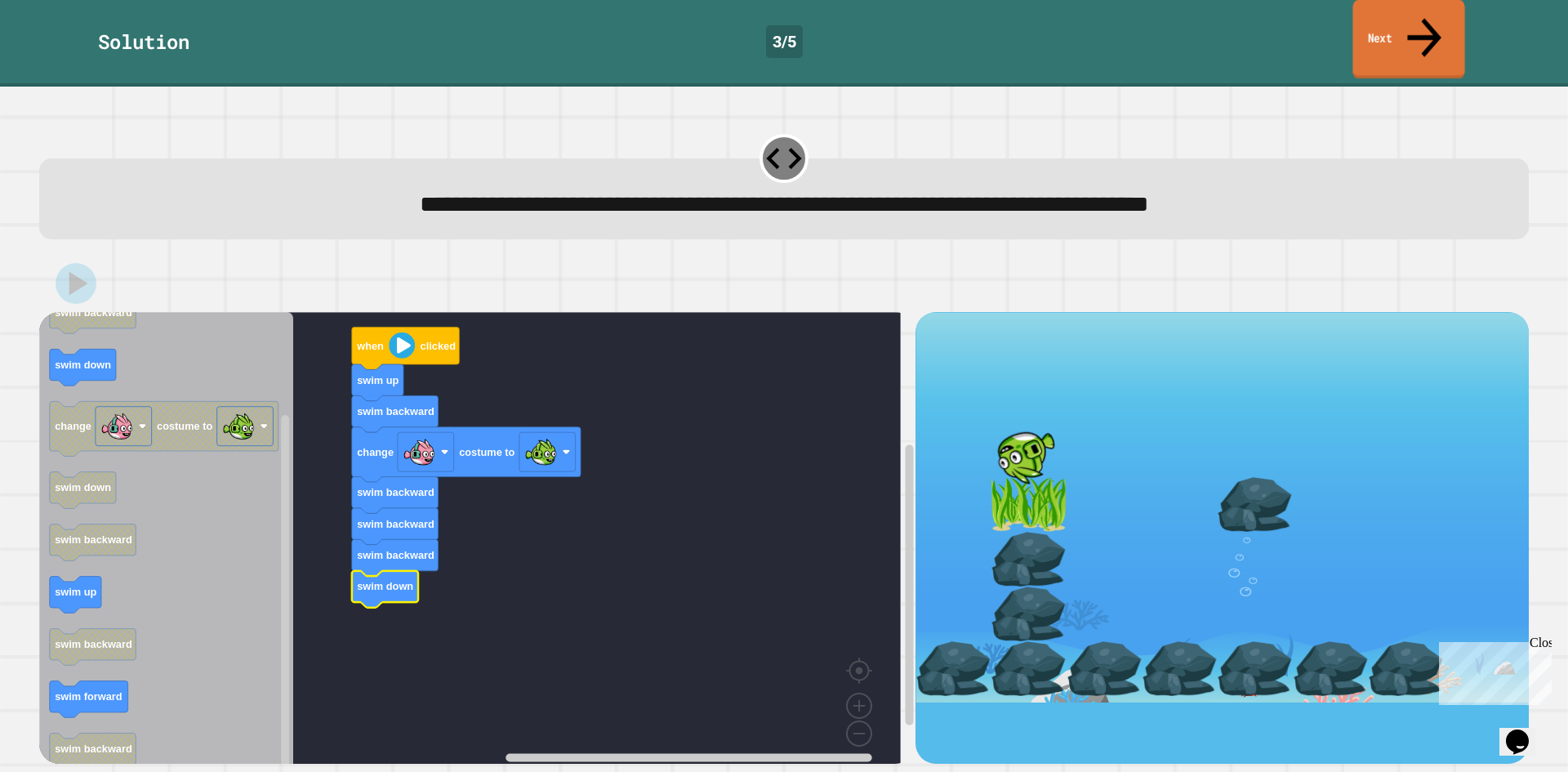
click at [1354, 14] on link "Next" at bounding box center [1409, 39] width 112 height 79
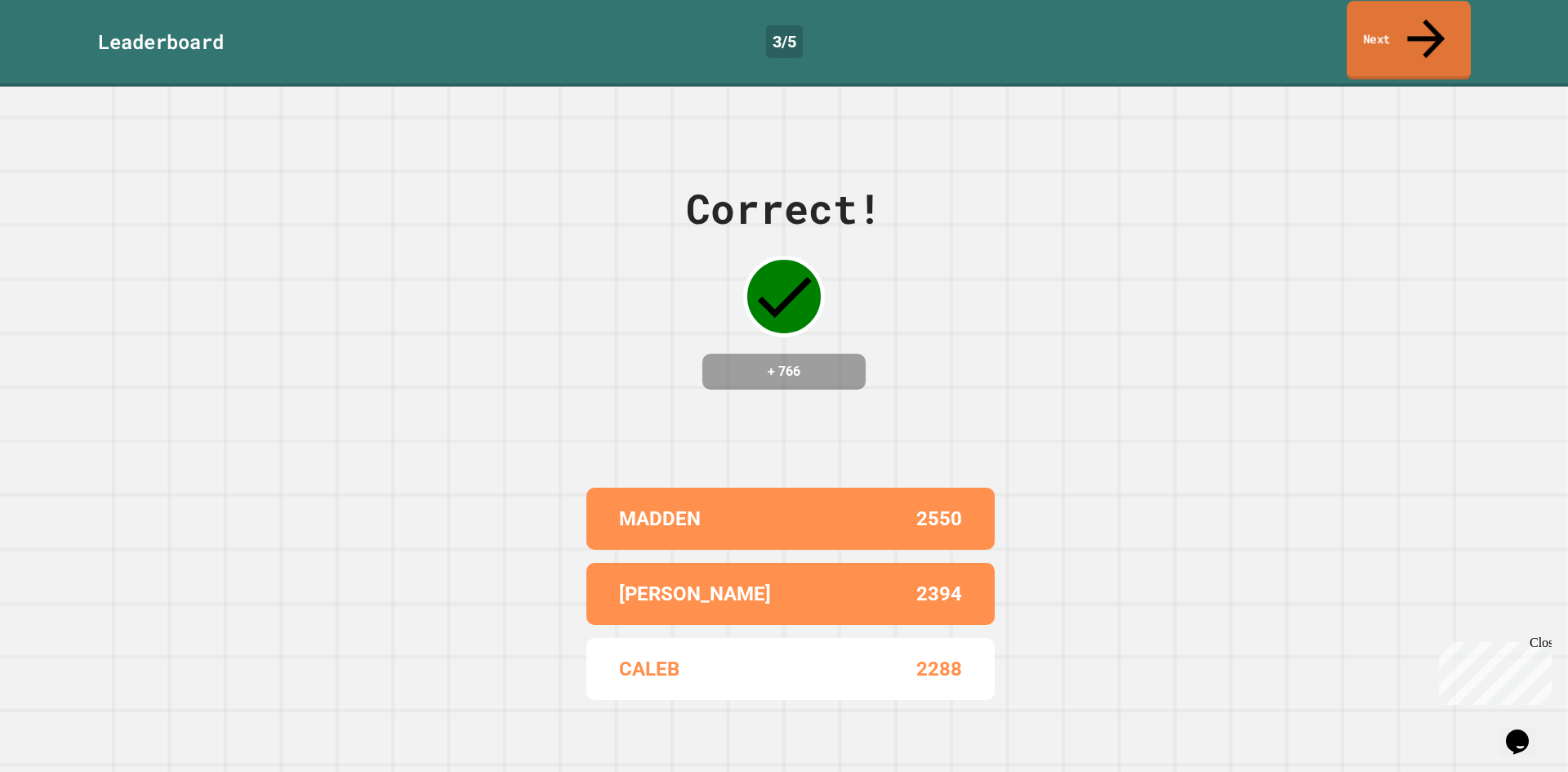
click at [1371, 28] on link "Next" at bounding box center [1409, 40] width 124 height 79
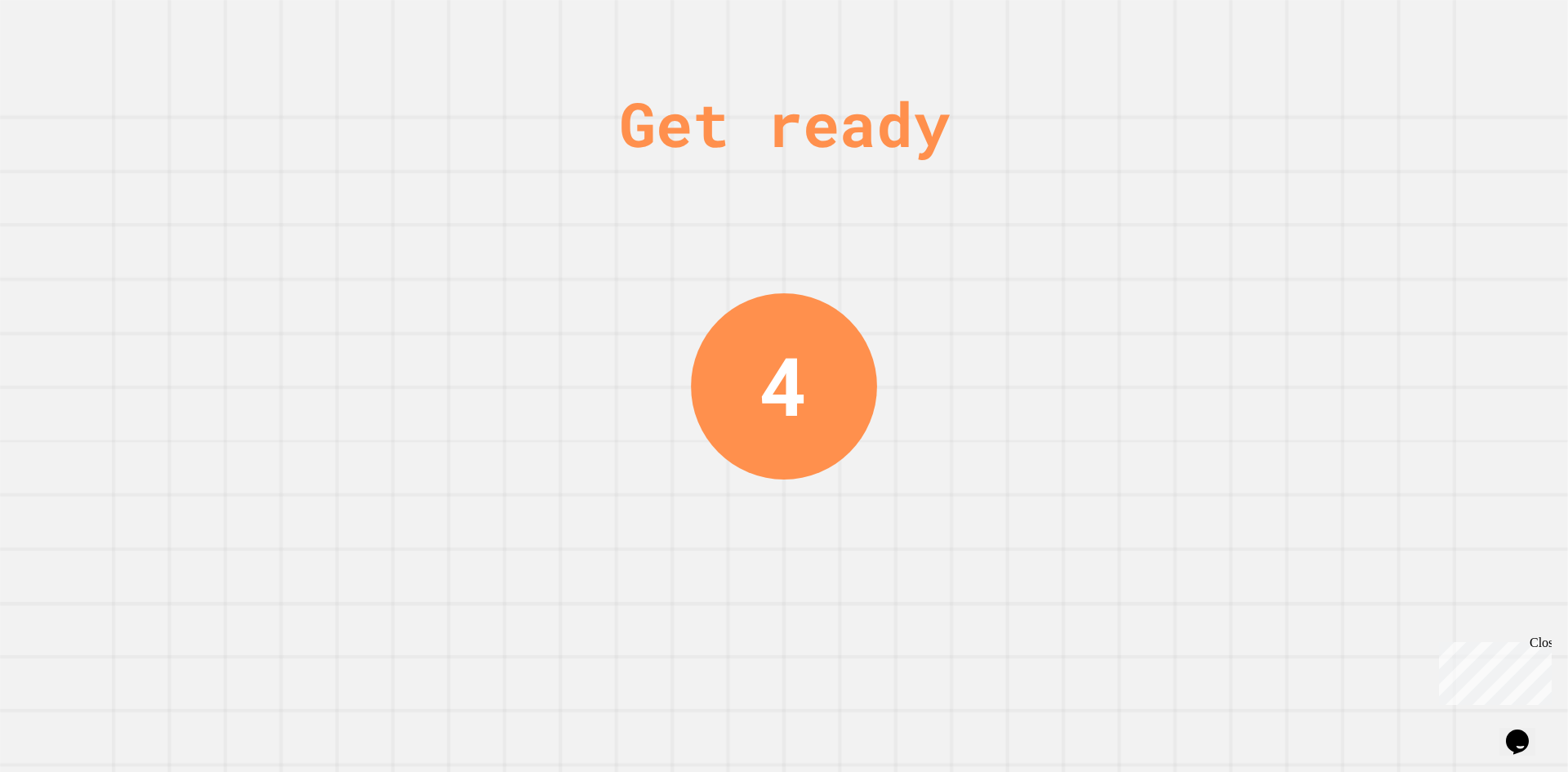
click at [803, 371] on div "4" at bounding box center [784, 386] width 186 height 186
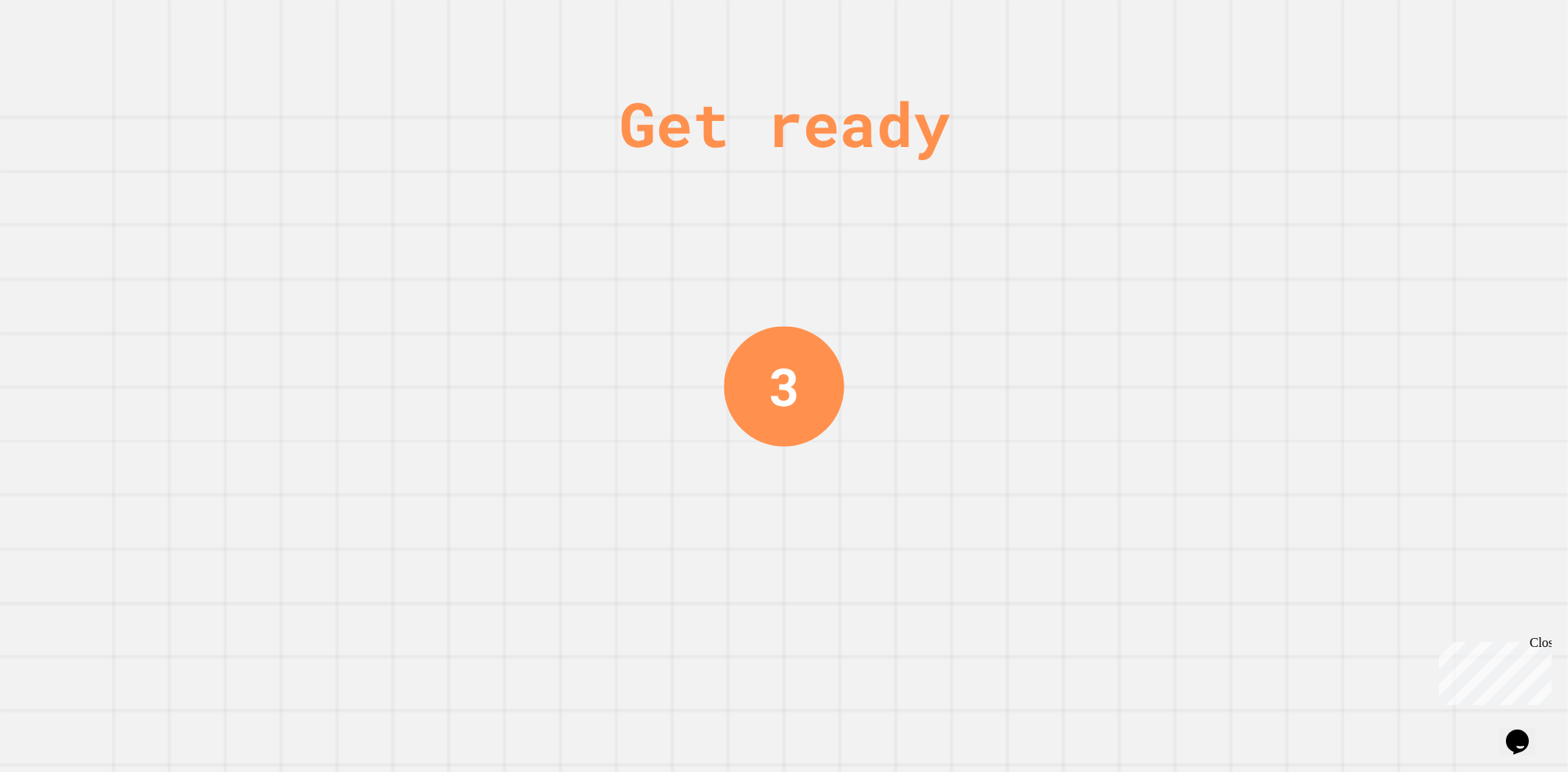
click at [1120, 259] on div "Get ready 3" at bounding box center [784, 386] width 1568 height 772
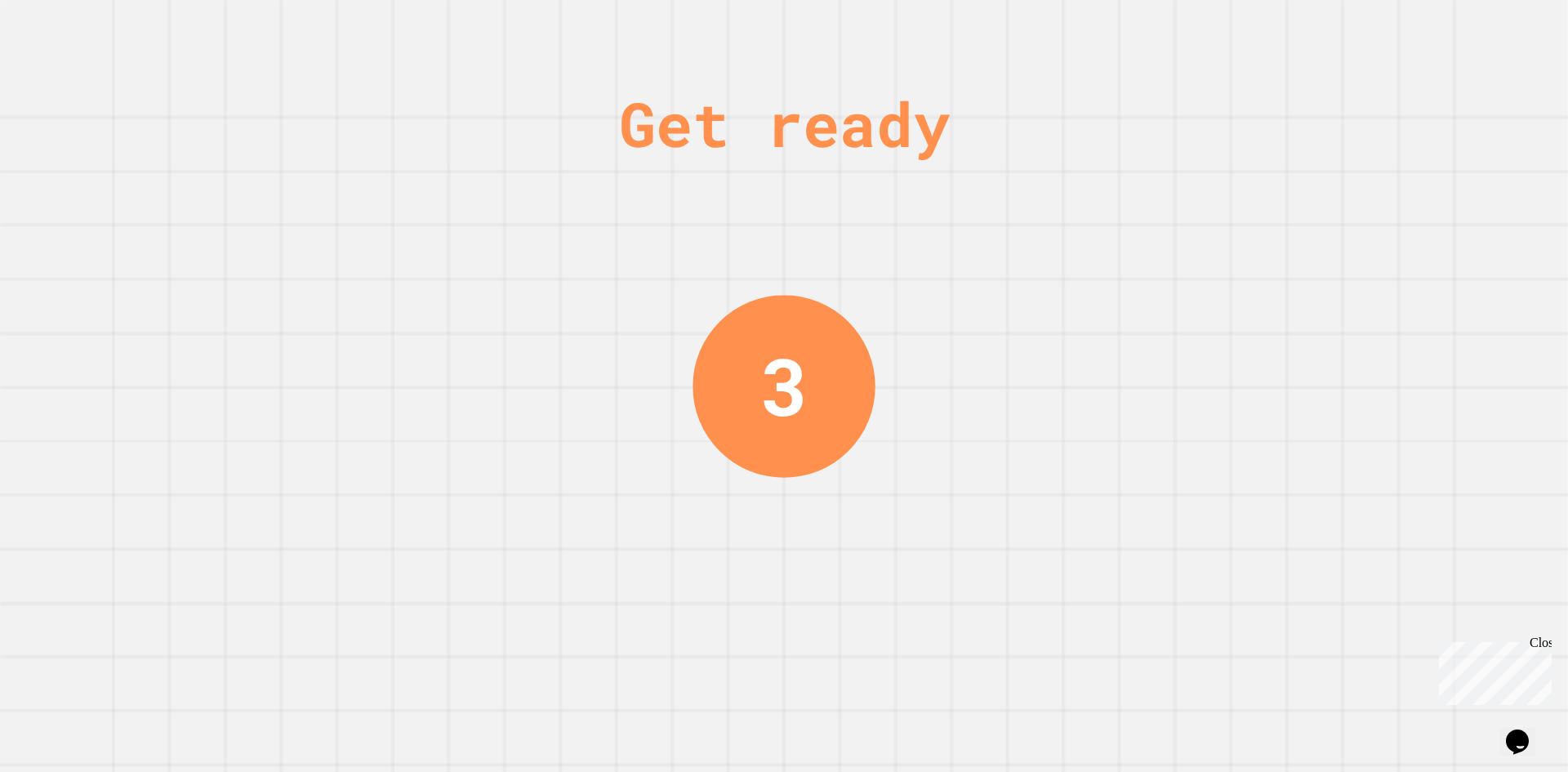
click at [1120, 258] on div "Get ready 3" at bounding box center [784, 386] width 1568 height 772
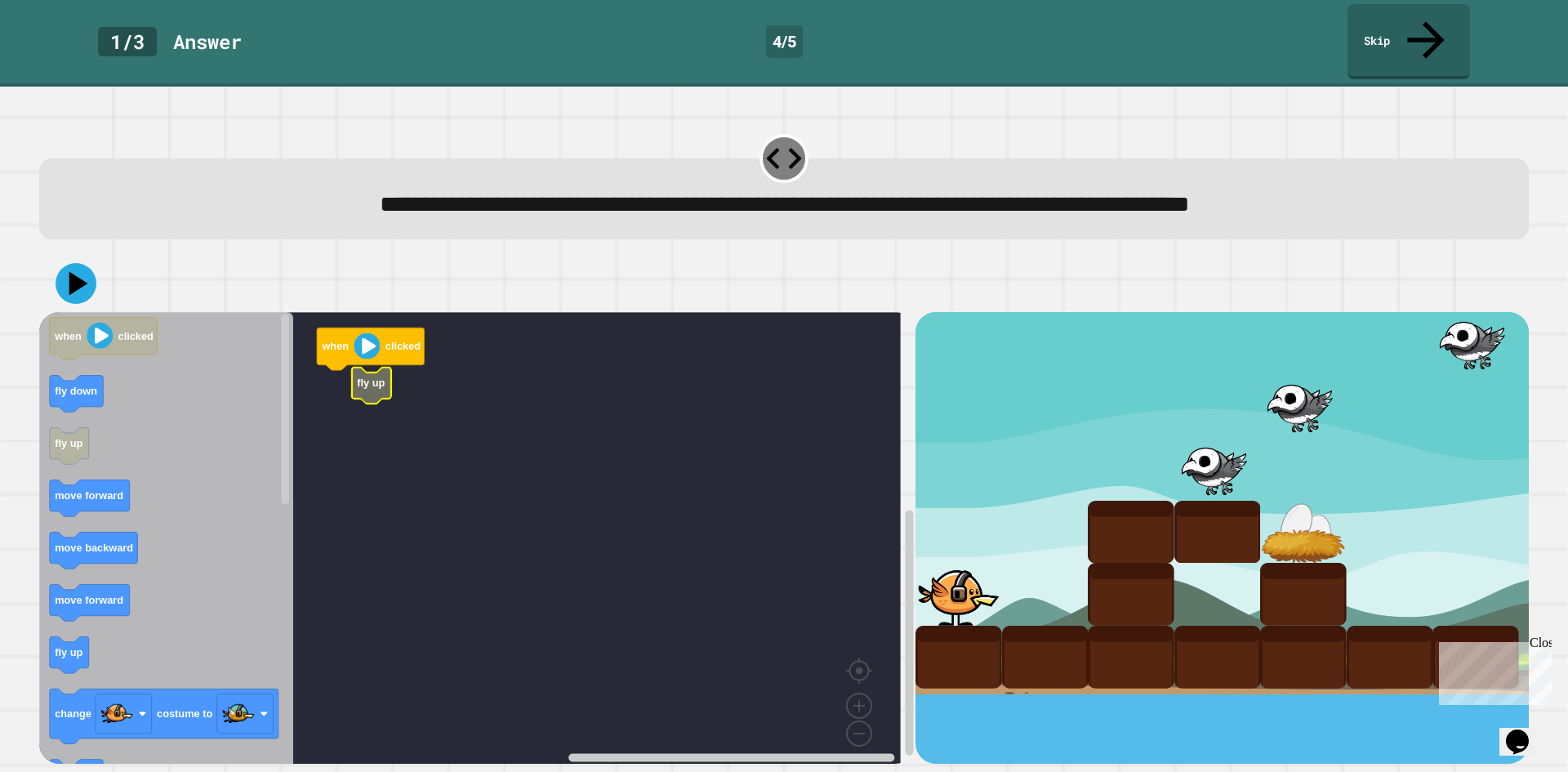
drag, startPoint x: 29, startPoint y: 612, endPoint x: 38, endPoint y: 615, distance: 9.5
click at [32, 613] on div "**********" at bounding box center [784, 429] width 1568 height 685
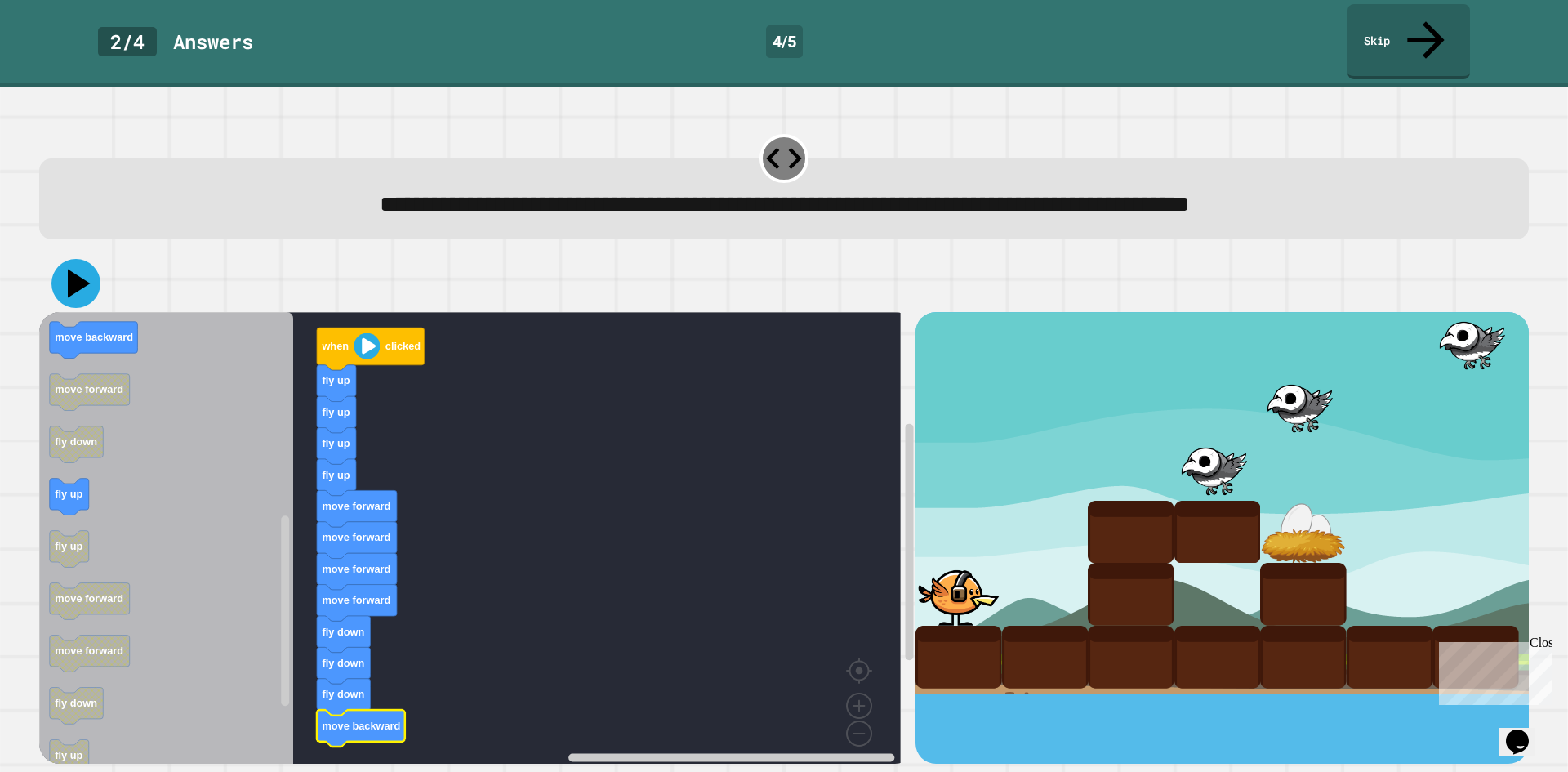
click at [89, 258] on icon at bounding box center [76, 283] width 49 height 49
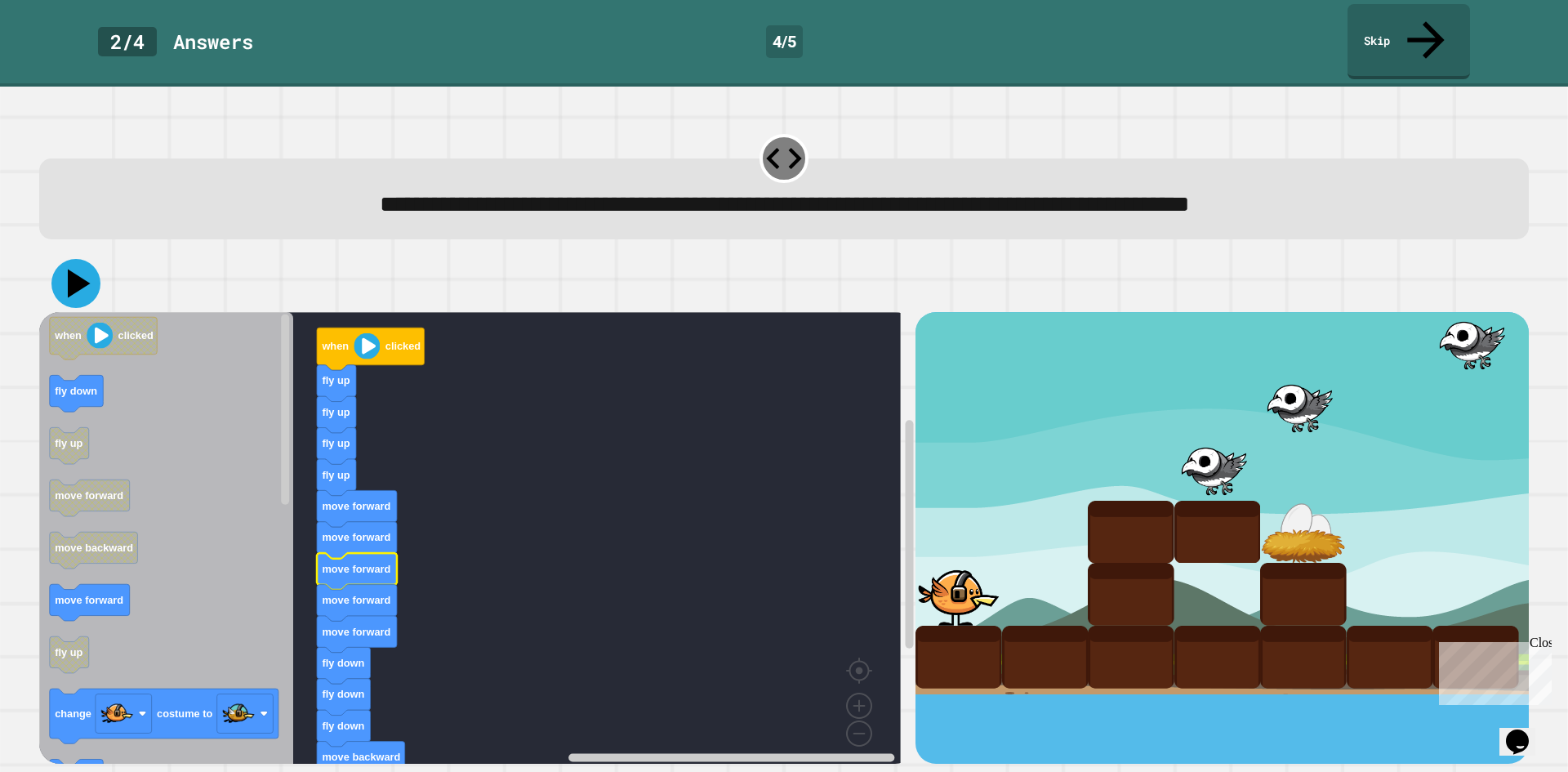
click at [68, 258] on icon at bounding box center [76, 283] width 49 height 49
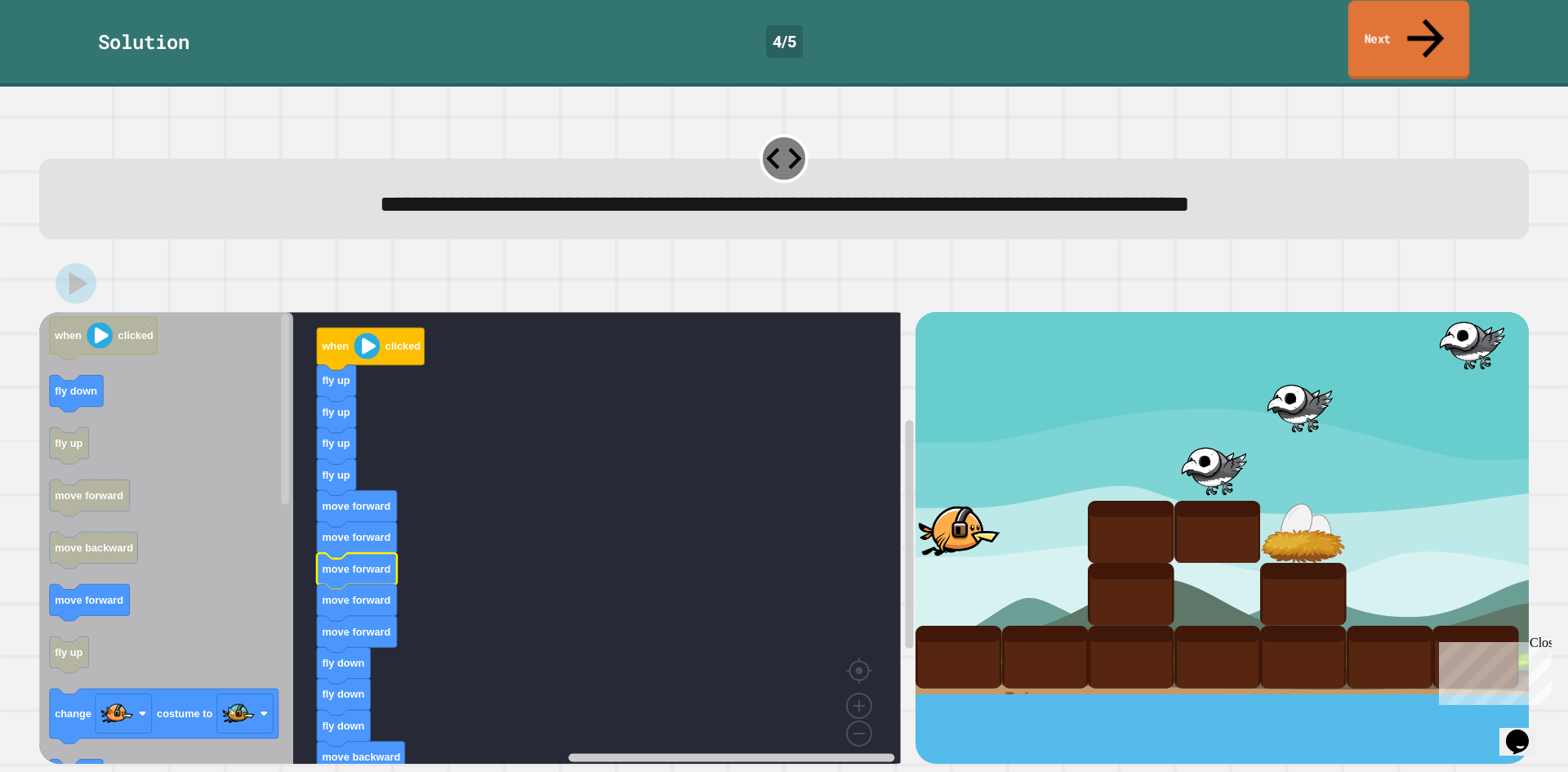
click at [1384, 17] on link "Next" at bounding box center [1409, 40] width 121 height 79
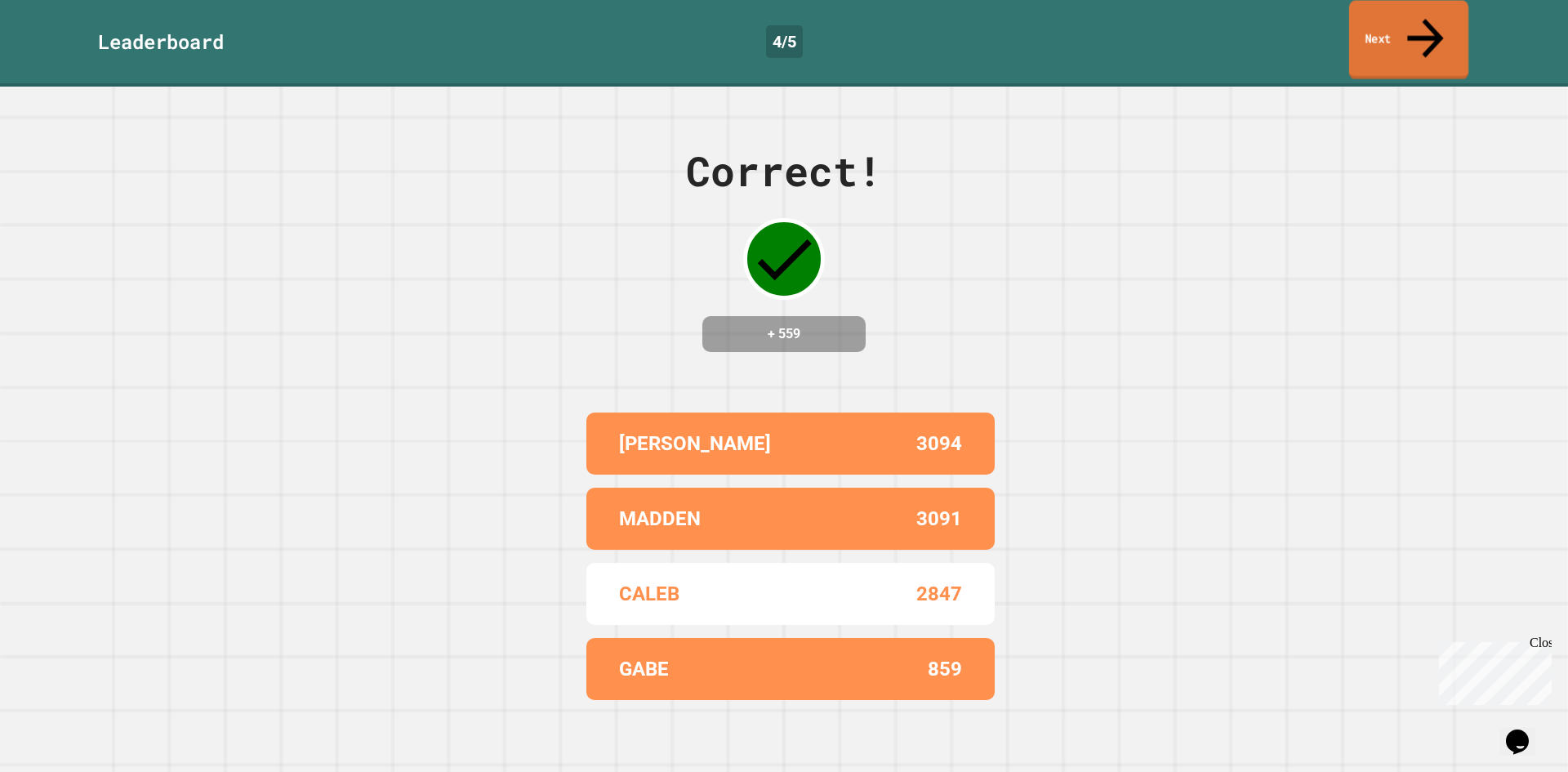
click at [1381, 18] on link "Next" at bounding box center [1409, 40] width 120 height 79
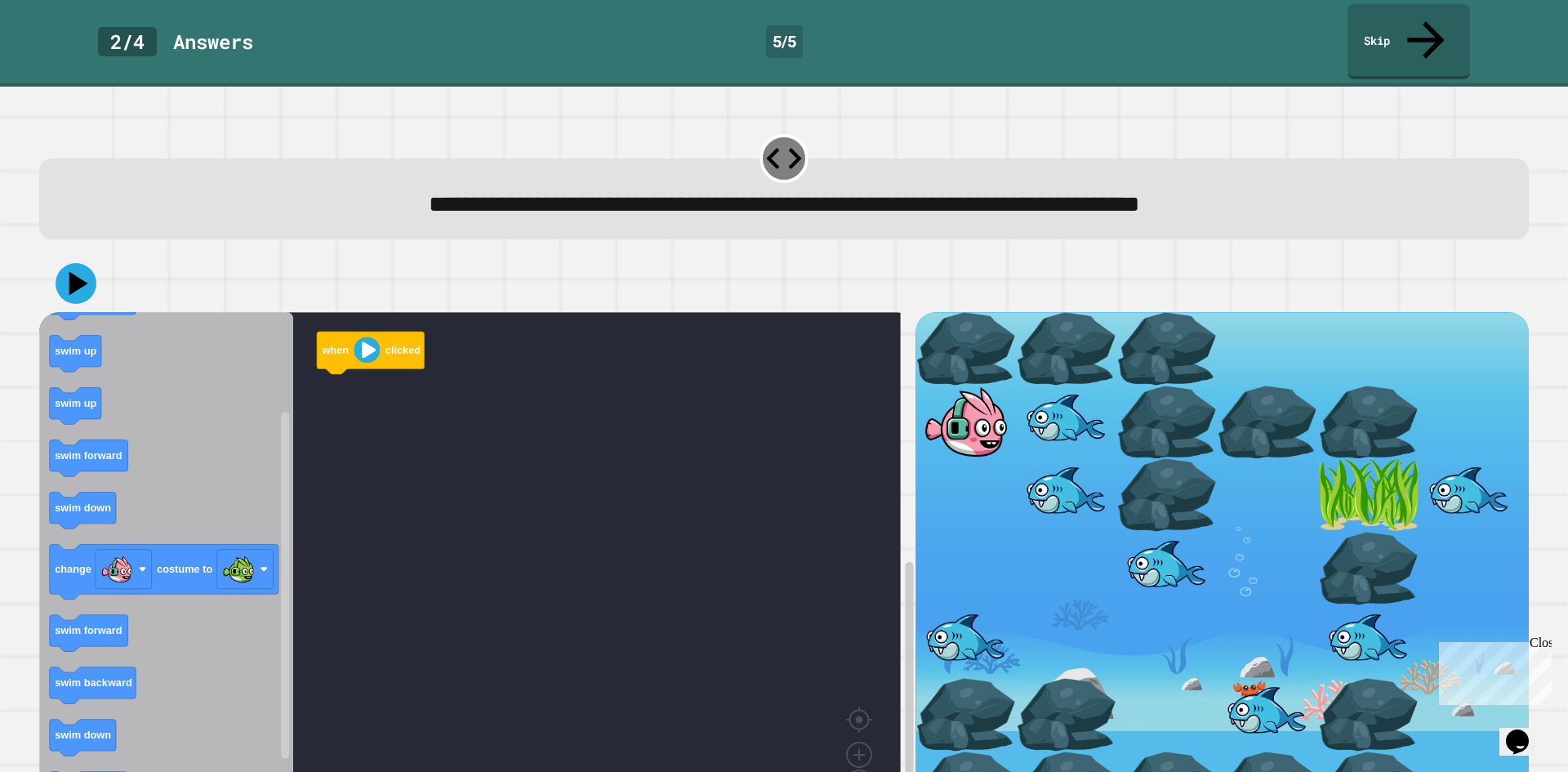
click at [242, 454] on icon "Blockly Workspace" at bounding box center [166, 568] width 254 height 512
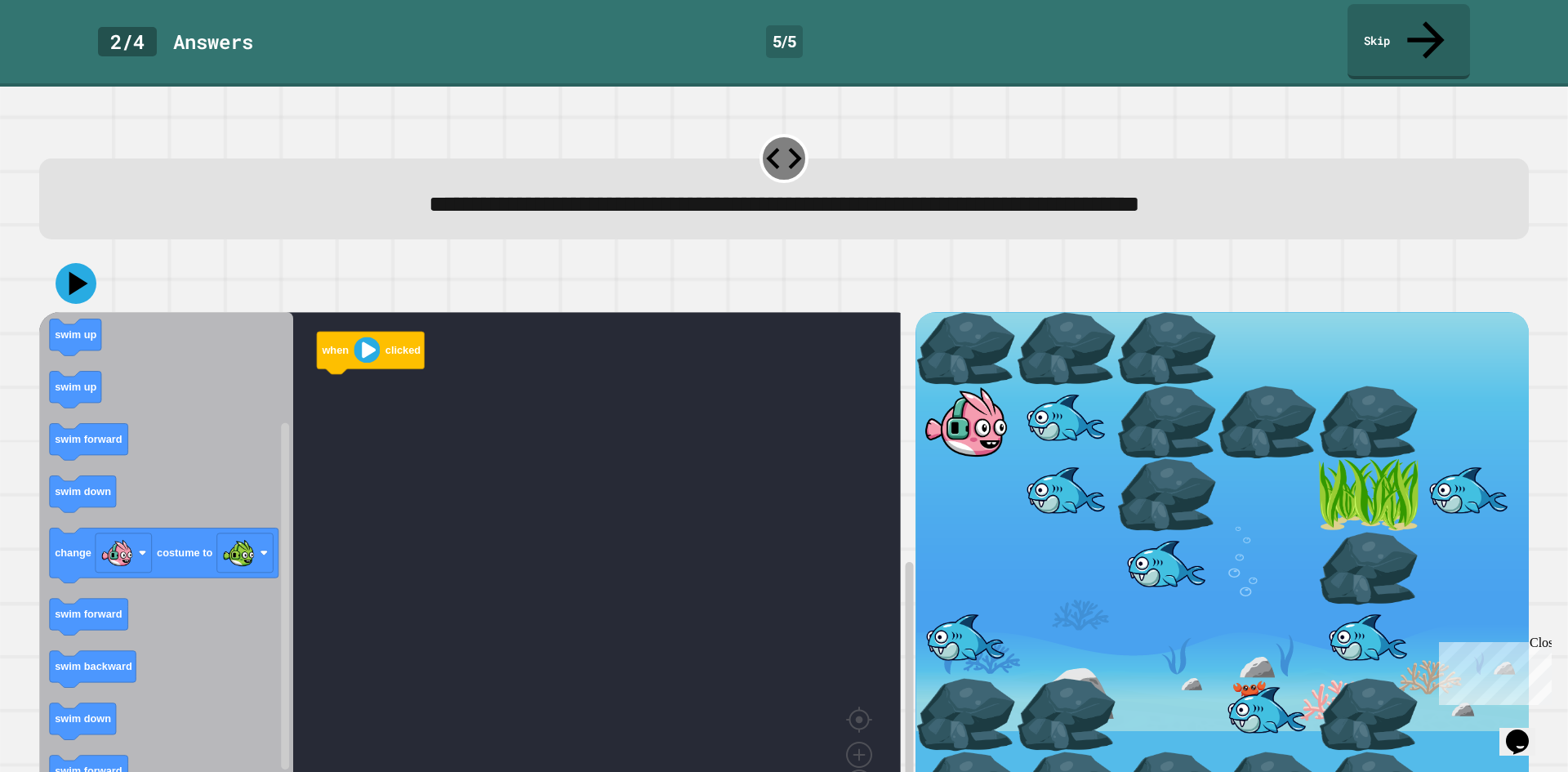
click at [44, 451] on icon "Blockly Workspace" at bounding box center [166, 568] width 254 height 512
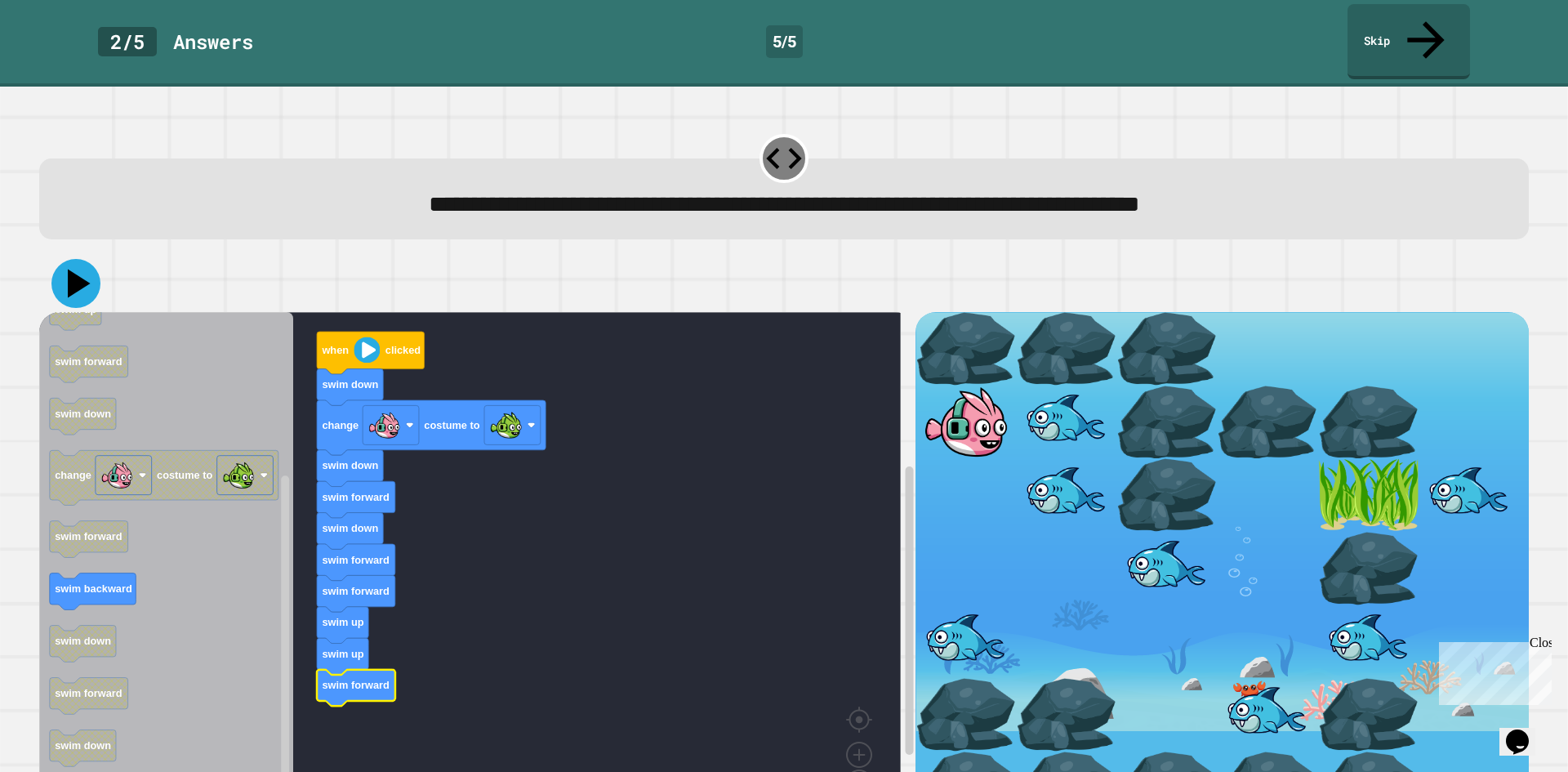
click at [65, 258] on icon at bounding box center [76, 283] width 49 height 49
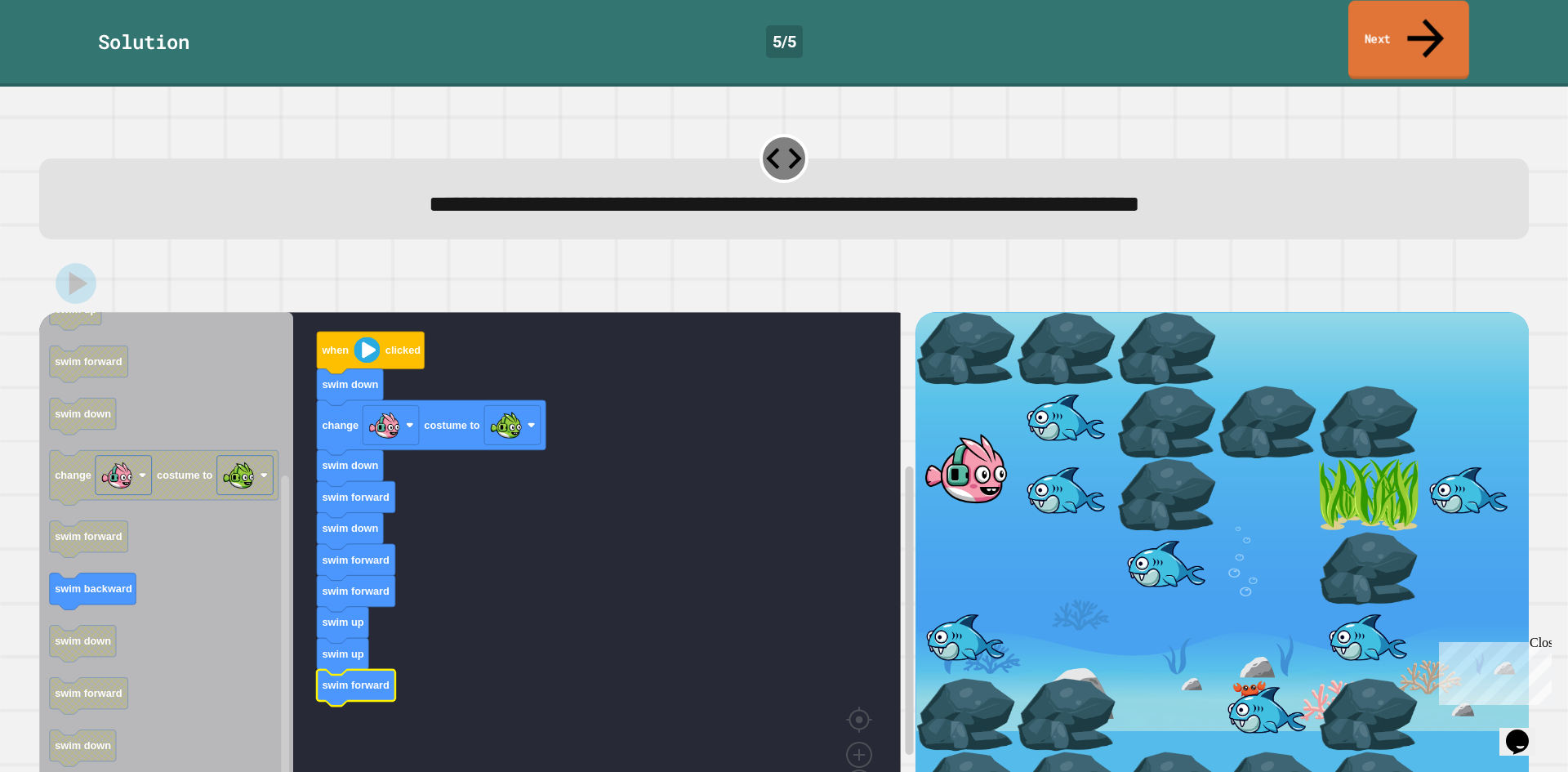
click at [1397, 18] on link "Next" at bounding box center [1409, 40] width 121 height 79
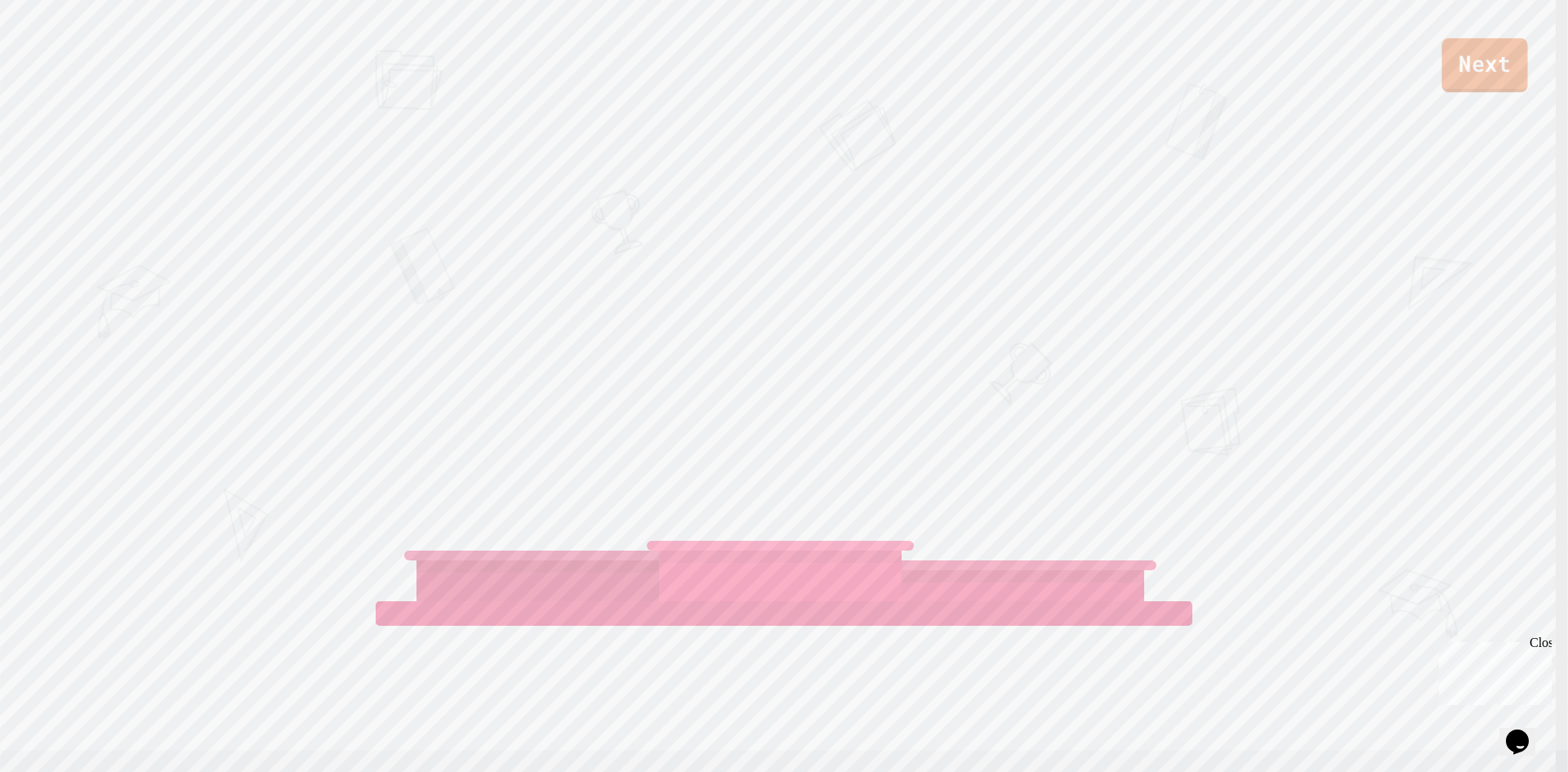
click at [1460, 87] on link "Next" at bounding box center [1485, 65] width 86 height 54
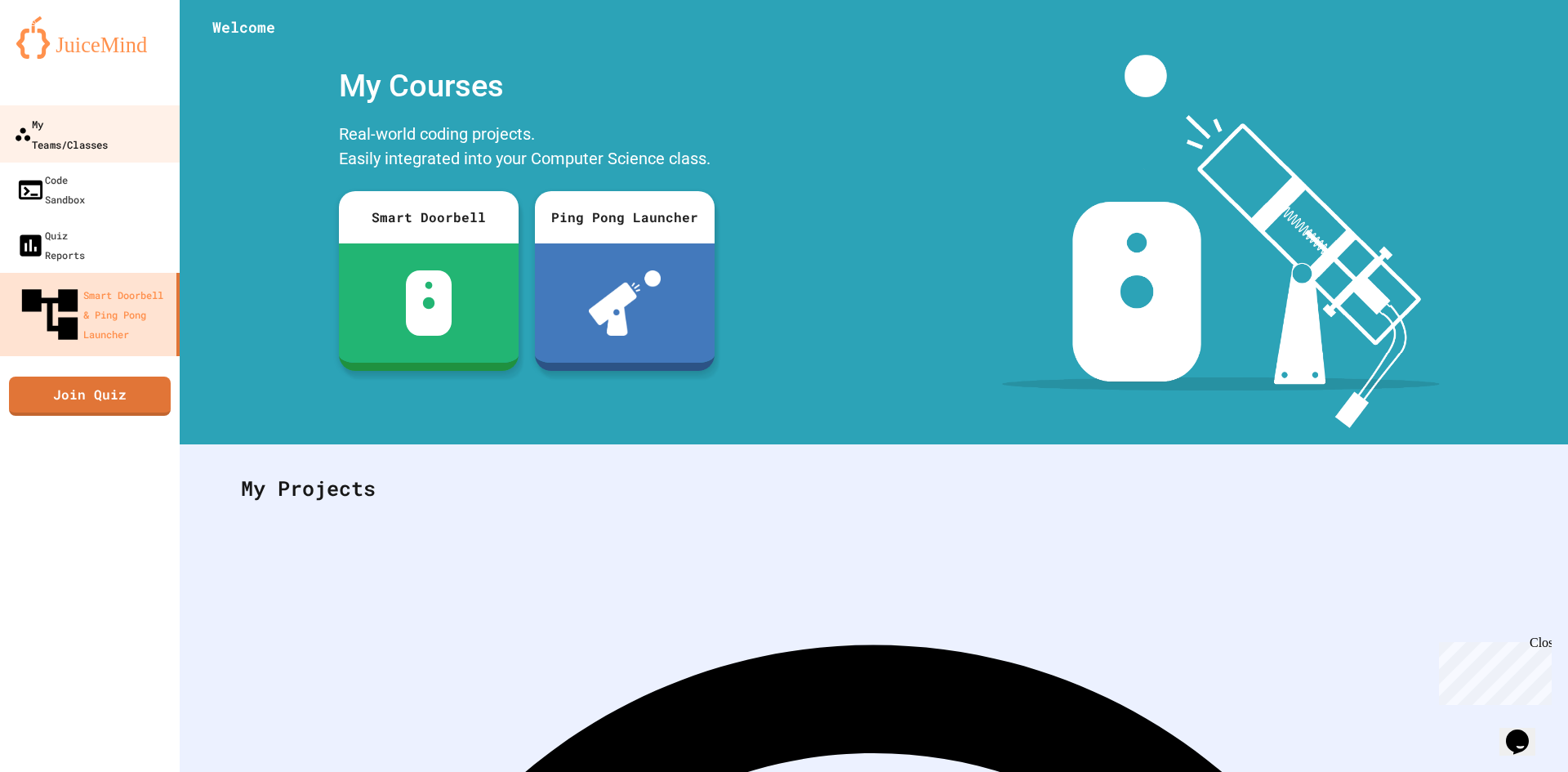
drag, startPoint x: 88, startPoint y: 130, endPoint x: 105, endPoint y: 139, distance: 19.2
click at [89, 130] on div "My Teams/Classes" at bounding box center [60, 133] width 94 height 40
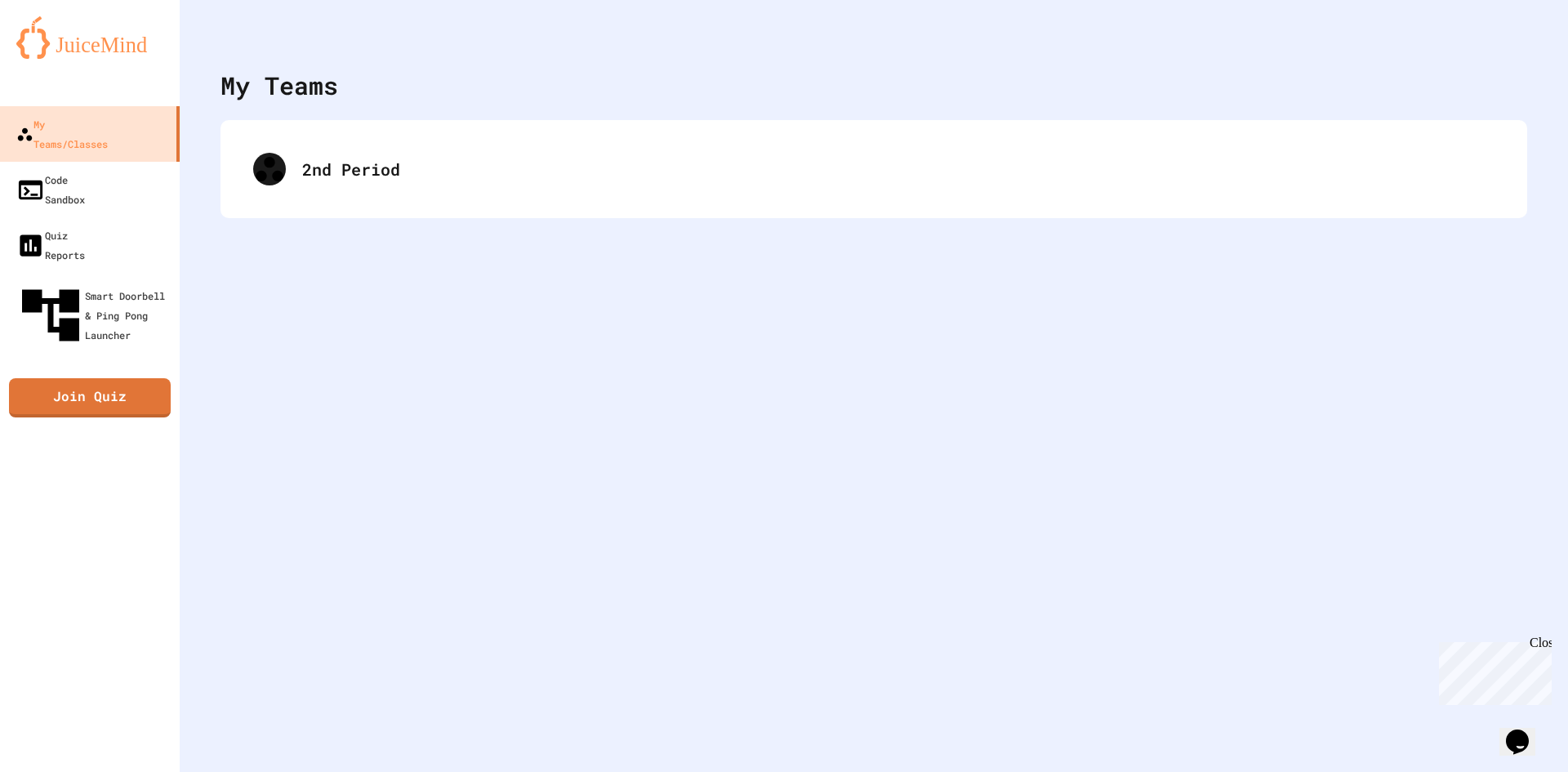
click at [452, 206] on div "2nd Period" at bounding box center [874, 169] width 1307 height 98
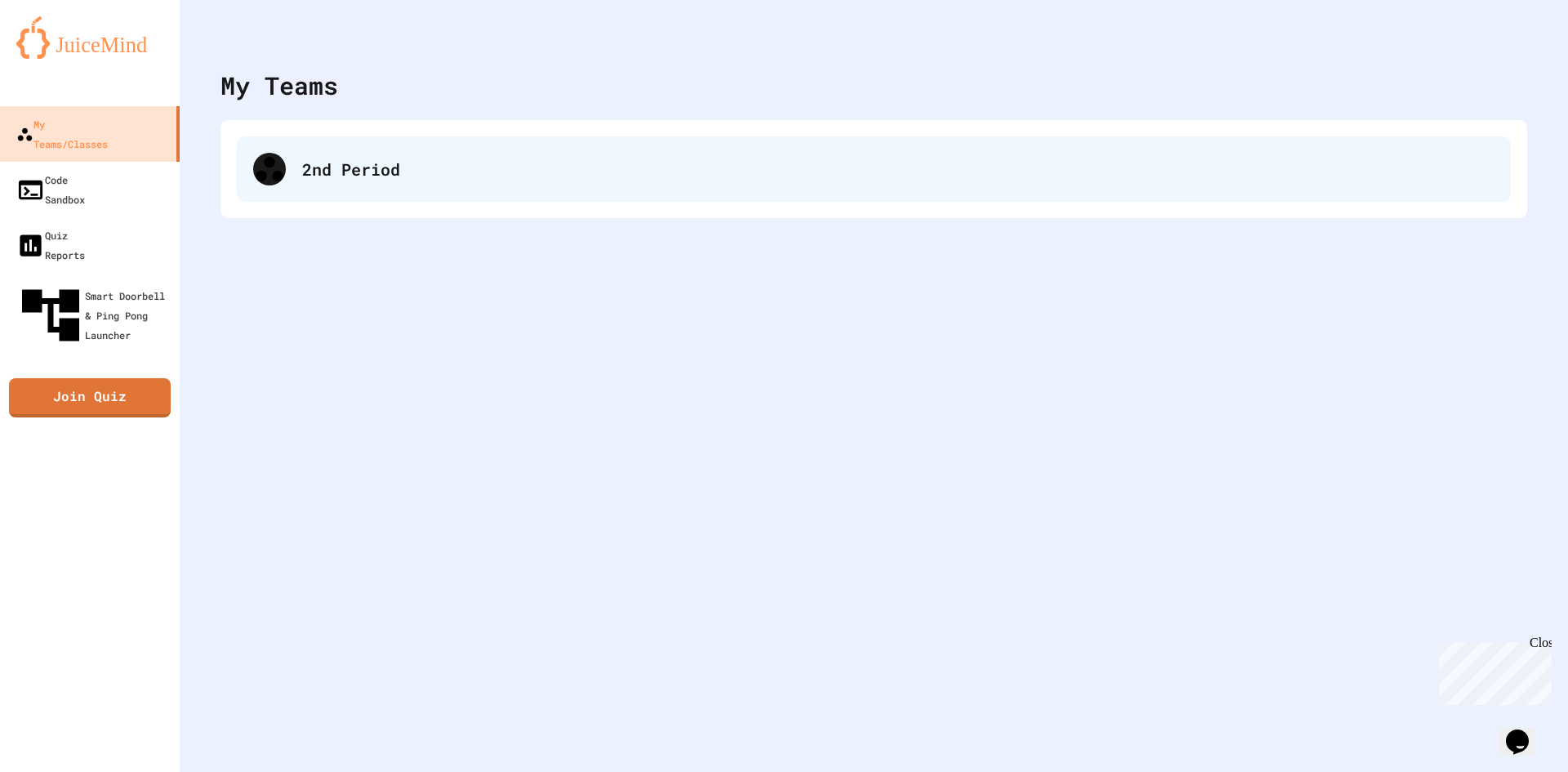
click at [452, 186] on div "2nd Period" at bounding box center [873, 169] width 1274 height 65
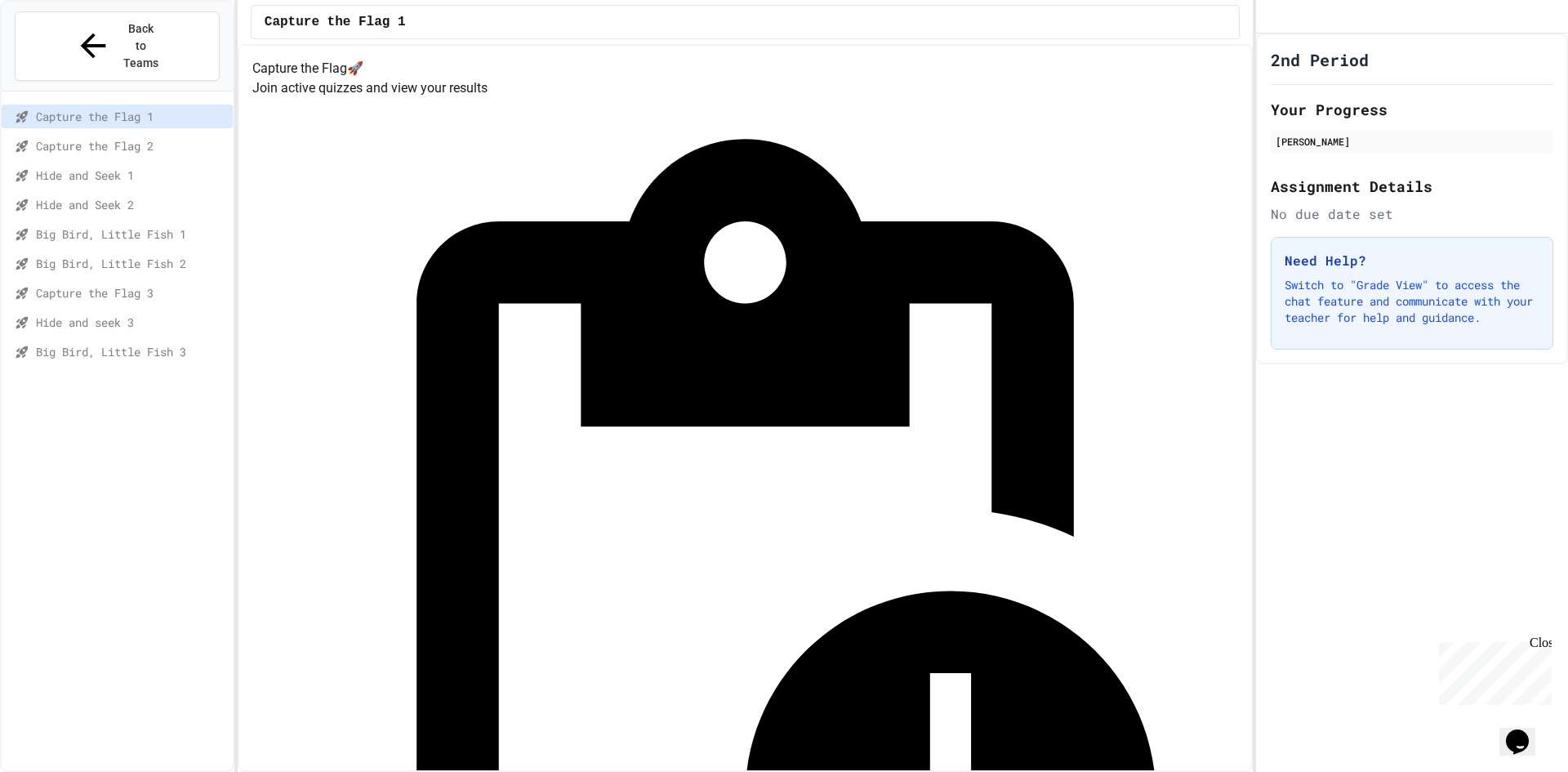
click at [140, 343] on span "Big Bird, Little Fish 3" at bounding box center [131, 352] width 191 height 17
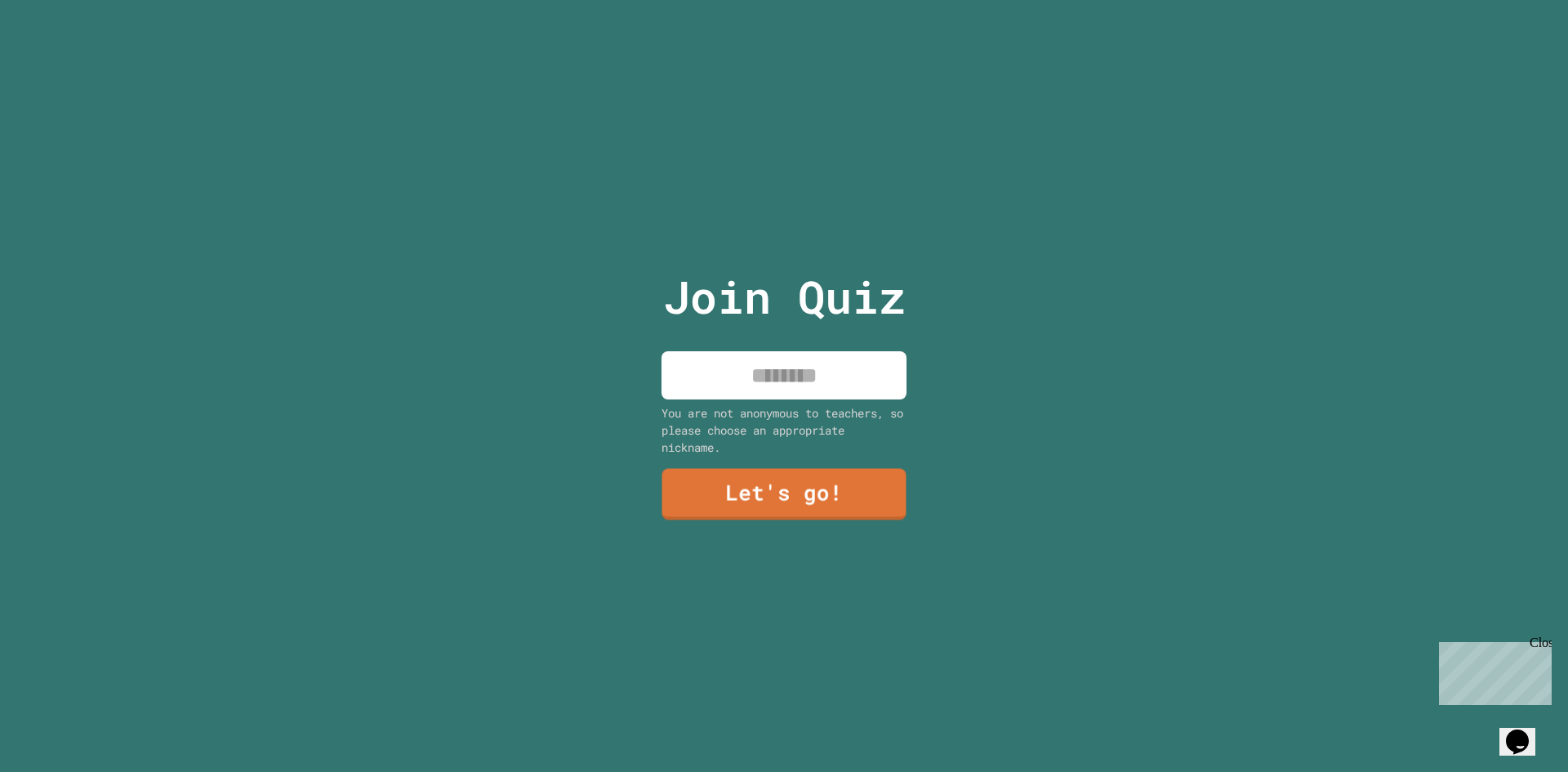
click at [845, 375] on input at bounding box center [783, 375] width 245 height 48
type input "*****"
click at [799, 497] on link "Let's go!" at bounding box center [783, 493] width 241 height 54
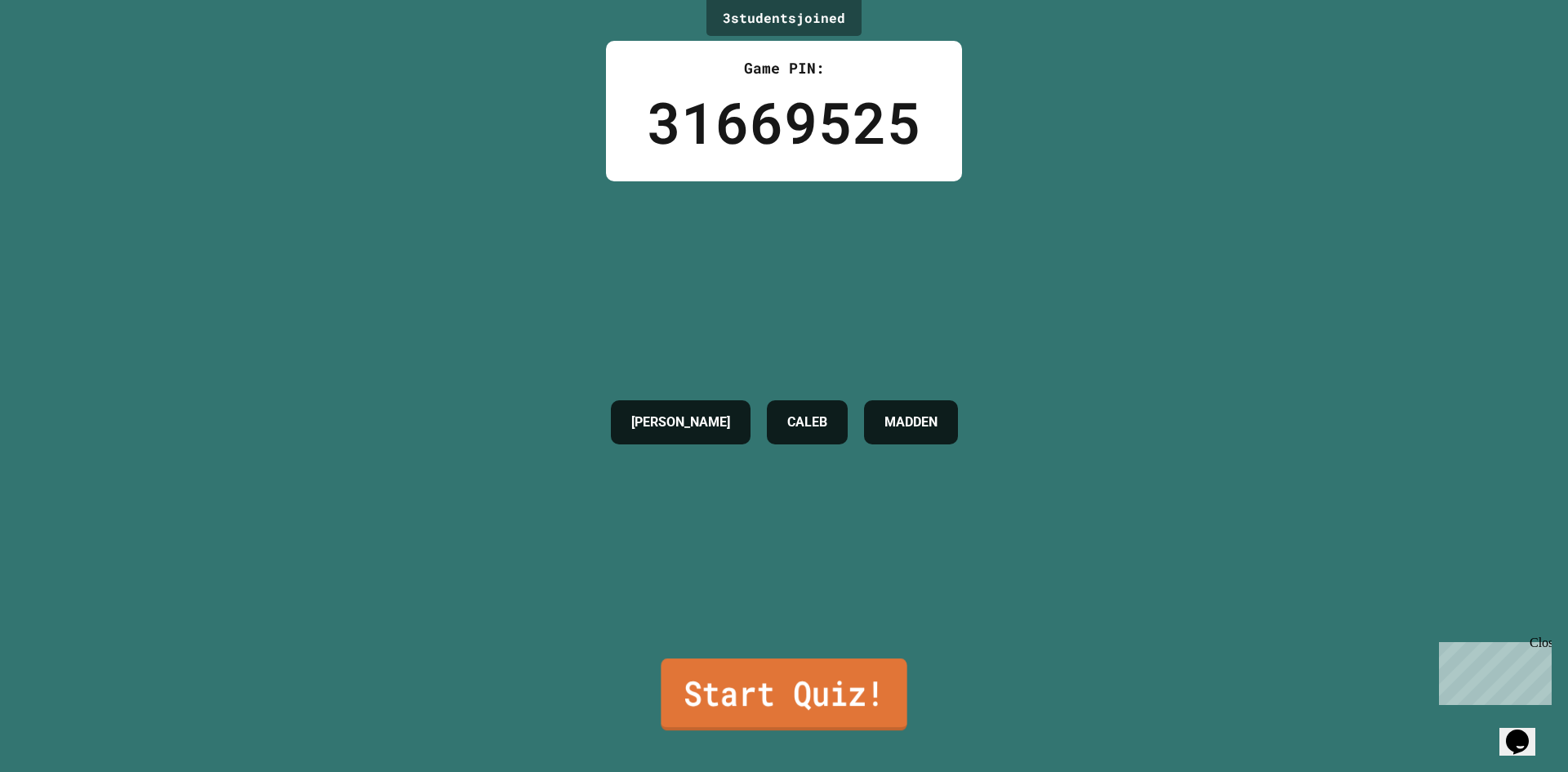
click at [798, 676] on link "Start Quiz!" at bounding box center [784, 694] width 246 height 72
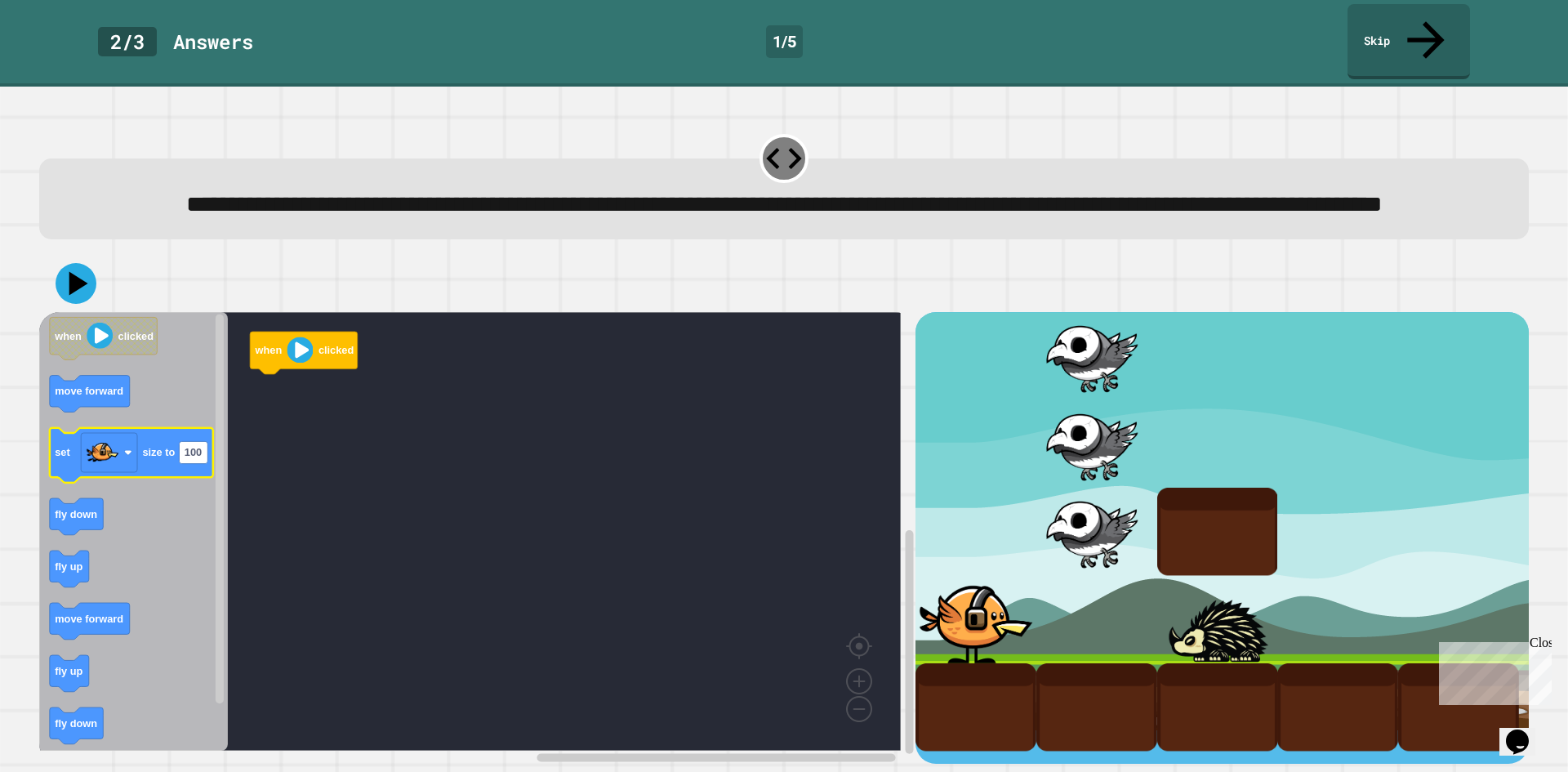
click at [192, 468] on icon "Blockly Workspace" at bounding box center [131, 455] width 164 height 55
click at [198, 450] on text "100" at bounding box center [193, 453] width 17 height 12
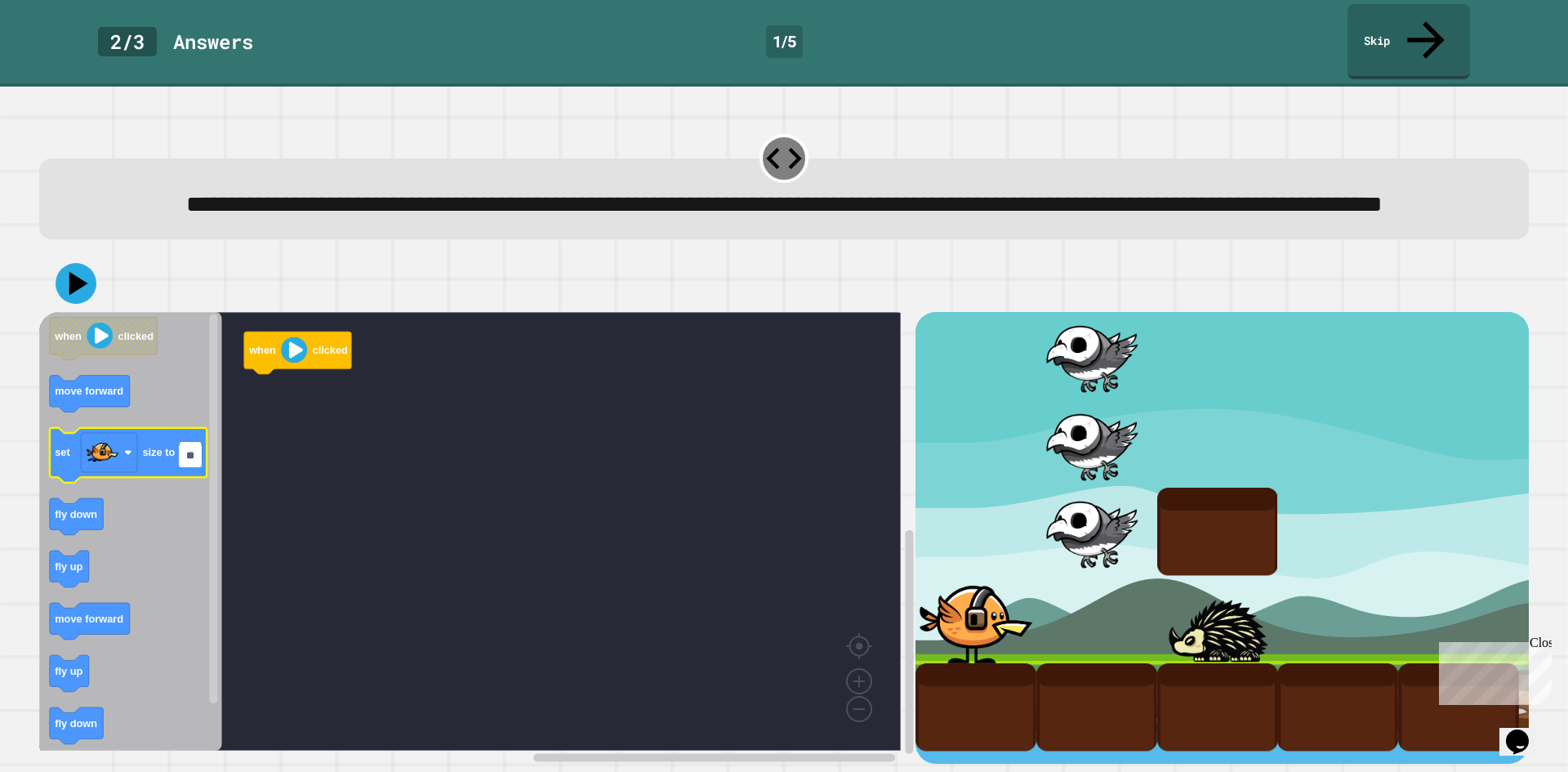
type input "***"
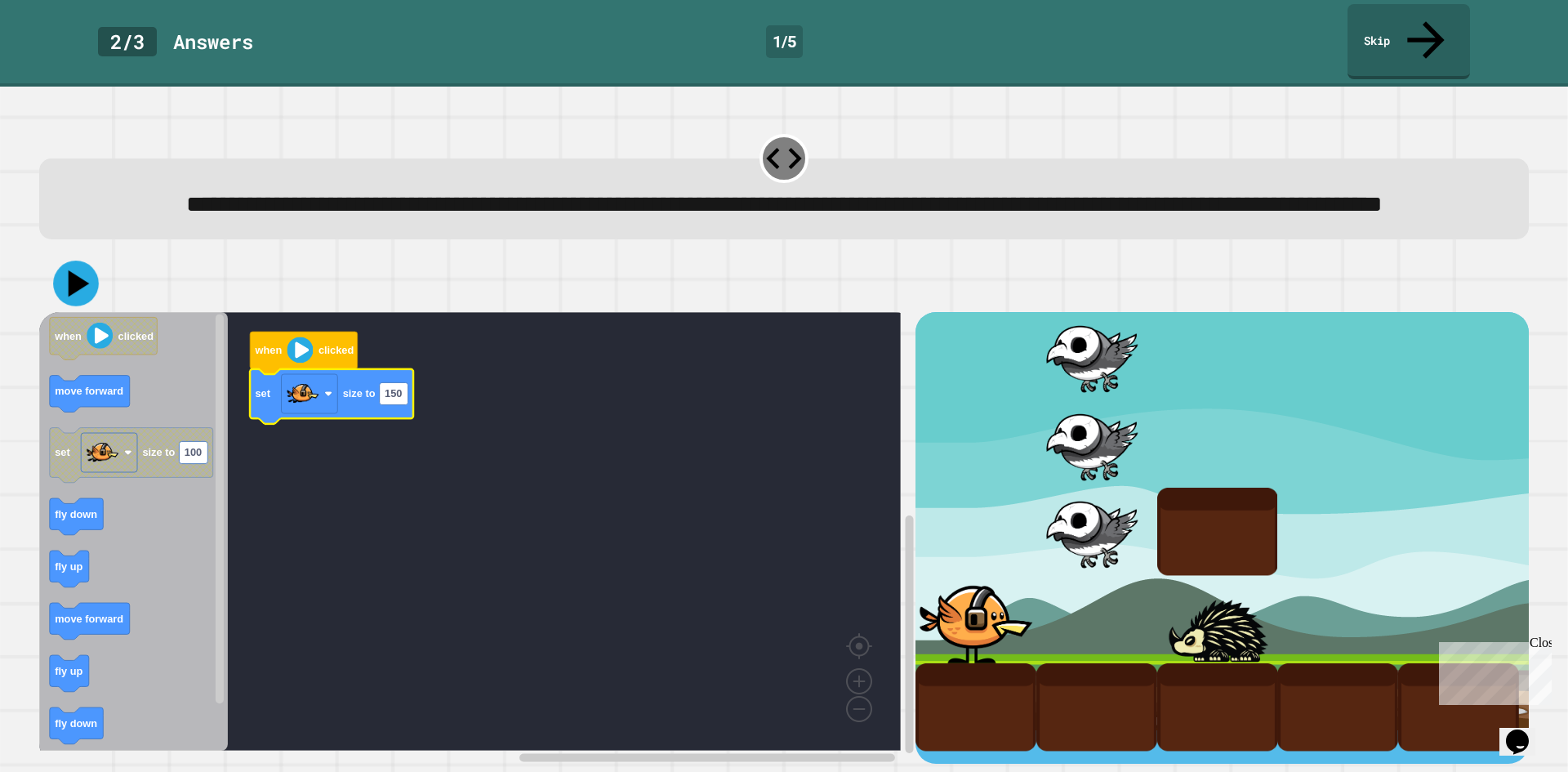
click at [74, 291] on icon at bounding box center [79, 284] width 21 height 27
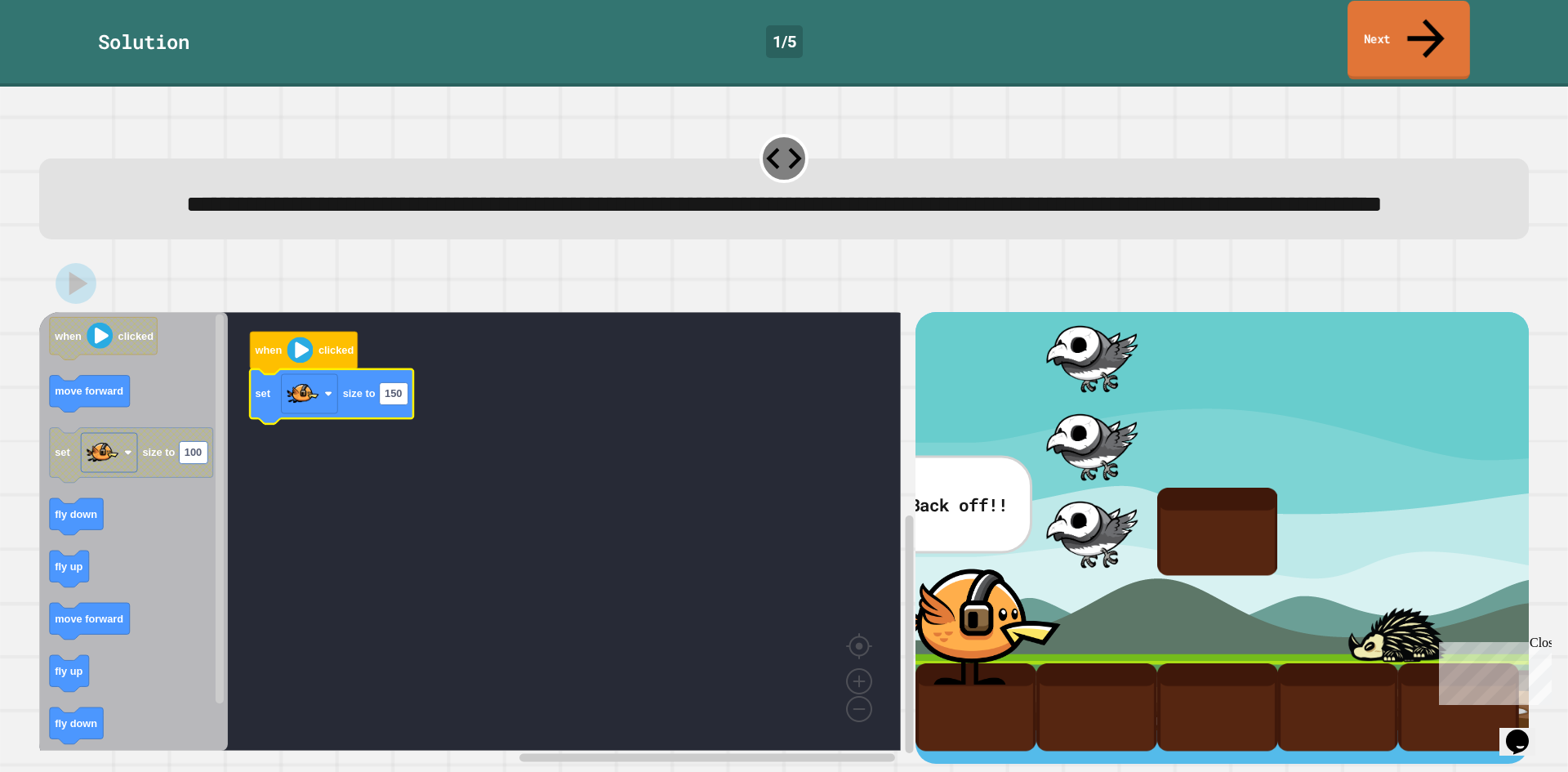
click at [1411, 19] on link "Next" at bounding box center [1409, 40] width 123 height 79
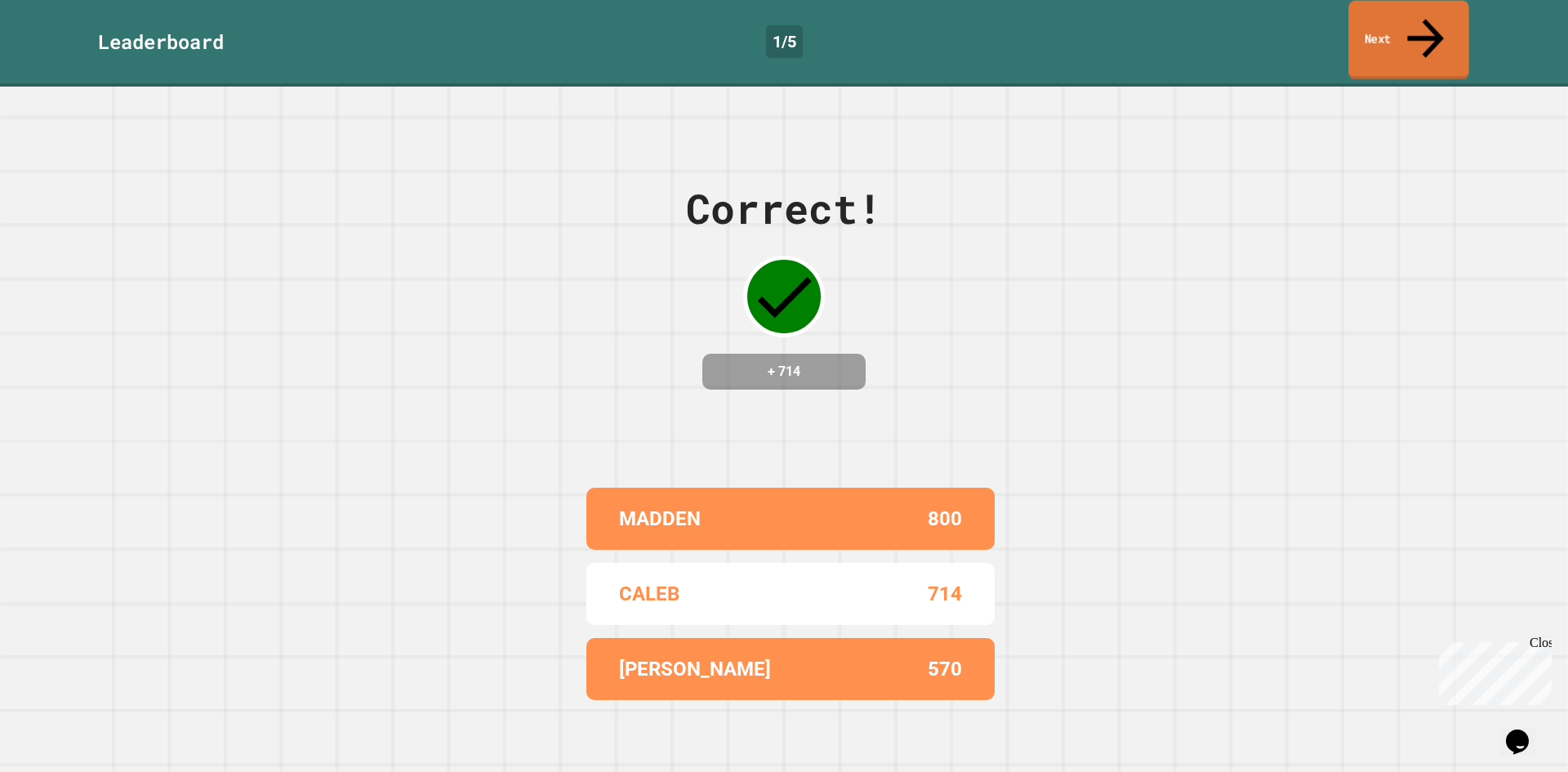
click at [1440, 28] on link "Next" at bounding box center [1409, 40] width 121 height 79
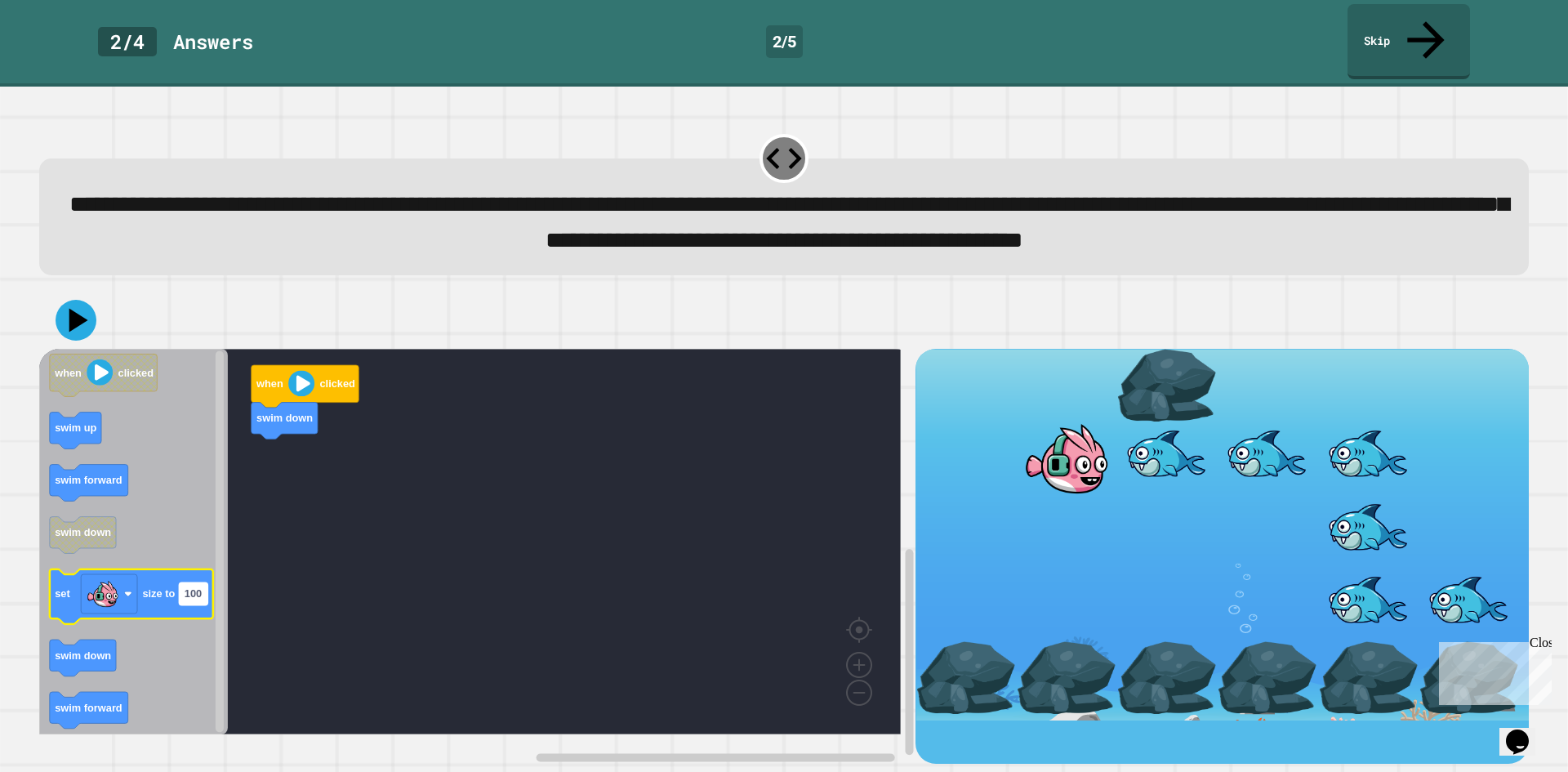
click at [209, 609] on g "set size to 100" at bounding box center [131, 596] width 164 height 55
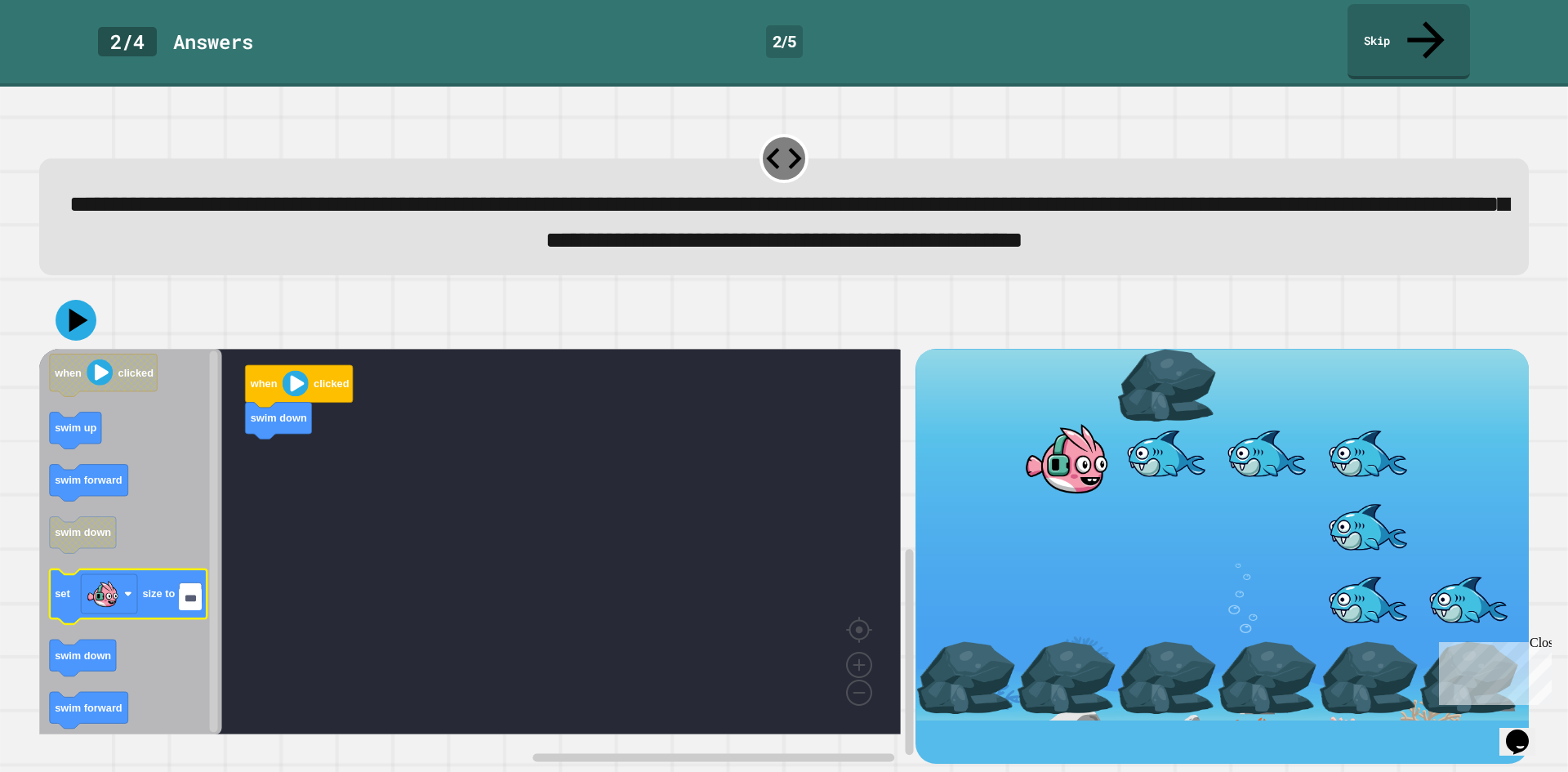
type input "****"
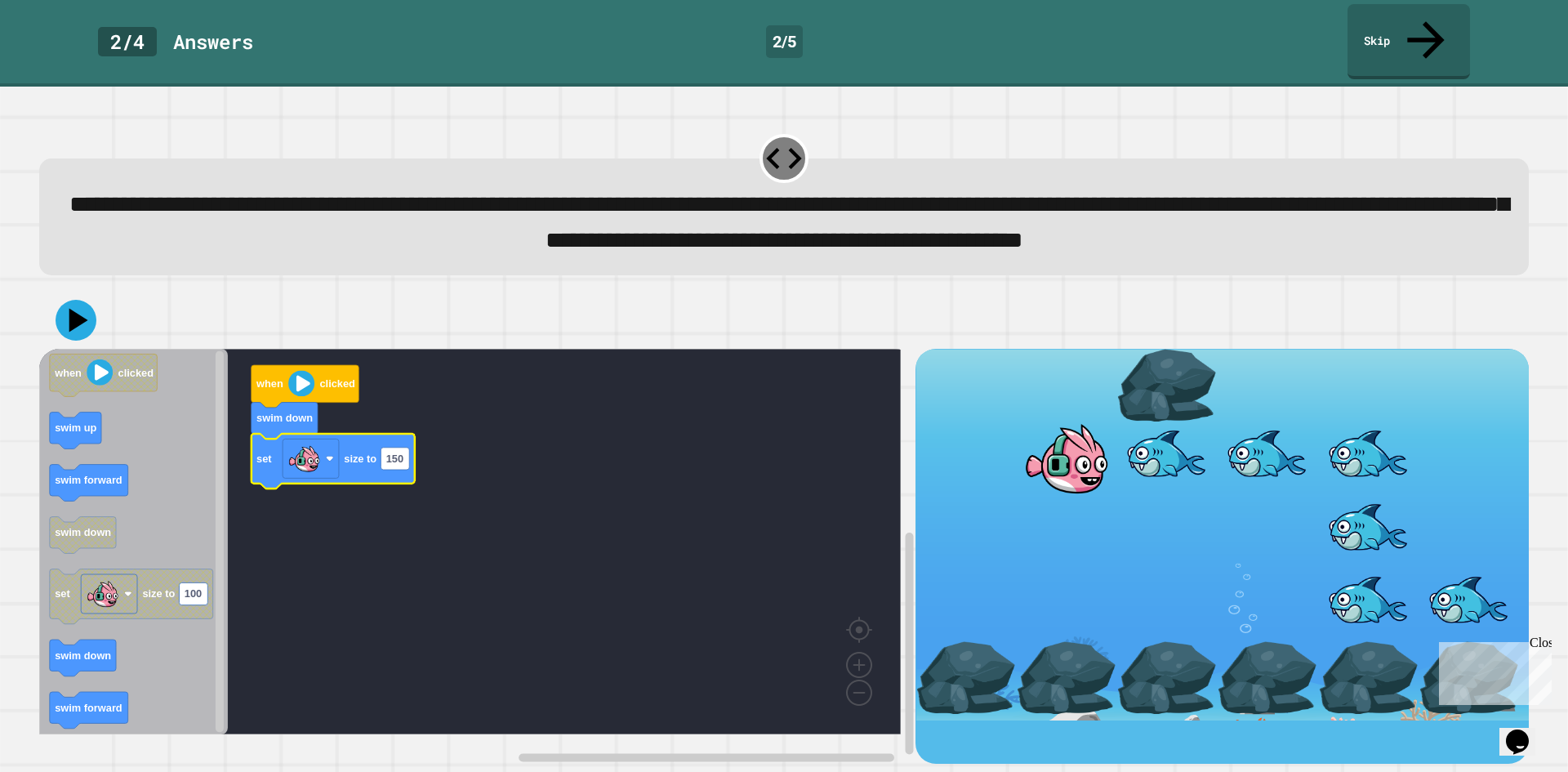
click at [36, 327] on div "when clicked swim down set size to 150 when clicked swim up swim forward swim d…" at bounding box center [784, 527] width 1505 height 488
click at [75, 329] on icon at bounding box center [79, 319] width 23 height 29
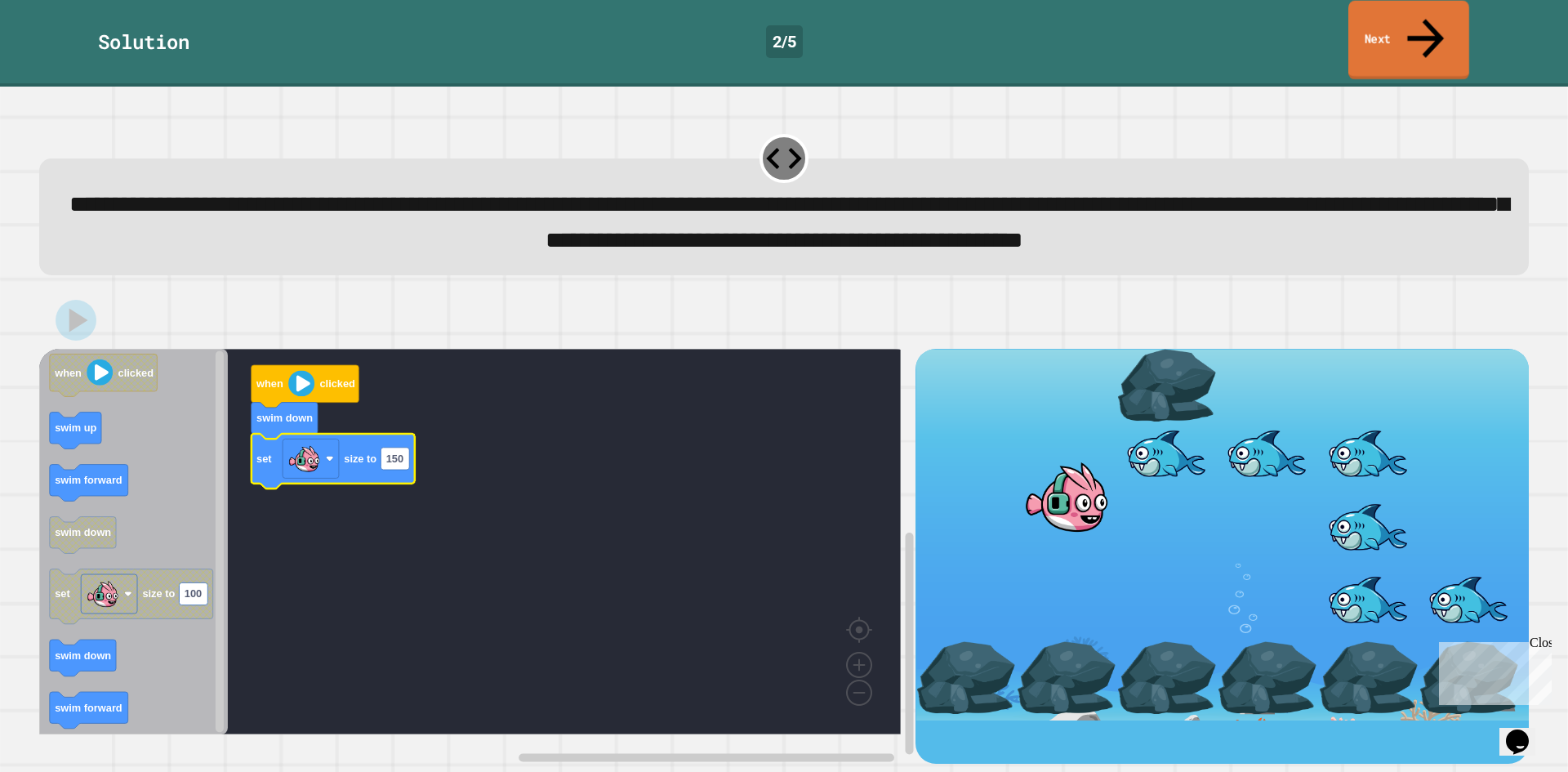
click at [1409, 25] on link "Next" at bounding box center [1409, 40] width 121 height 79
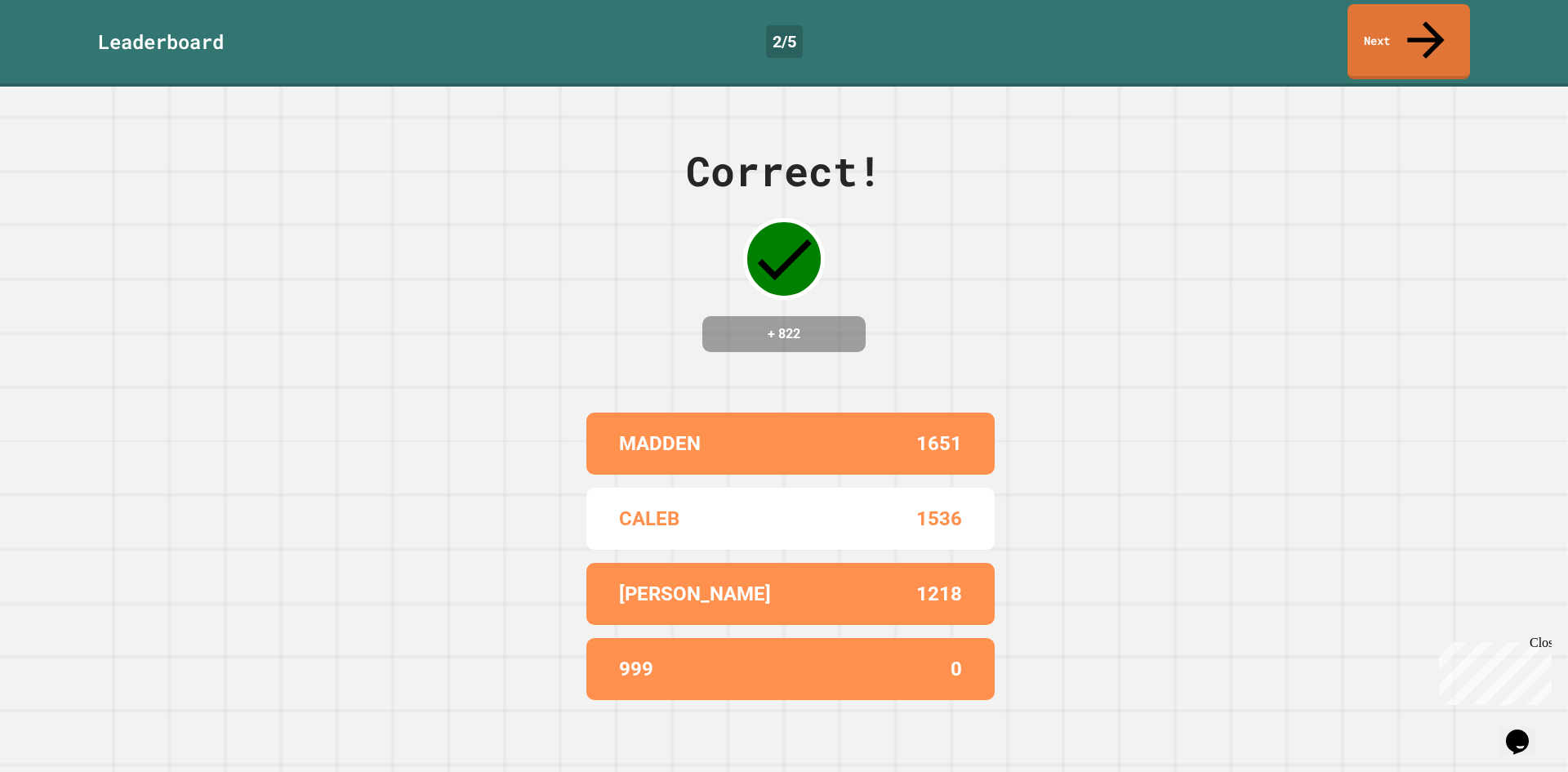
click at [1347, 25] on div "Leaderboard 2 / 5 Next" at bounding box center [784, 42] width 1568 height 75
click at [1370, 19] on link "Next" at bounding box center [1409, 41] width 124 height 78
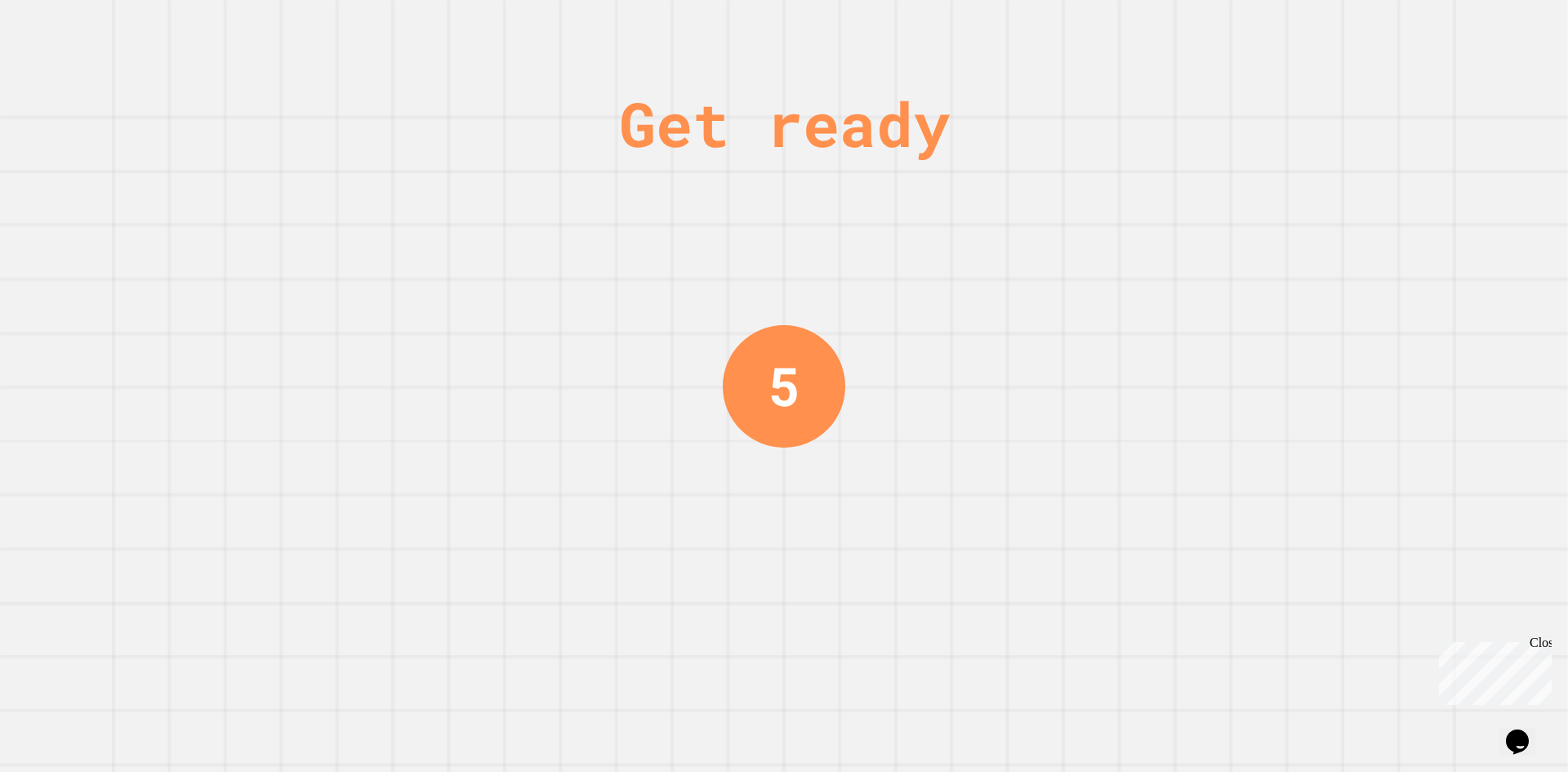
click at [887, 361] on div "Get ready 5" at bounding box center [784, 386] width 1568 height 772
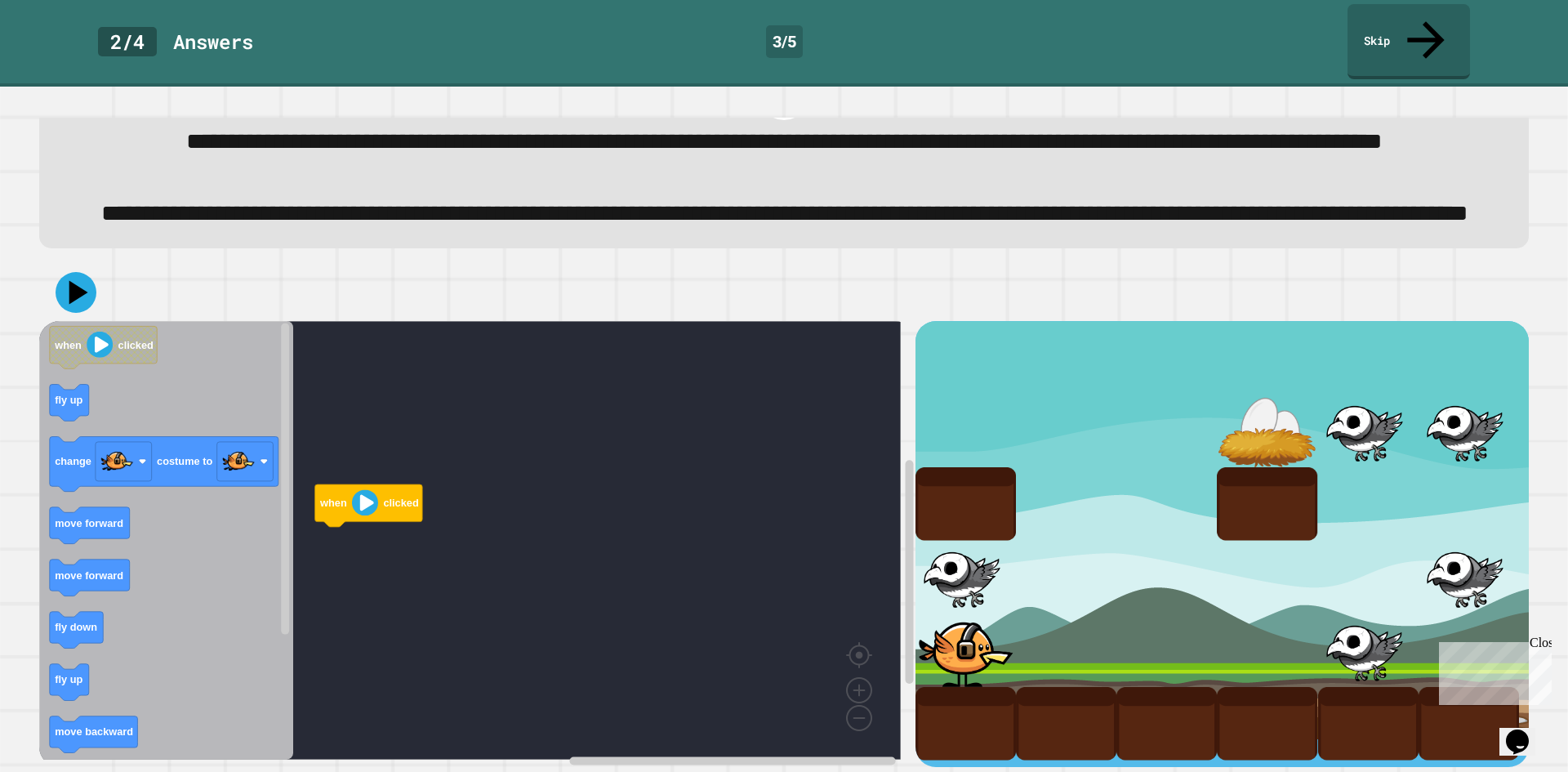
scroll to position [129, 0]
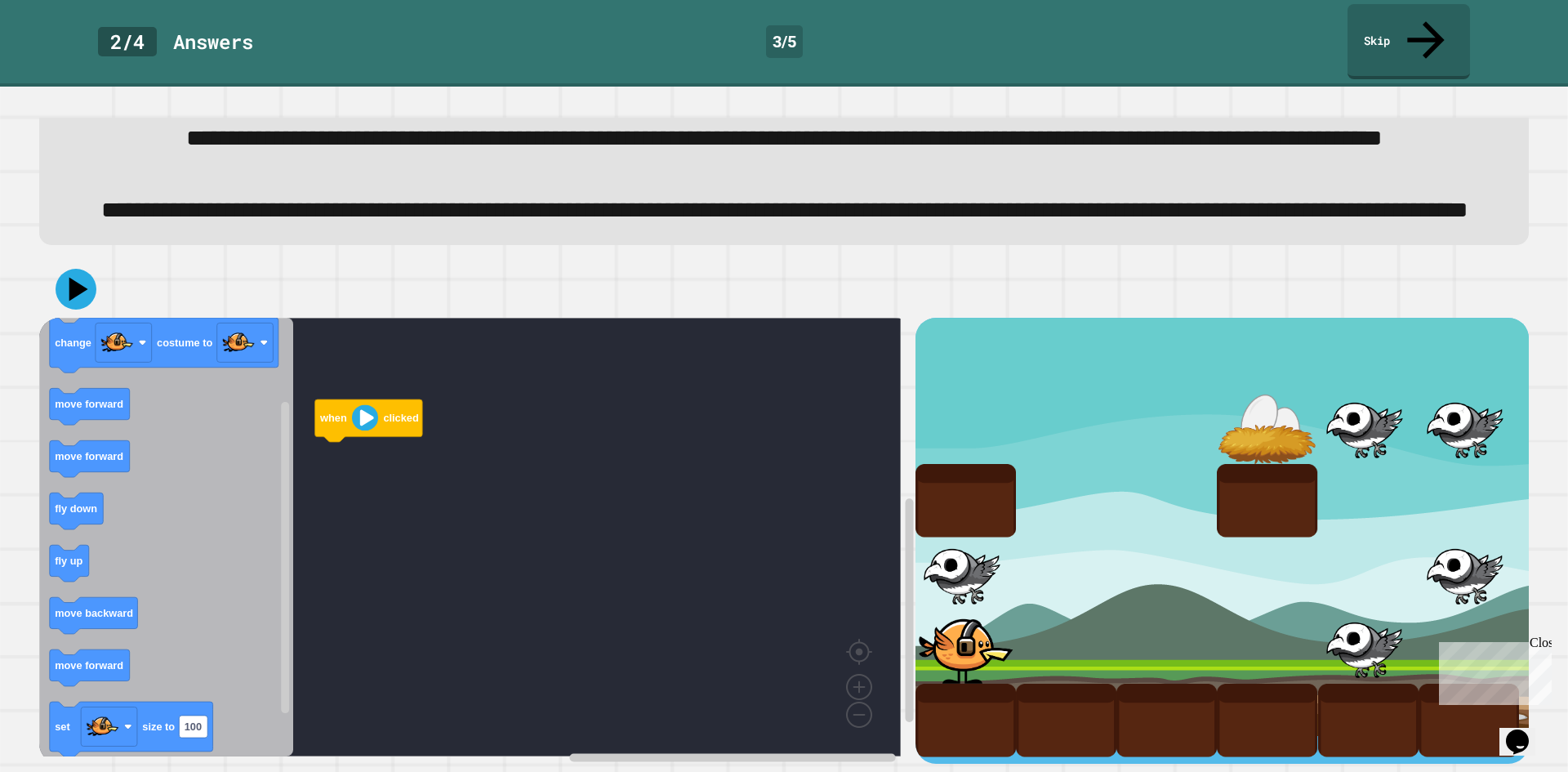
click at [346, 447] on div "when clicked when clicked fly up change costume to move forward move forward fl…" at bounding box center [477, 541] width 876 height 446
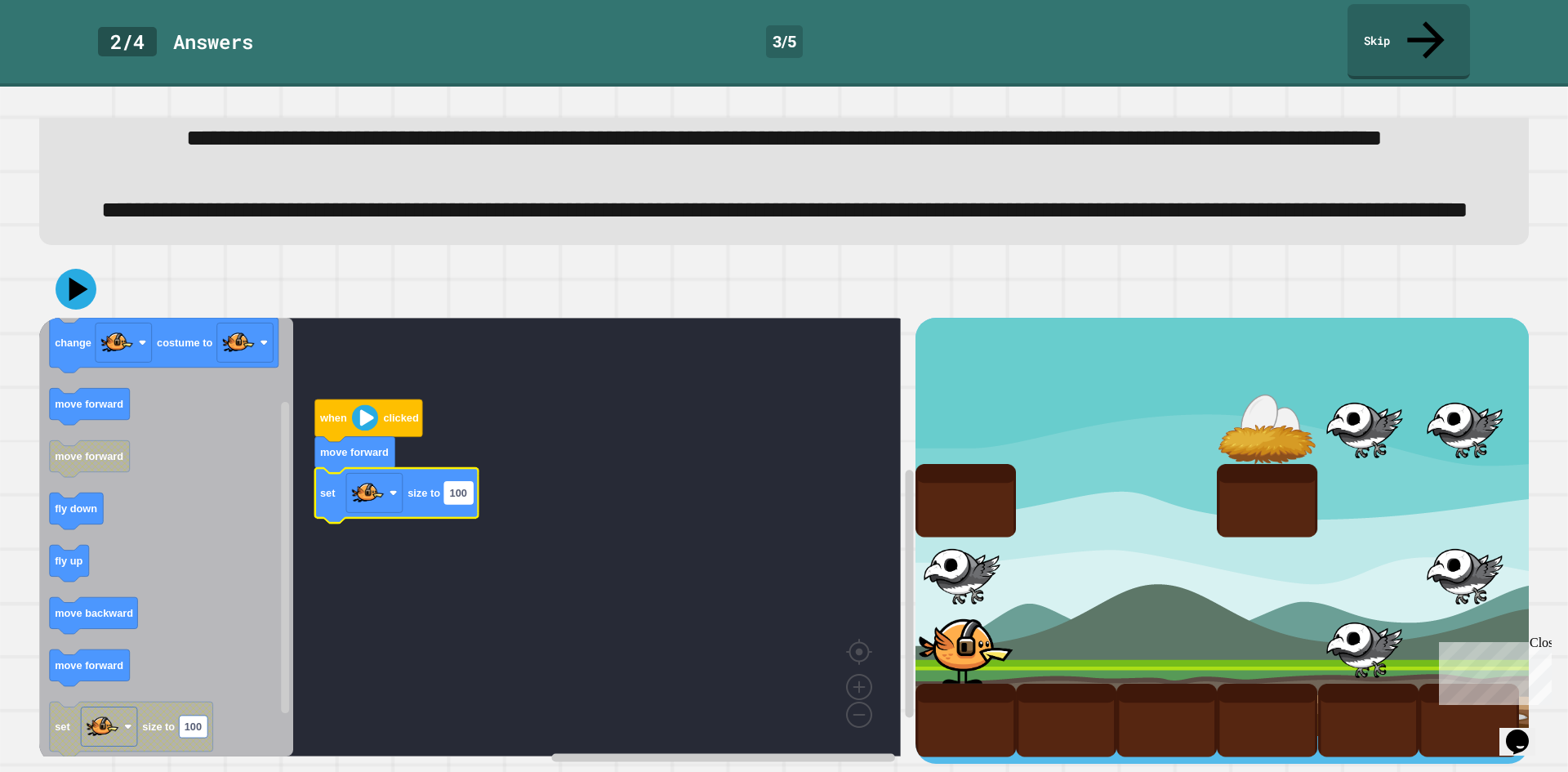
click at [463, 484] on rect "Blockly Workspace" at bounding box center [459, 493] width 29 height 22
type input "*"
click at [471, 549] on rect "Blockly Workspace" at bounding box center [470, 536] width 862 height 438
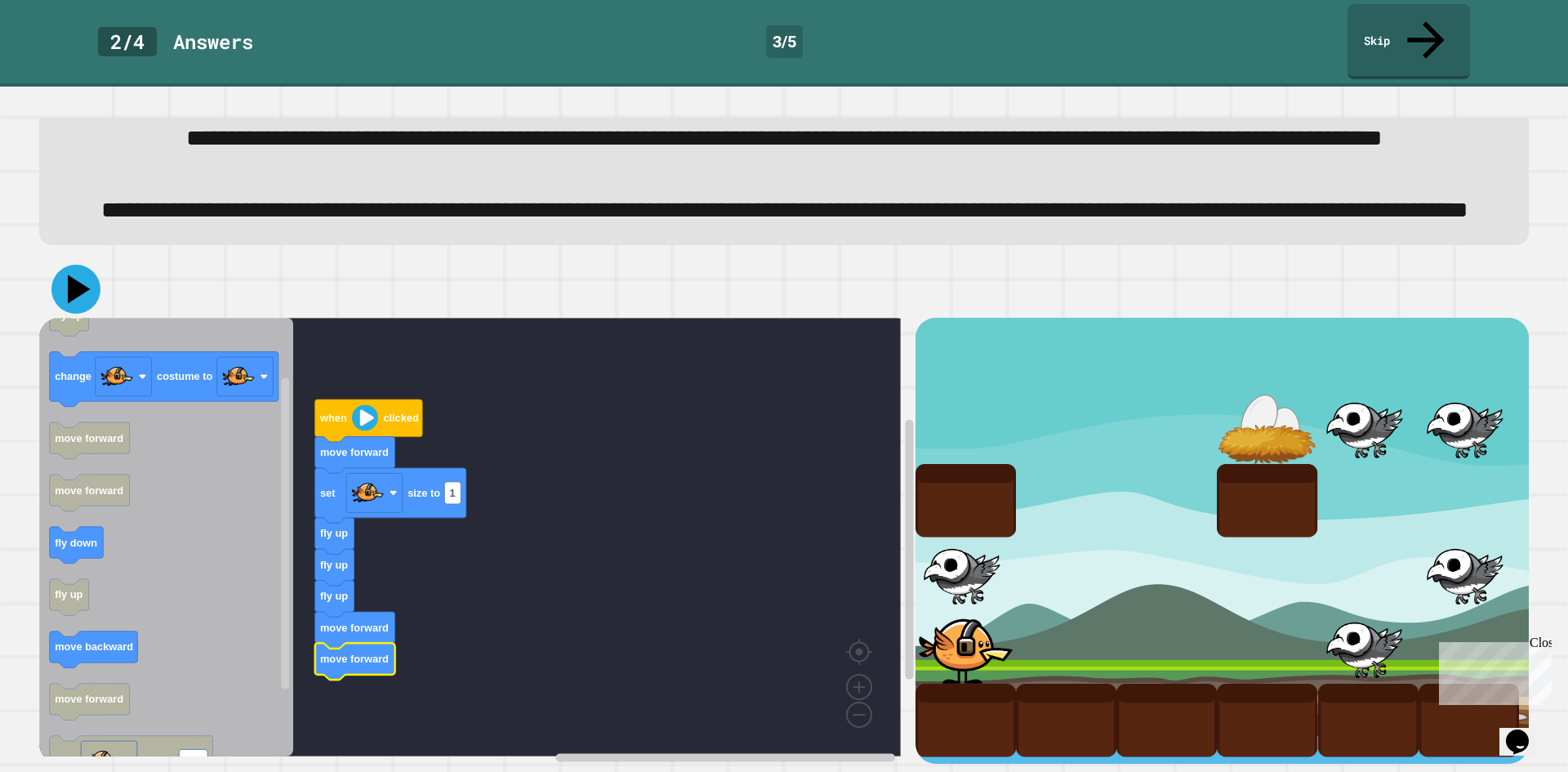
click at [84, 269] on icon at bounding box center [76, 289] width 49 height 49
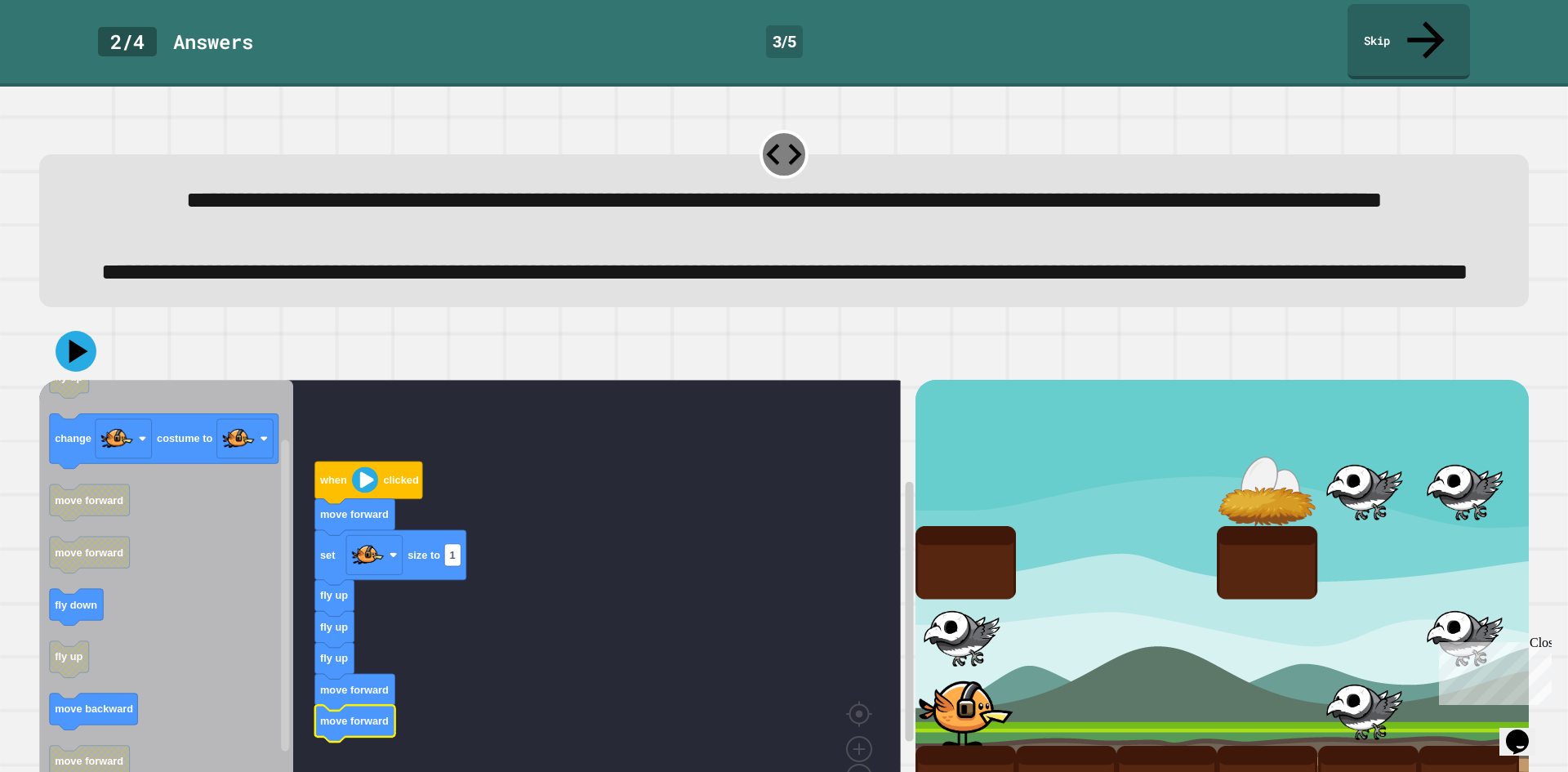
scroll to position [0, 0]
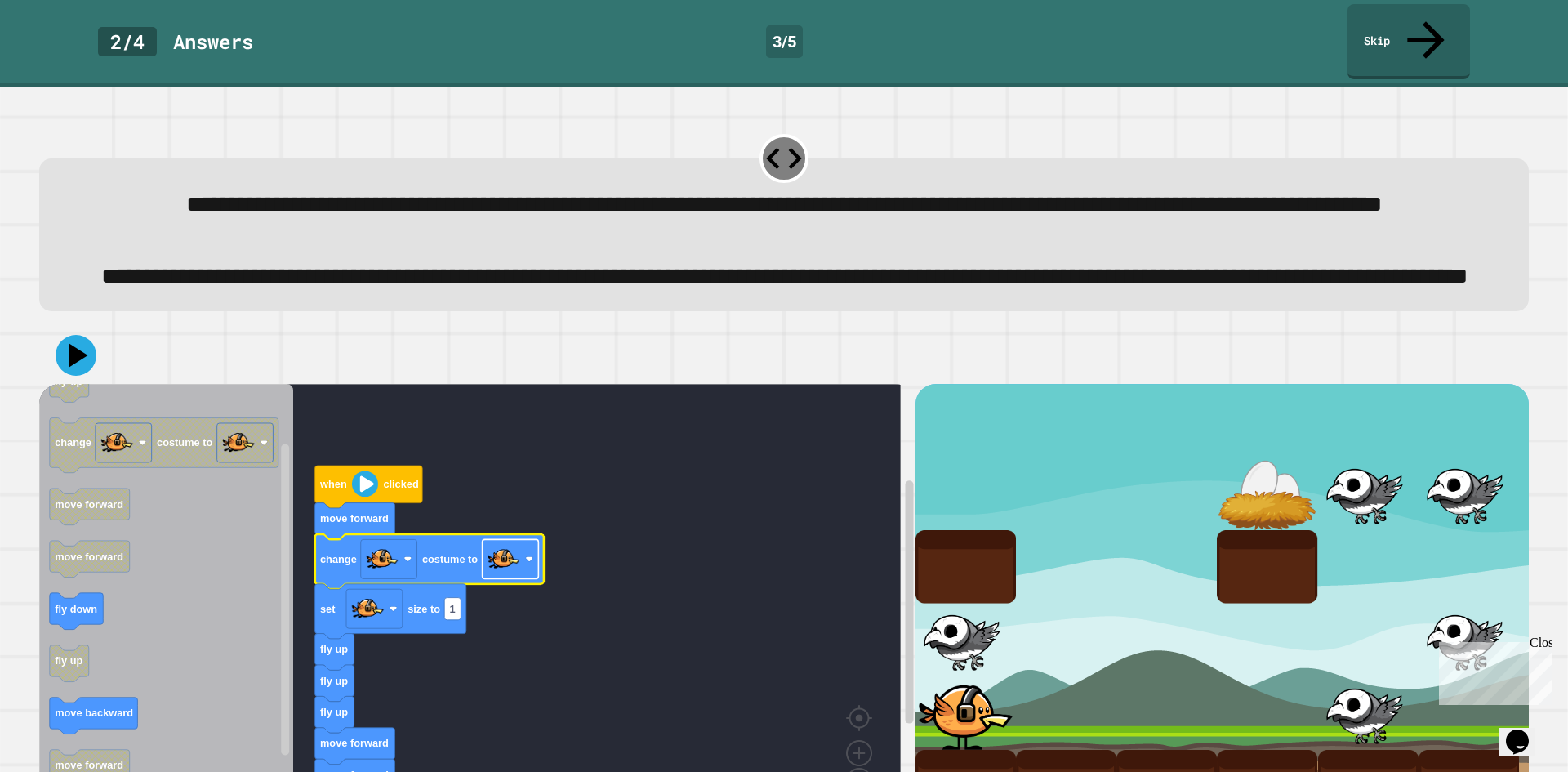
click at [531, 579] on rect "Blockly Workspace" at bounding box center [510, 559] width 56 height 39
click at [89, 380] on icon at bounding box center [76, 355] width 49 height 49
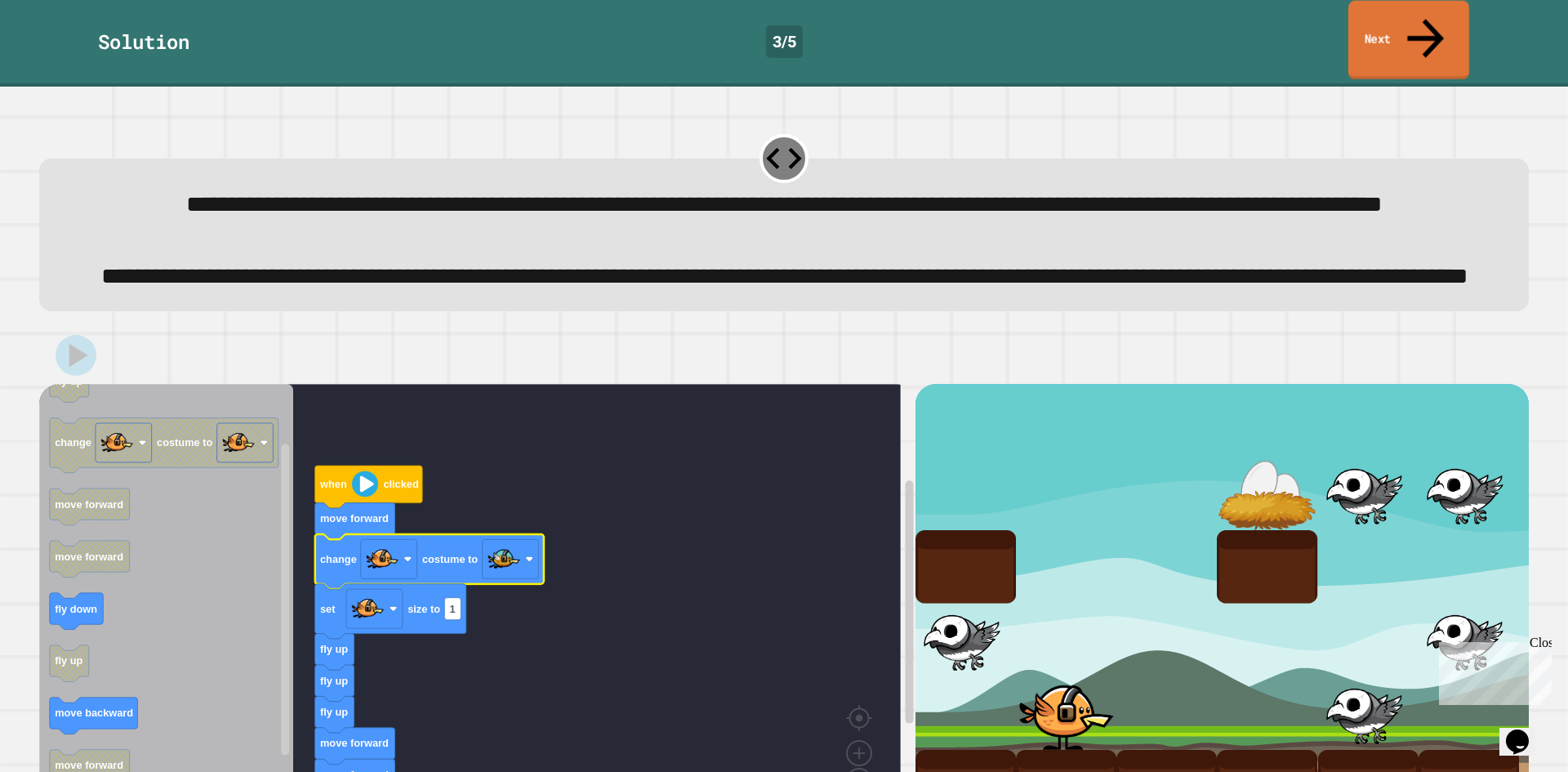
click at [1388, 24] on link "Next" at bounding box center [1409, 40] width 121 height 79
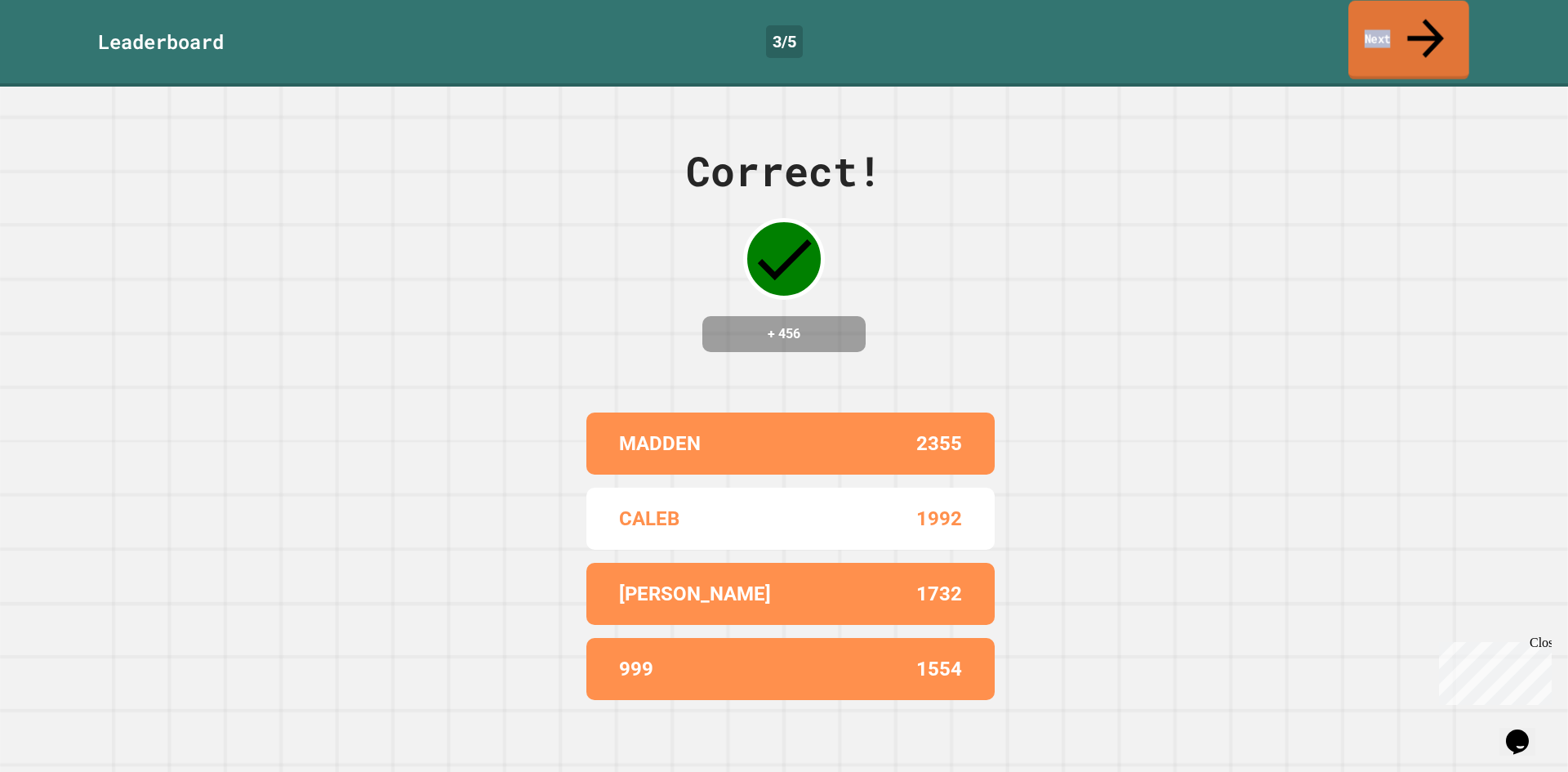
click at [1370, 28] on link "Next" at bounding box center [1409, 40] width 121 height 79
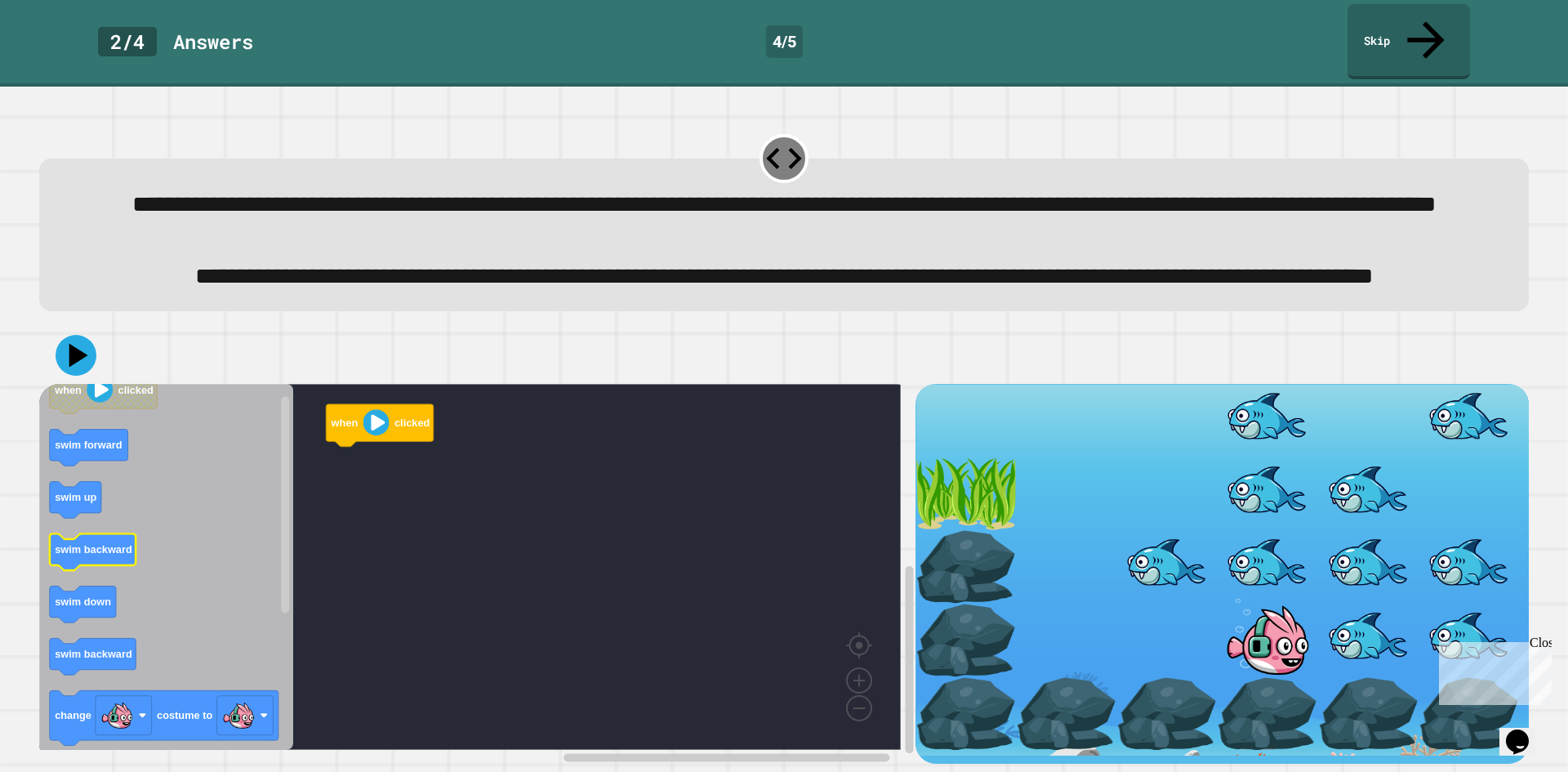
click at [230, 586] on icon "Blockly Workspace" at bounding box center [166, 567] width 254 height 366
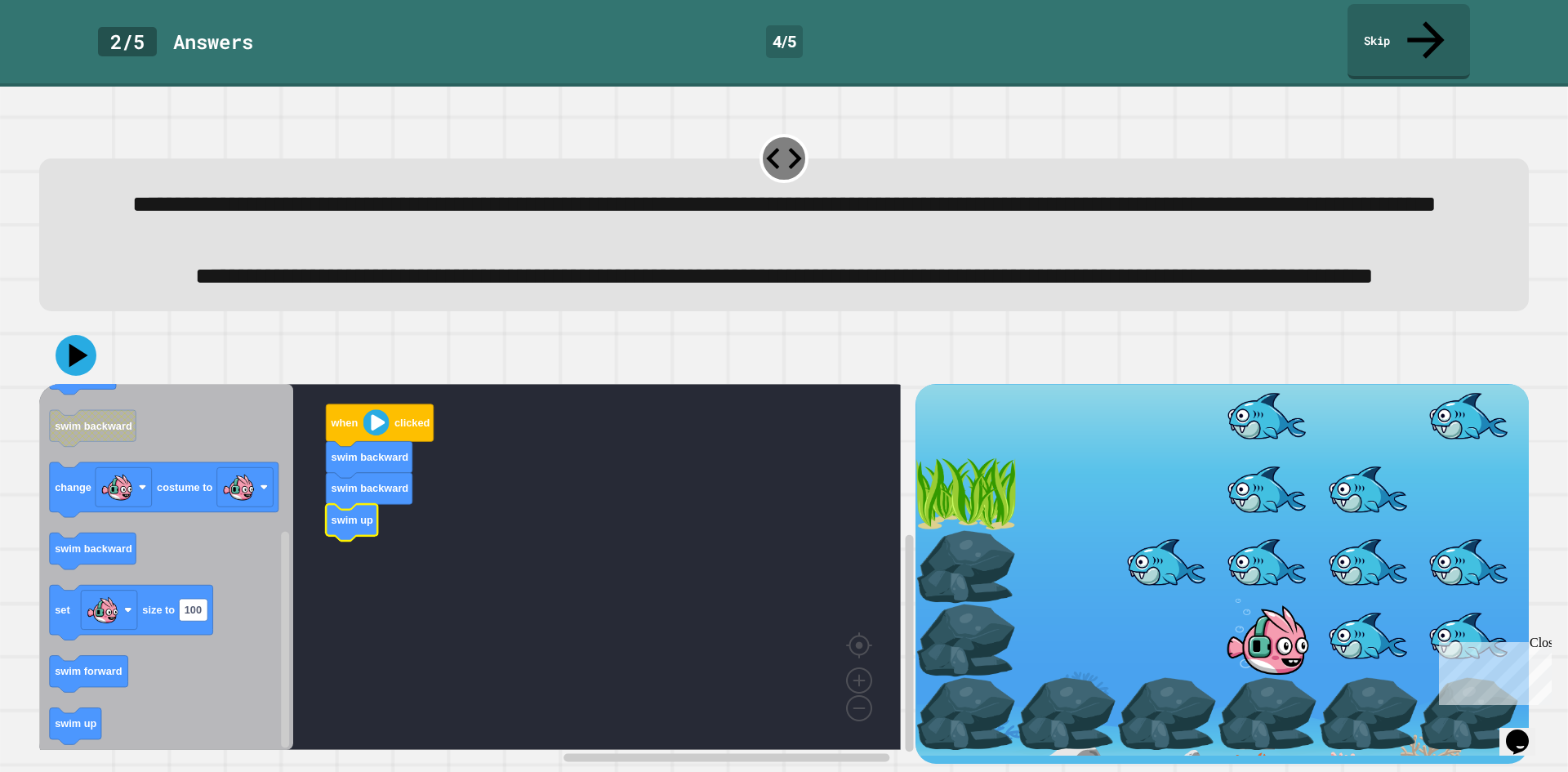
scroll to position [56, 0]
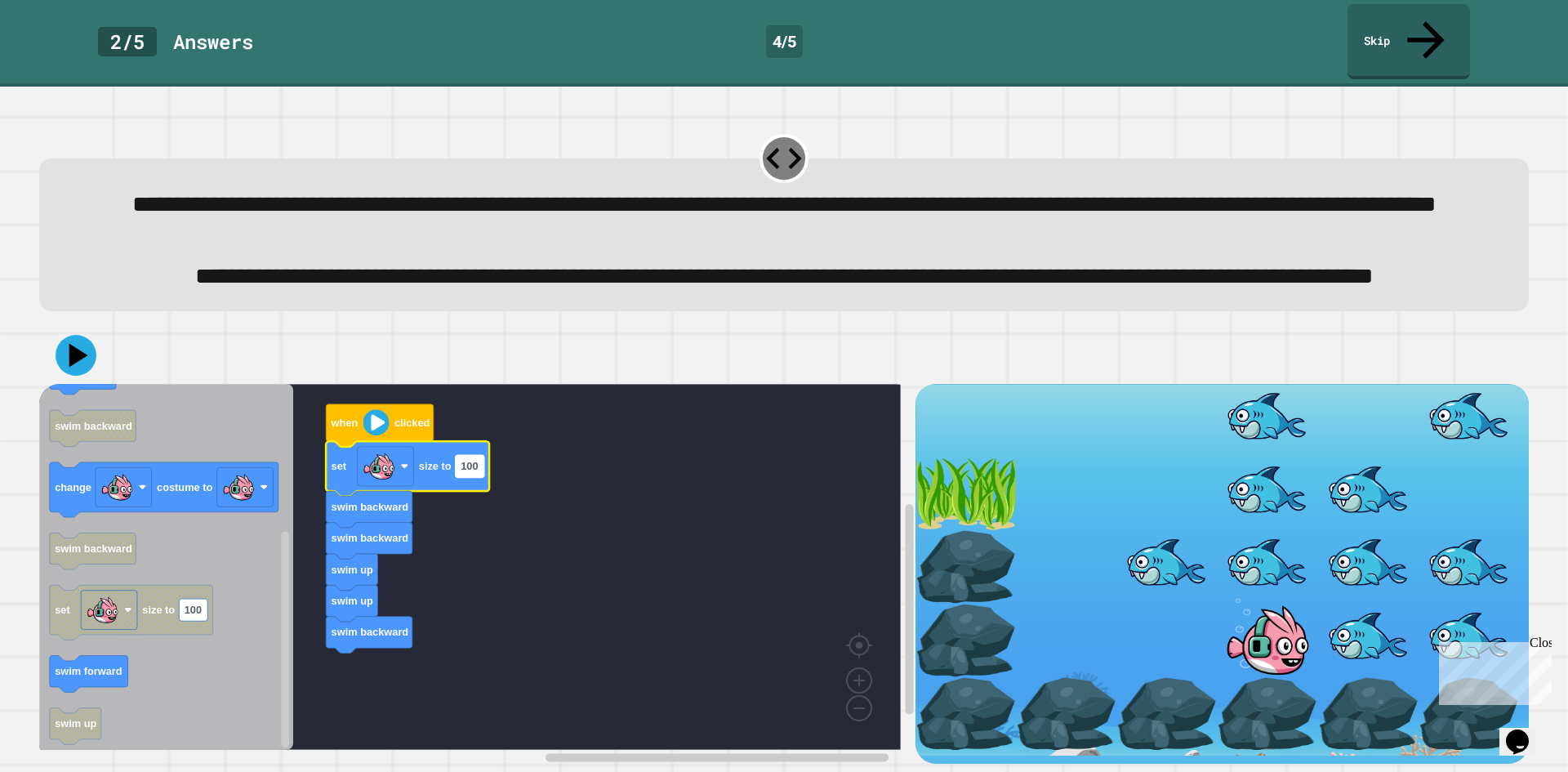
click at [464, 467] on rect "Blockly Workspace" at bounding box center [470, 467] width 29 height 22
type input "*"
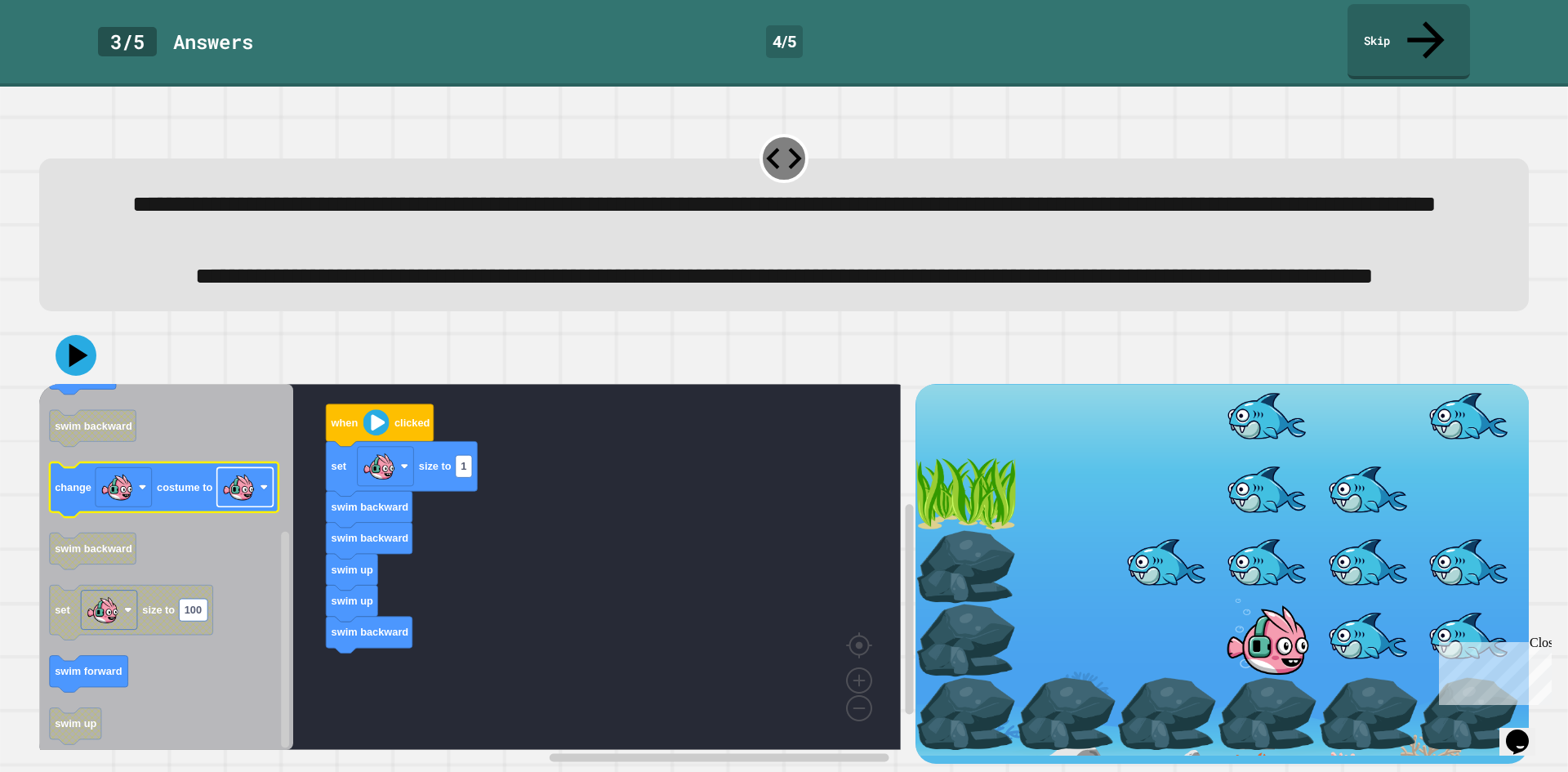
click at [231, 481] on image "Blockly Workspace" at bounding box center [238, 487] width 33 height 33
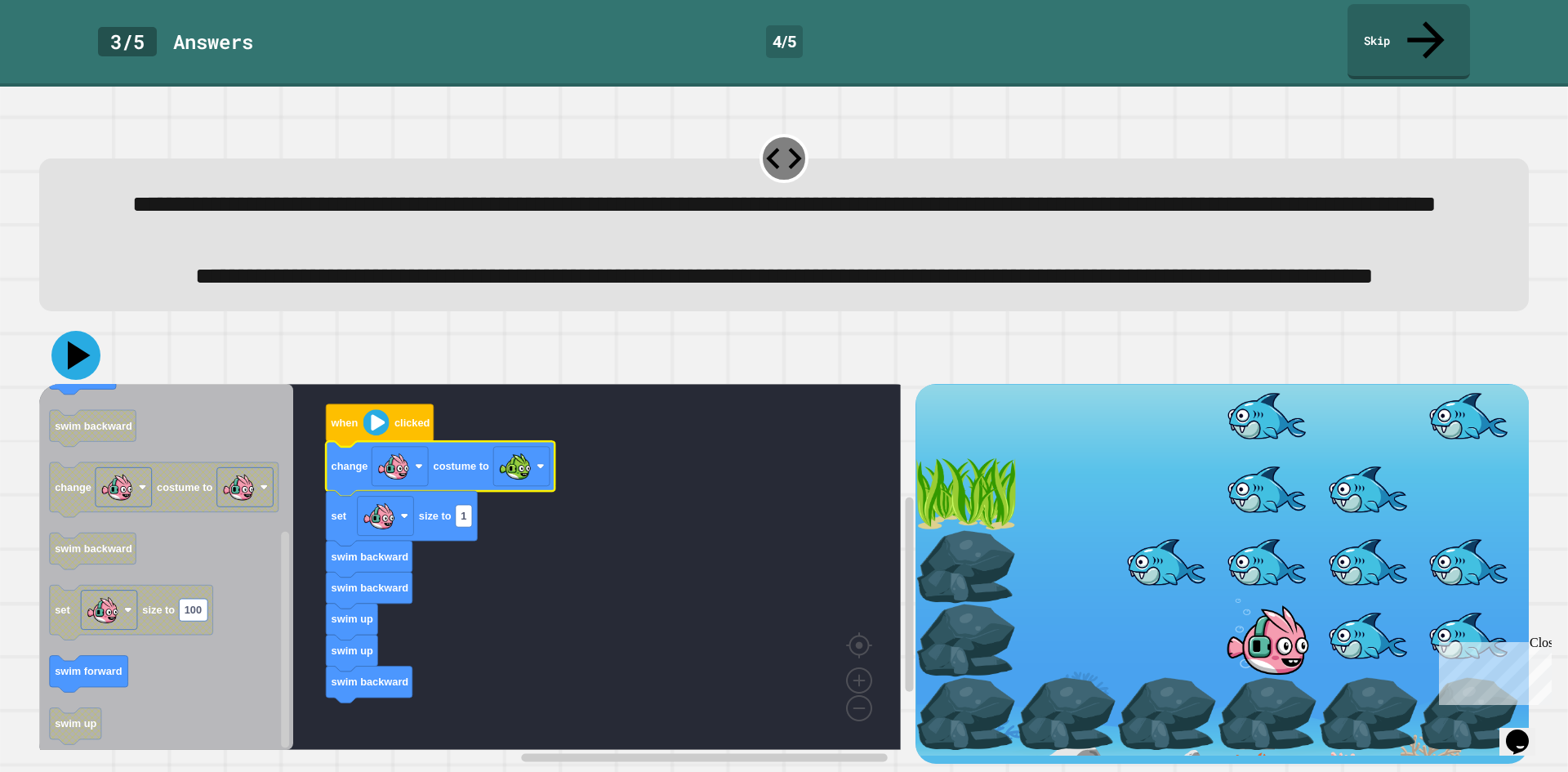
click at [66, 343] on icon at bounding box center [76, 355] width 49 height 49
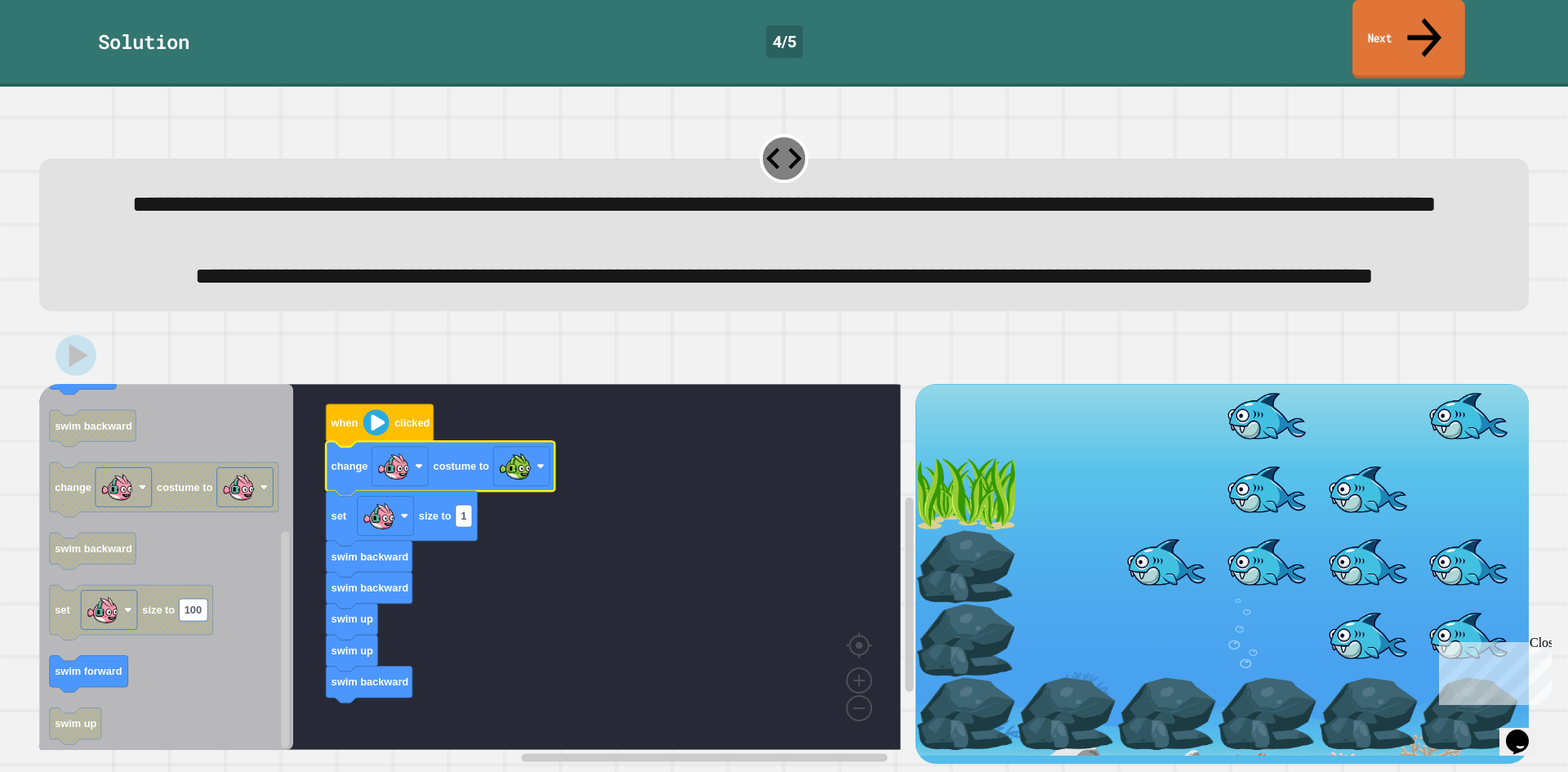
click at [1433, 17] on icon at bounding box center [1425, 37] width 51 height 58
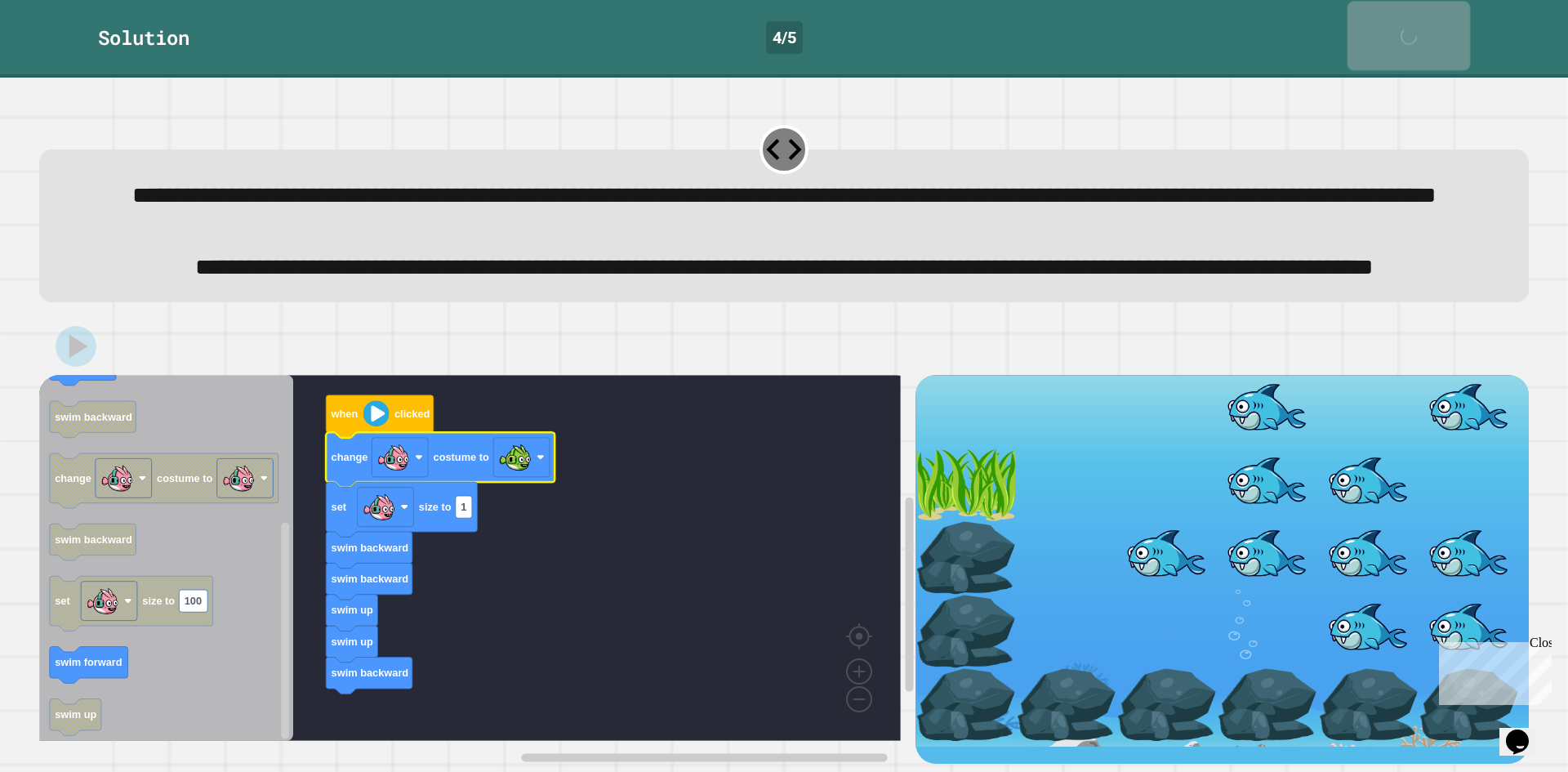
scroll to position [54, 0]
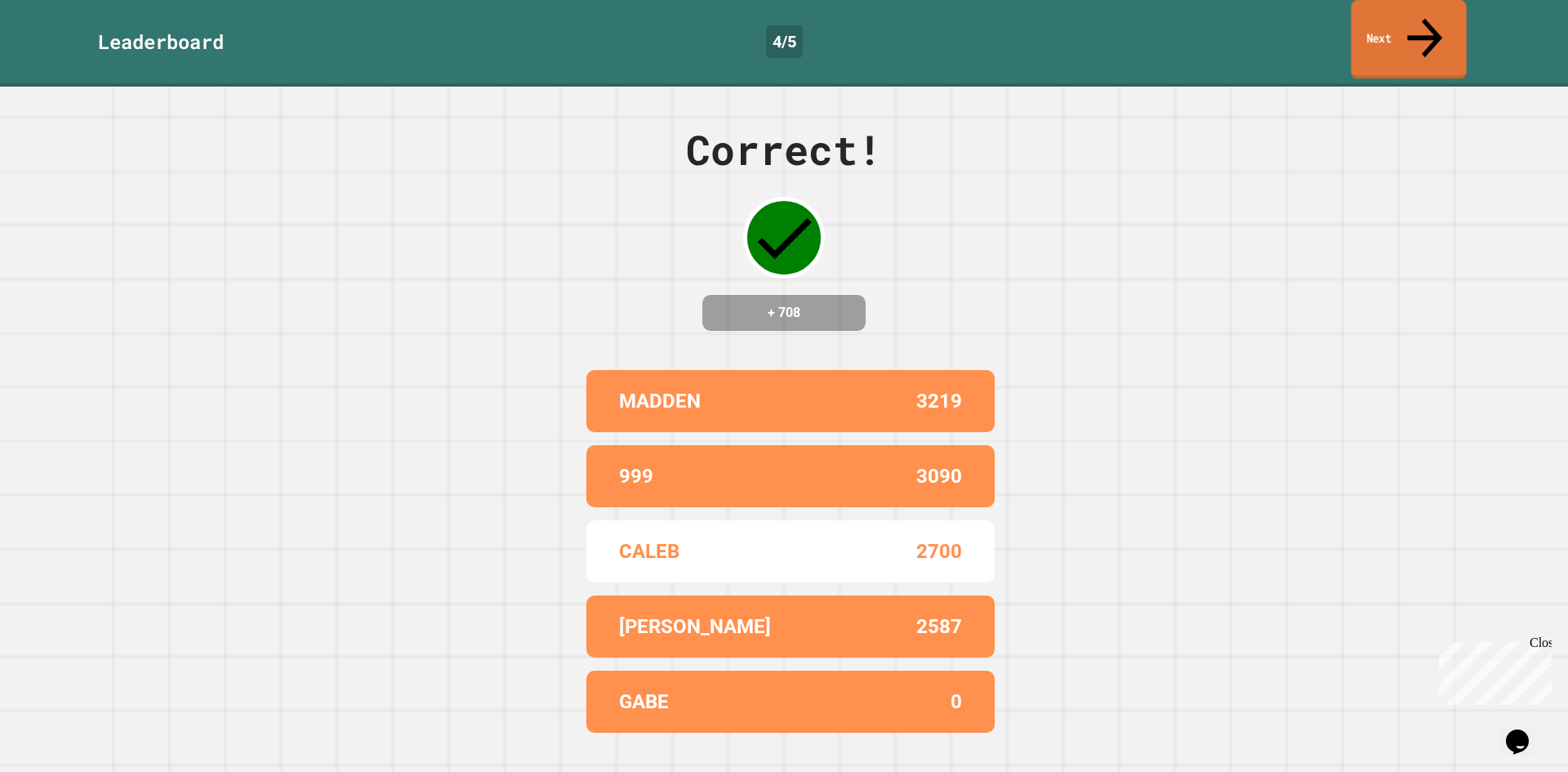
click at [1396, 9] on link "Next" at bounding box center [1409, 39] width 115 height 79
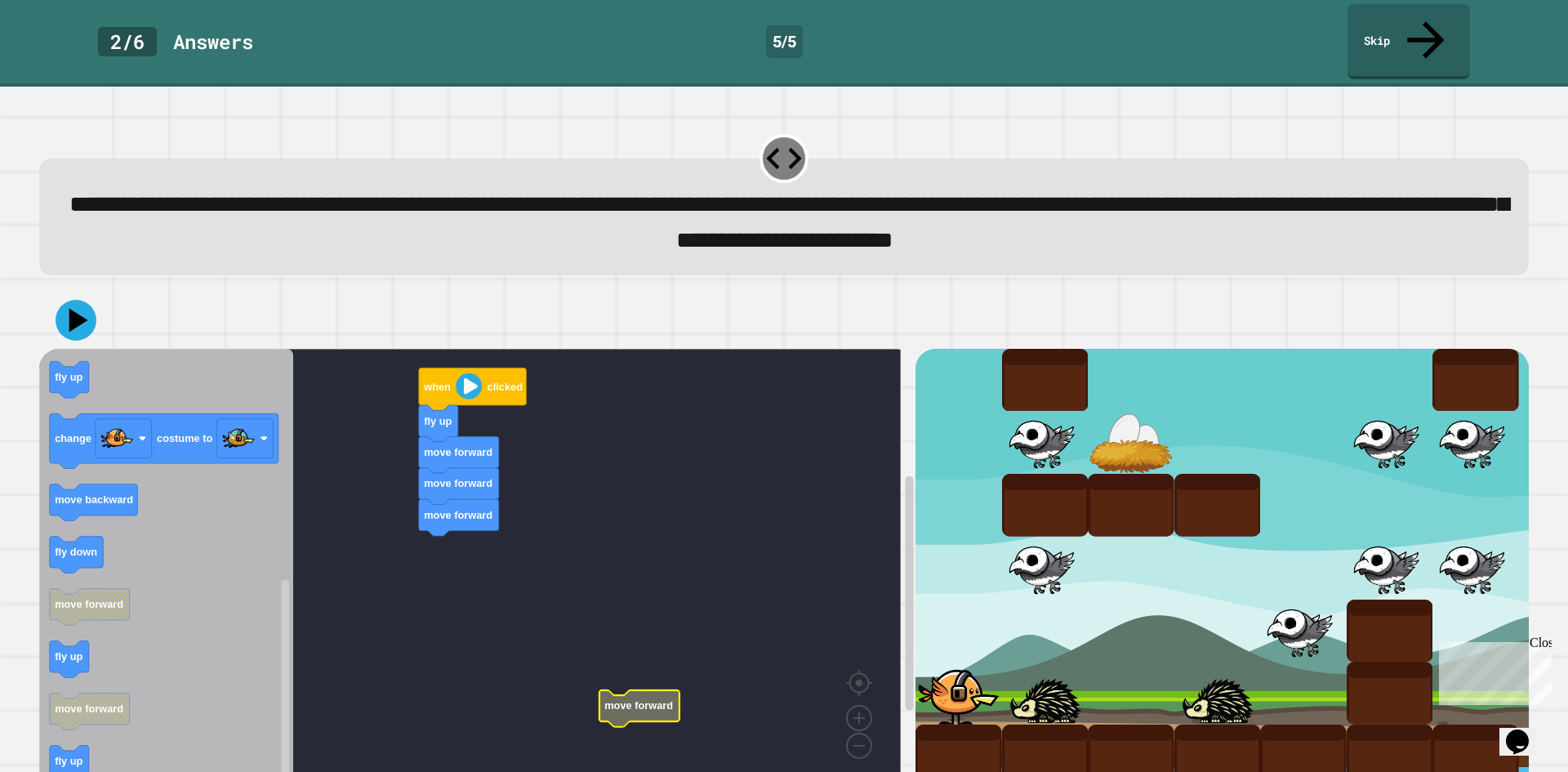
click at [720, 639] on rect "Blockly Workspace" at bounding box center [470, 567] width 862 height 438
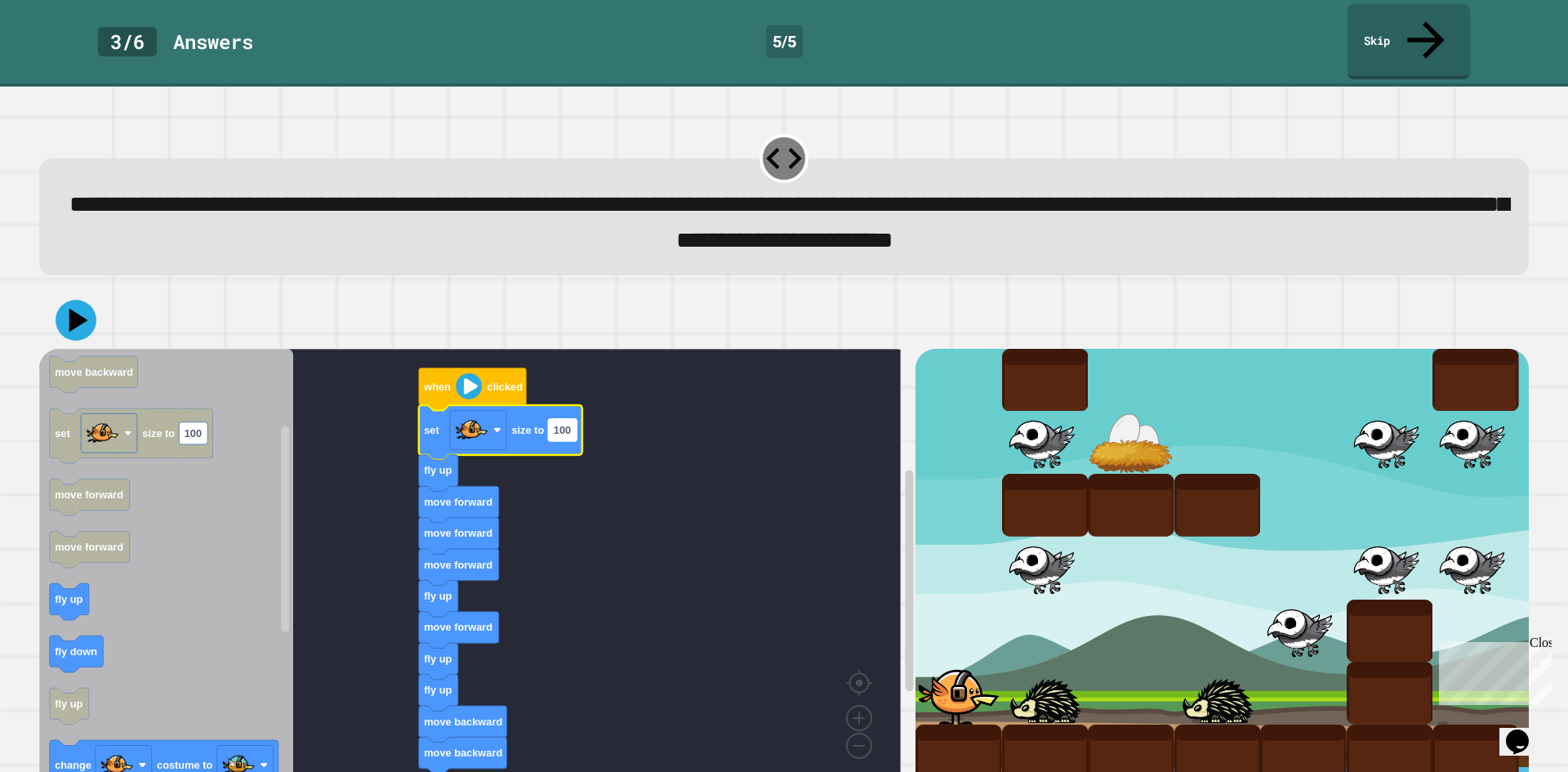
click at [563, 423] on text "100" at bounding box center [562, 429] width 17 height 12
type input "*"
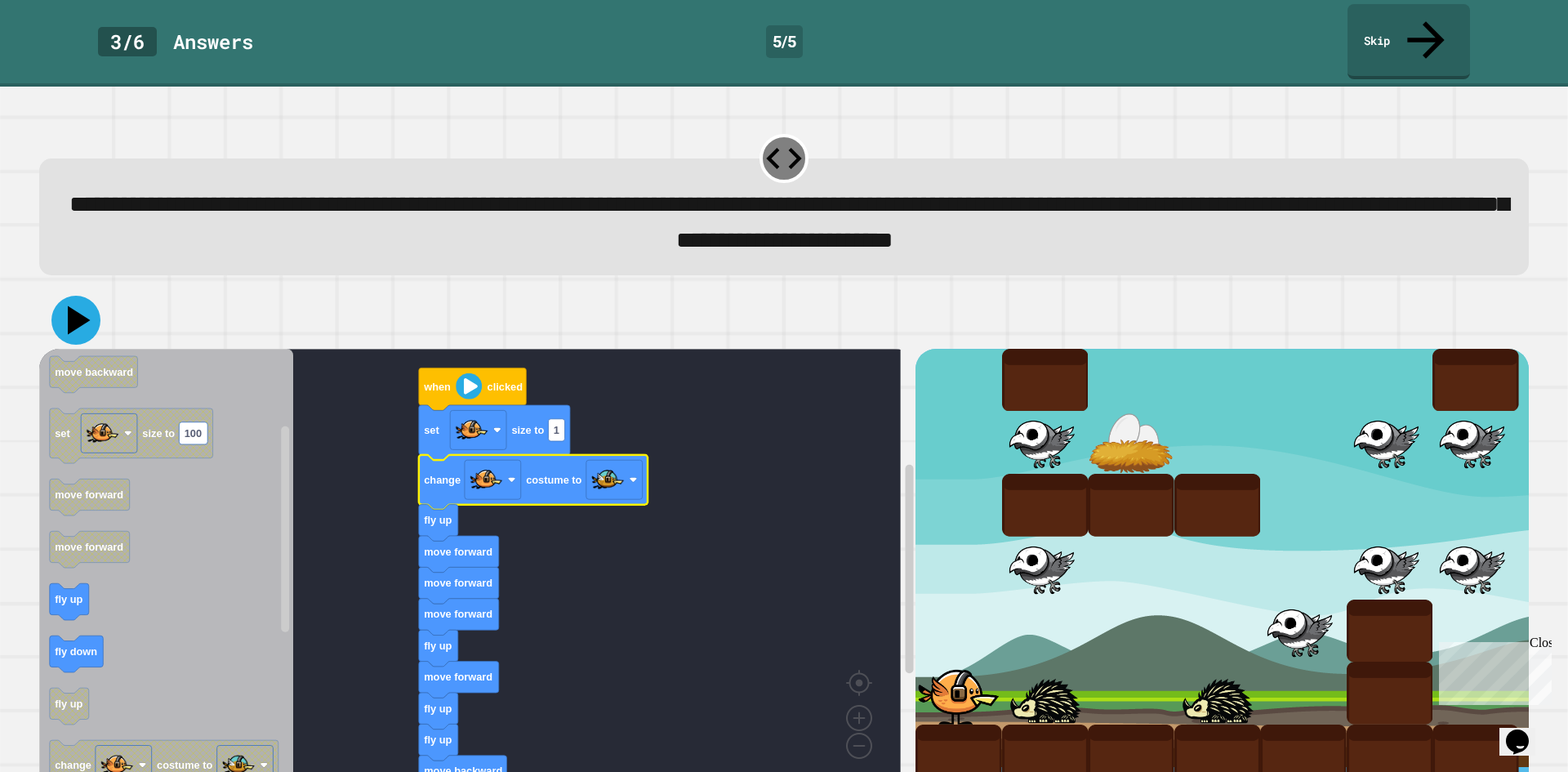
click at [74, 305] on icon at bounding box center [79, 319] width 23 height 29
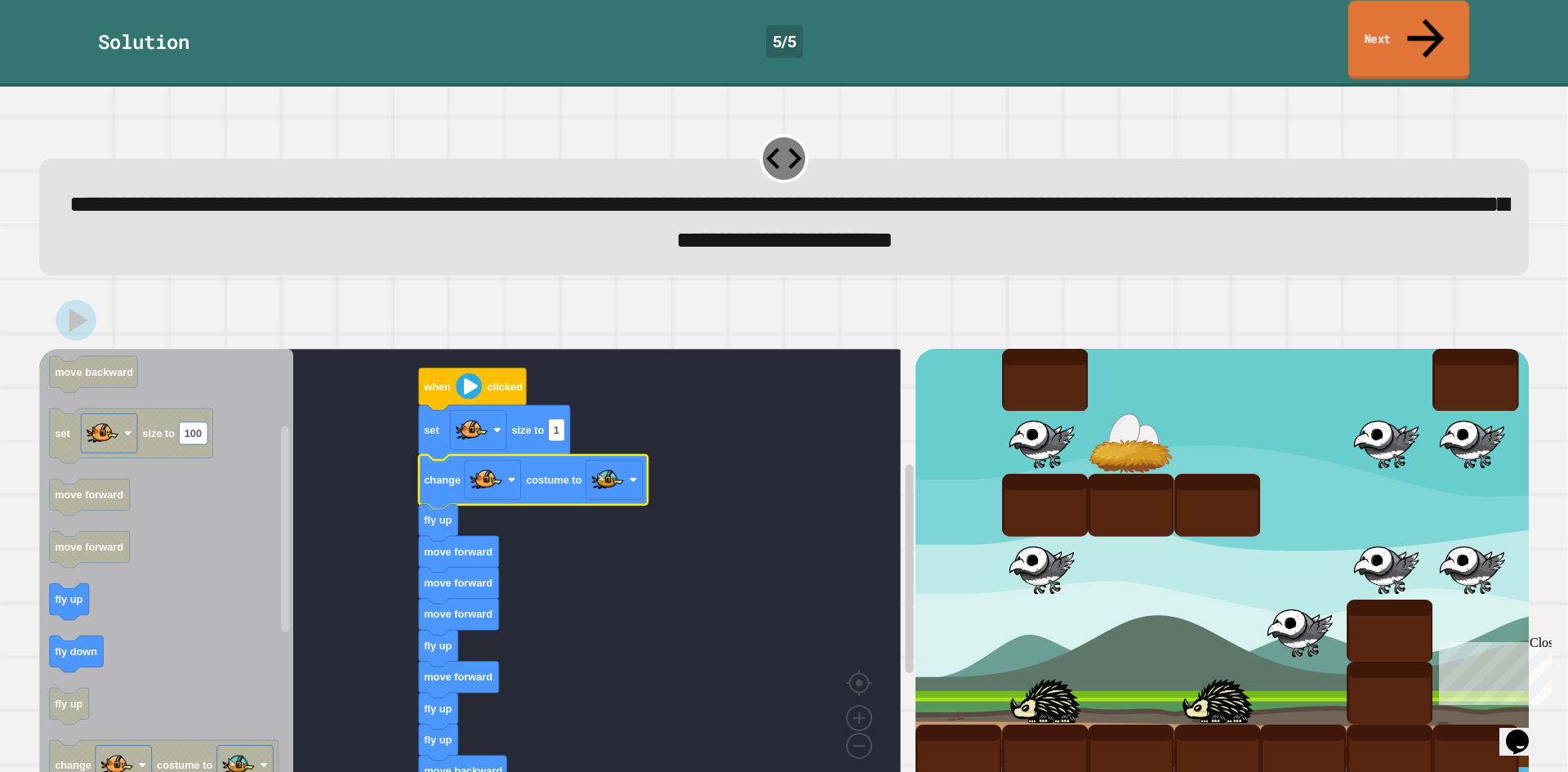
click at [1415, 19] on link "Next" at bounding box center [1409, 40] width 121 height 79
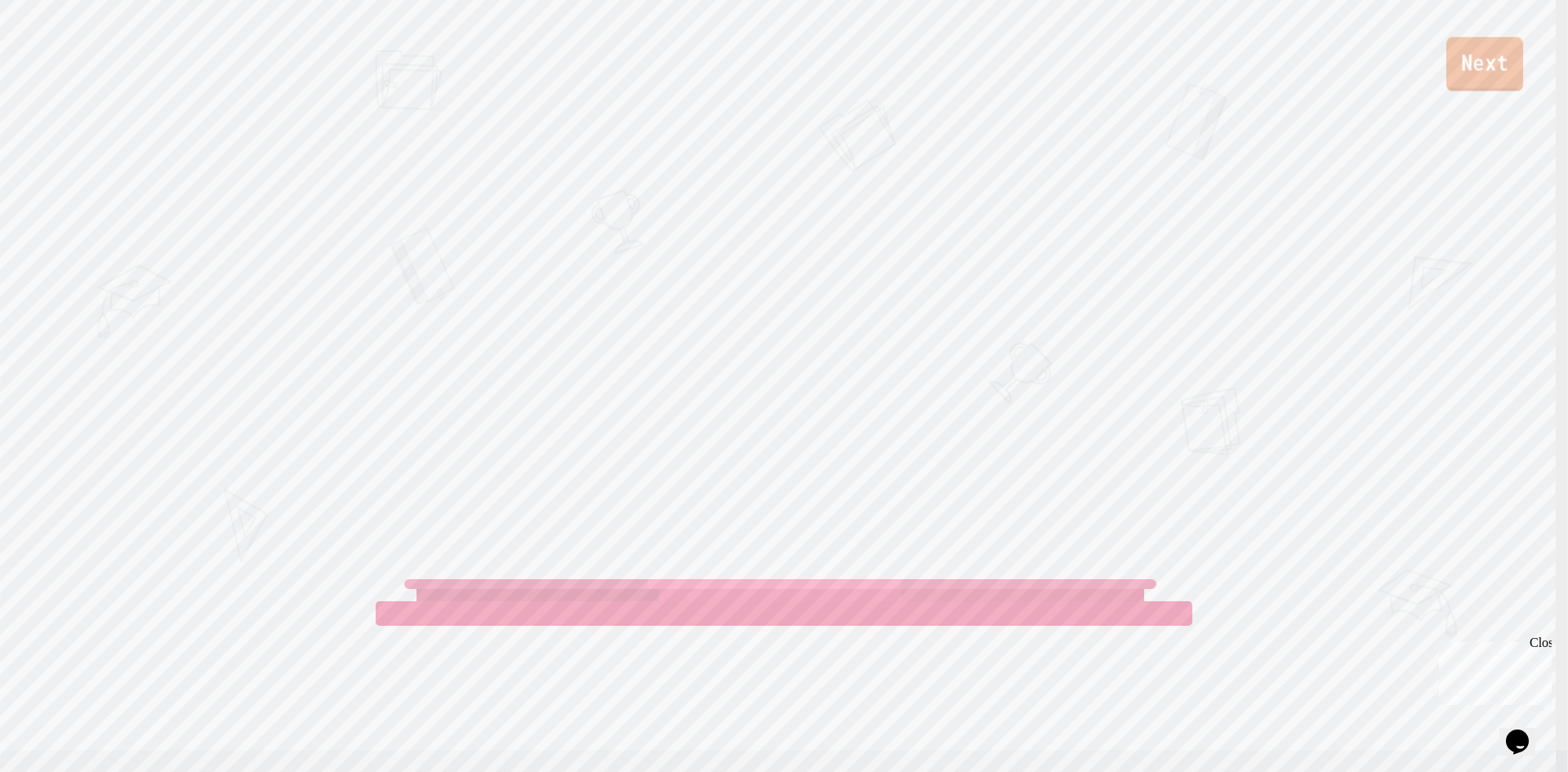
click at [1460, 45] on link "Next" at bounding box center [1484, 64] width 77 height 54
